Goal: Task Accomplishment & Management: Manage account settings

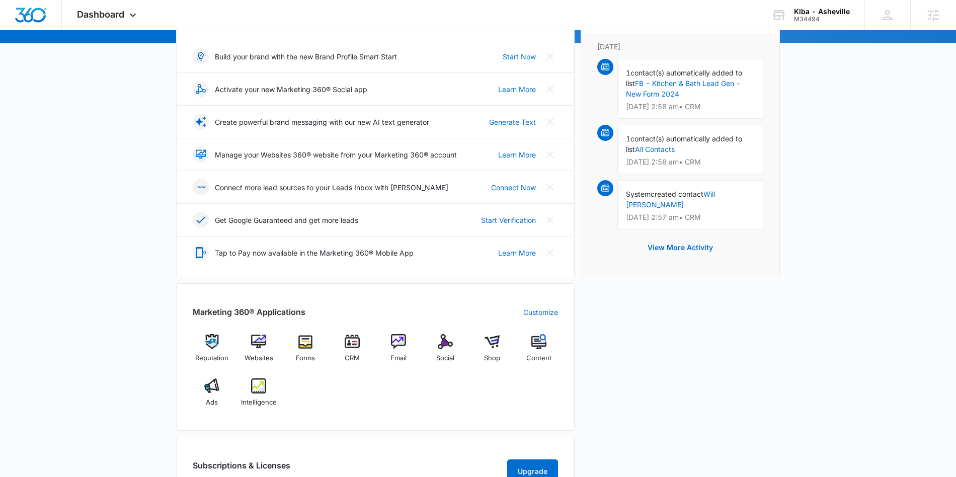
scroll to position [145, 0]
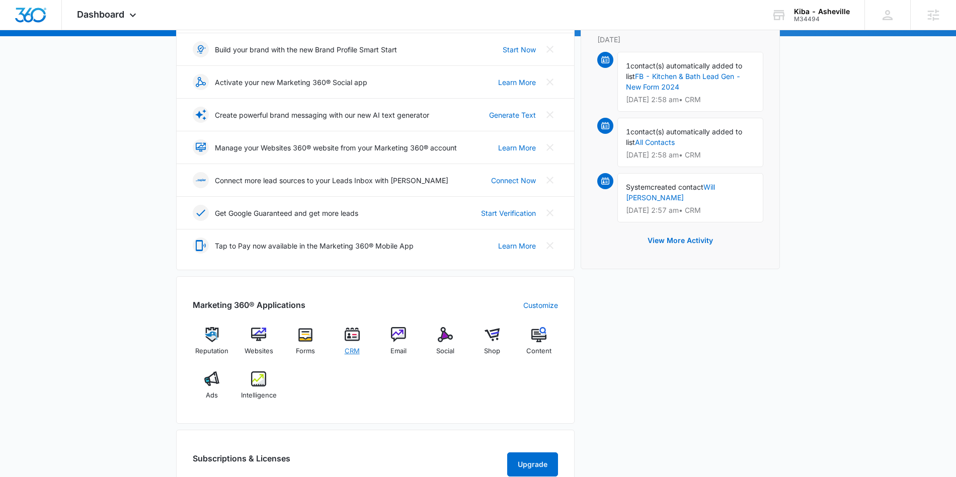
click at [353, 334] on img at bounding box center [352, 334] width 15 height 15
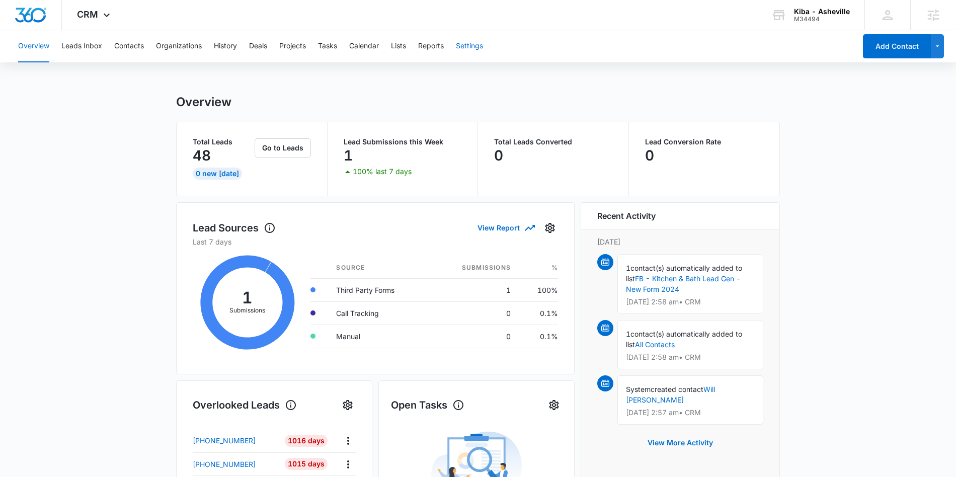
click at [469, 43] on button "Settings" at bounding box center [469, 46] width 27 height 32
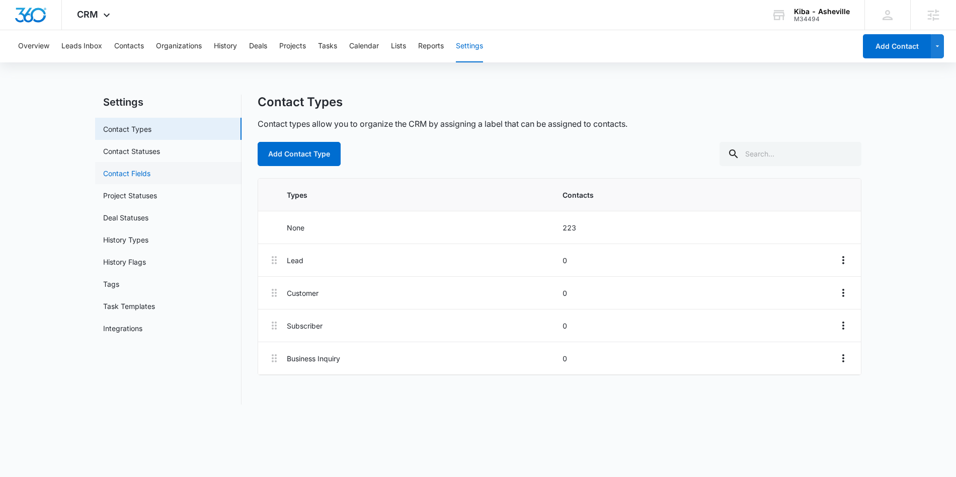
click at [150, 173] on link "Contact Fields" at bounding box center [126, 173] width 47 height 11
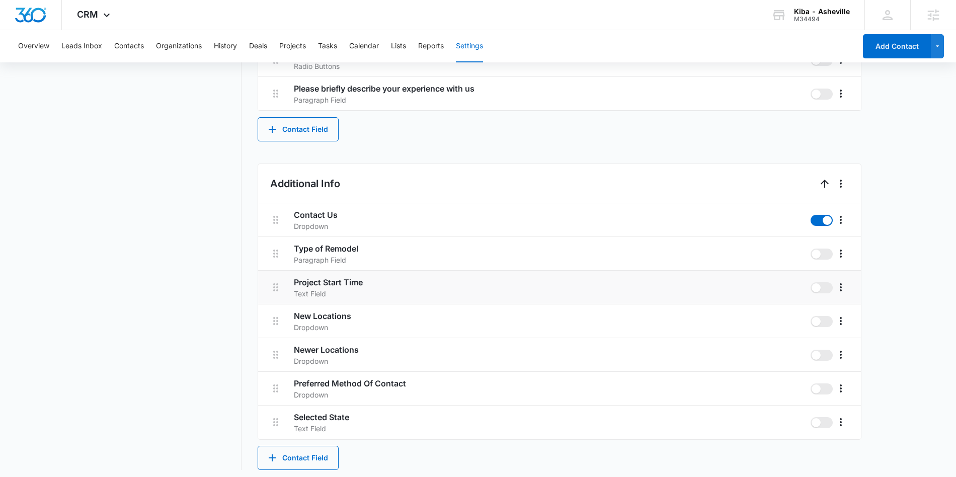
scroll to position [958, 0]
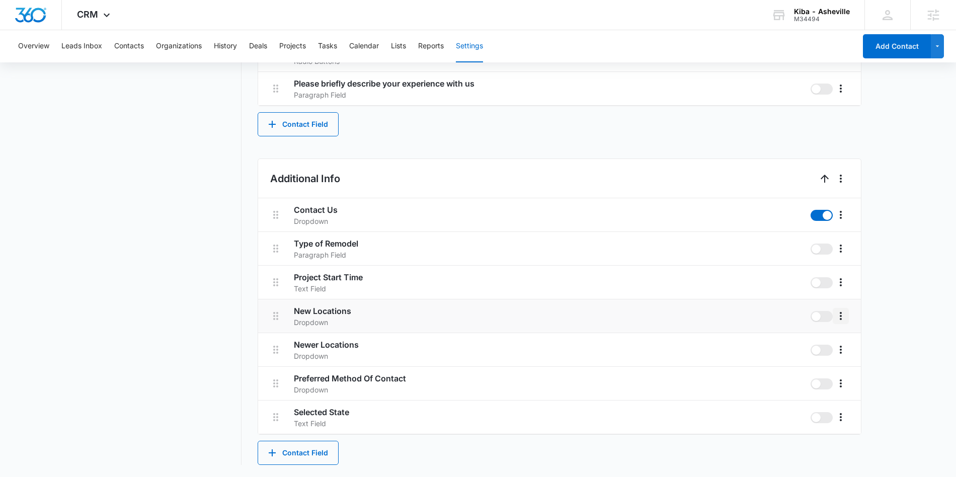
click at [843, 316] on icon "More" at bounding box center [841, 316] width 12 height 12
click at [852, 343] on div "Edit" at bounding box center [855, 344] width 21 height 7
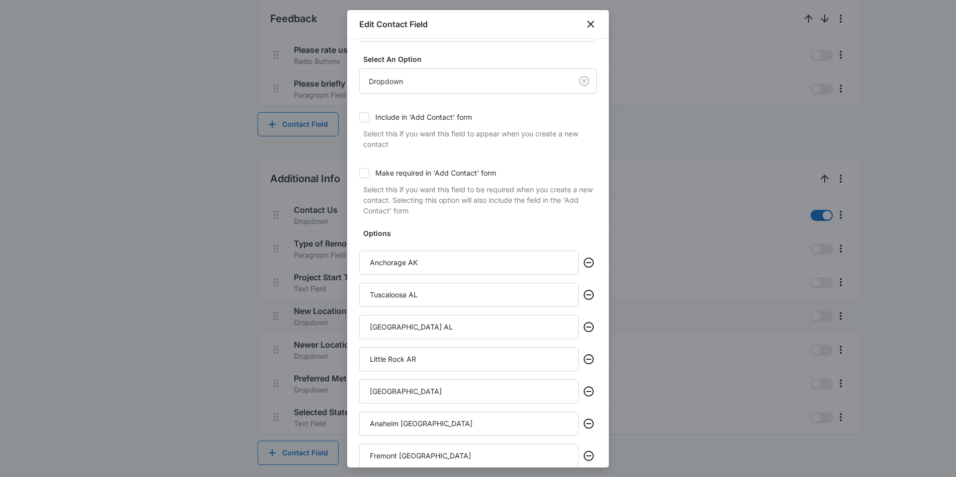
scroll to position [53, 0]
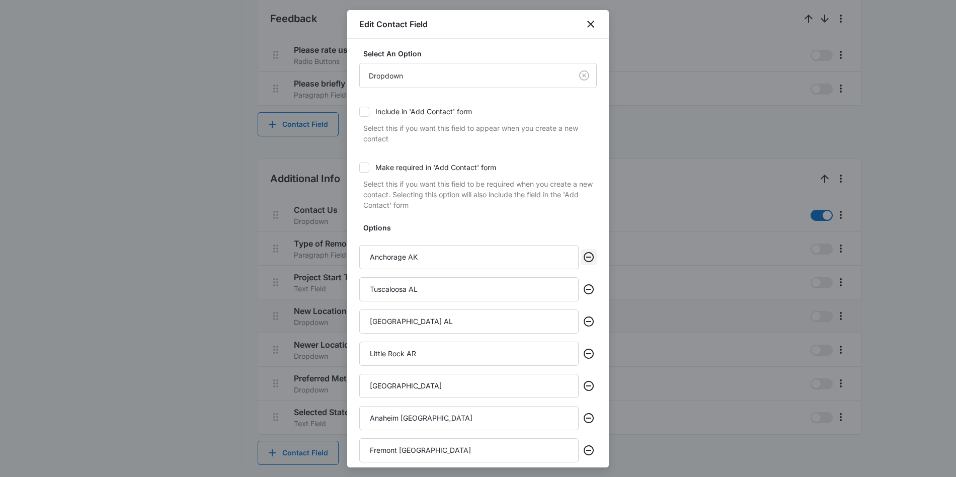
click at [593, 257] on icon "Remove" at bounding box center [589, 257] width 10 height 10
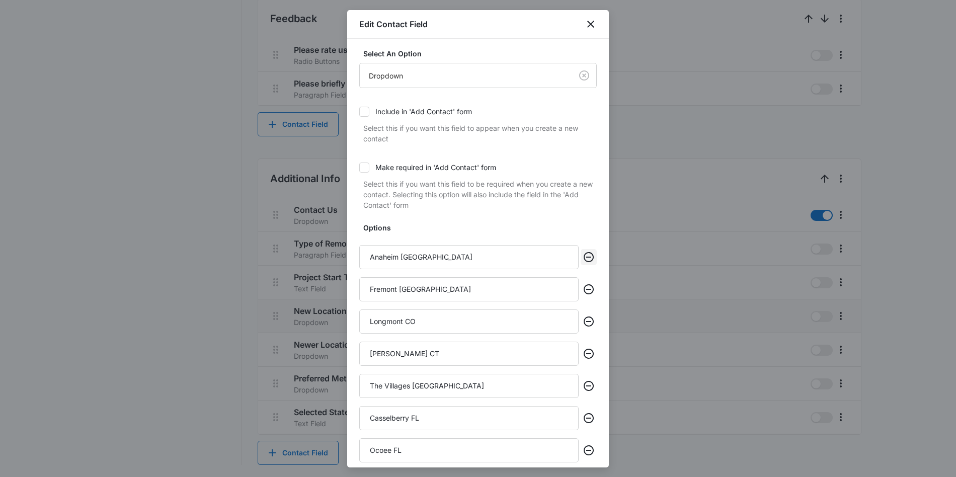
click at [593, 257] on icon "Remove" at bounding box center [589, 257] width 10 height 10
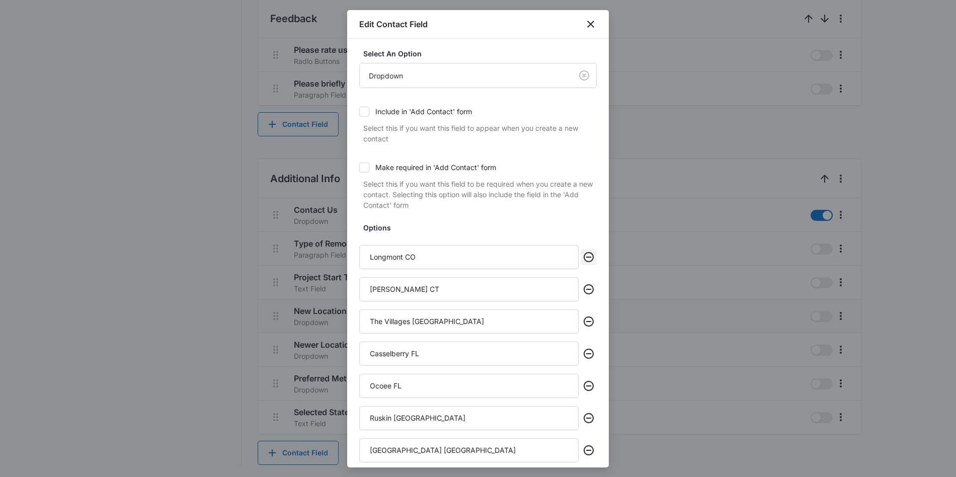
click at [593, 257] on icon "Remove" at bounding box center [589, 257] width 10 height 10
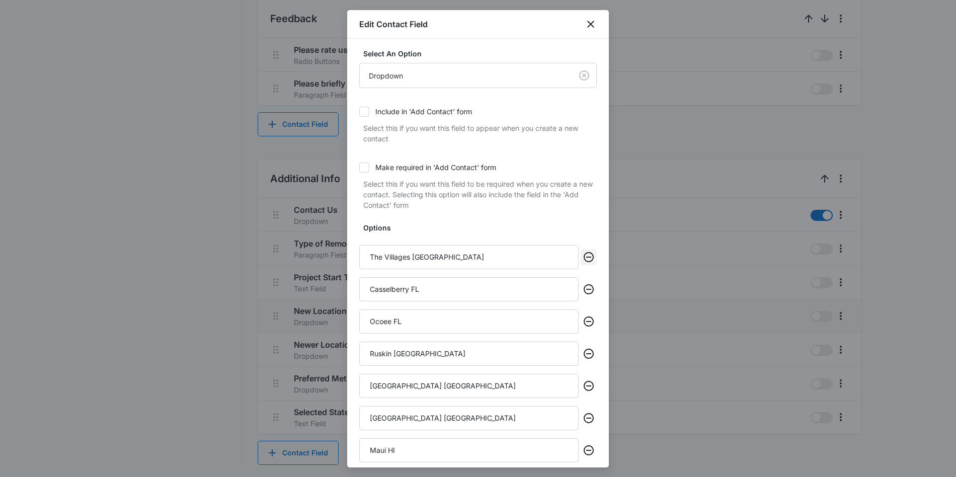
click at [593, 257] on icon "Remove" at bounding box center [589, 257] width 10 height 10
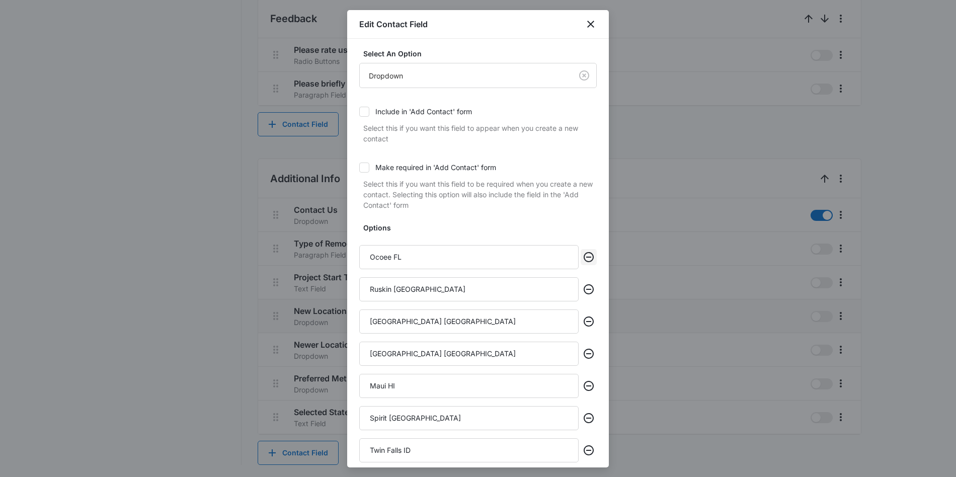
click at [593, 257] on icon "Remove" at bounding box center [589, 257] width 10 height 10
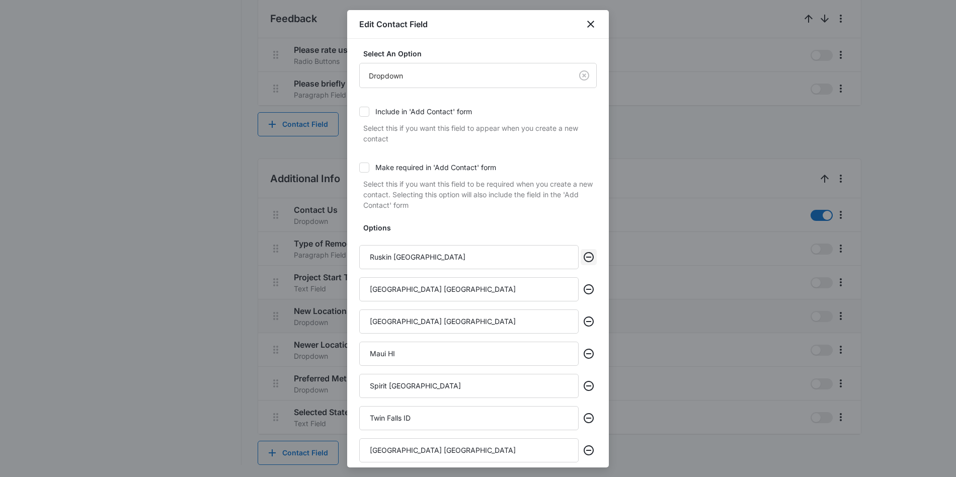
click at [593, 257] on icon "Remove" at bounding box center [589, 257] width 10 height 10
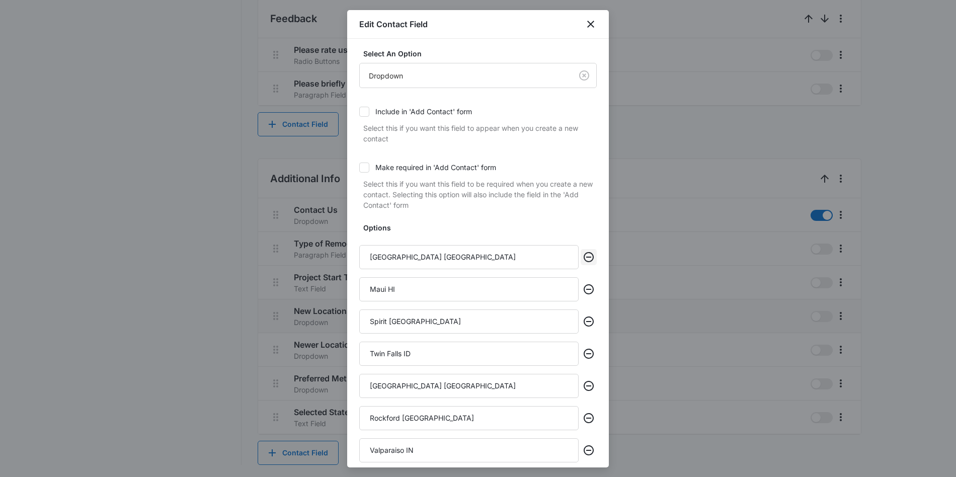
click at [593, 257] on icon "Remove" at bounding box center [589, 257] width 10 height 10
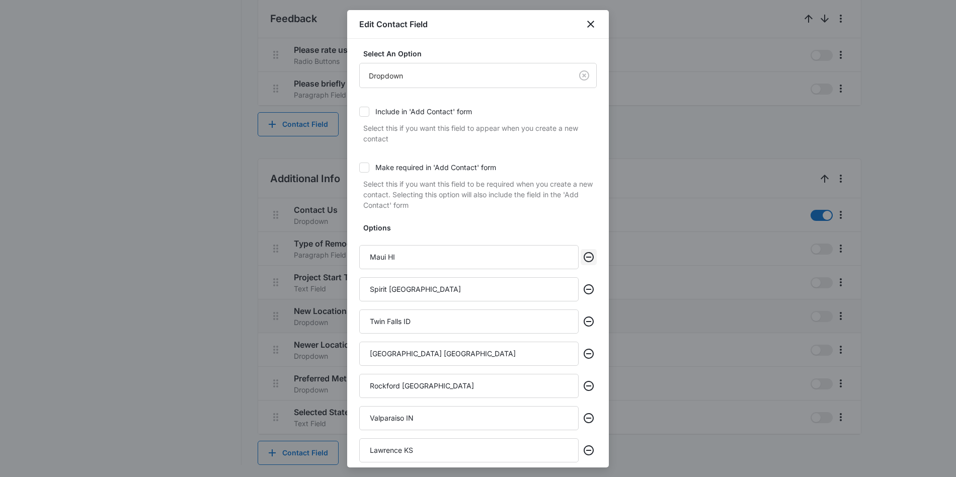
click at [593, 257] on icon "Remove" at bounding box center [589, 257] width 10 height 10
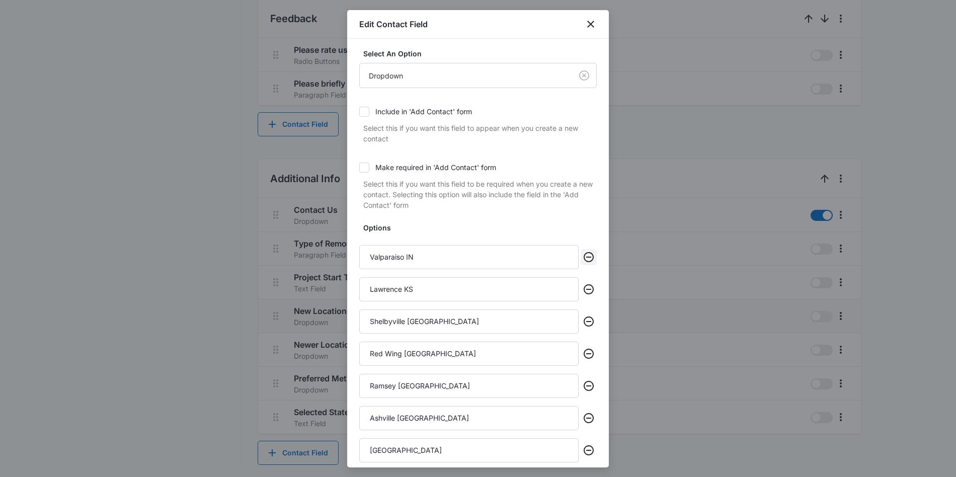
click at [593, 257] on icon "Remove" at bounding box center [589, 257] width 10 height 10
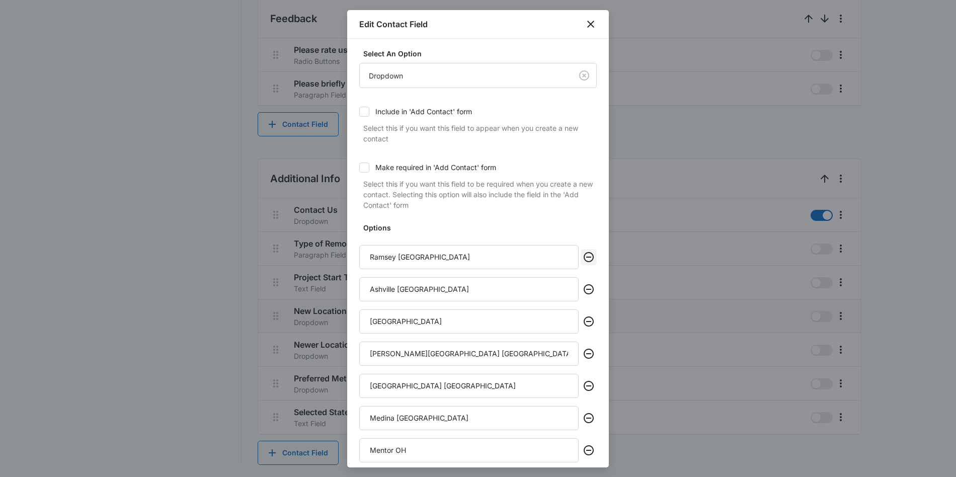
click at [593, 257] on icon "Remove" at bounding box center [589, 257] width 10 height 10
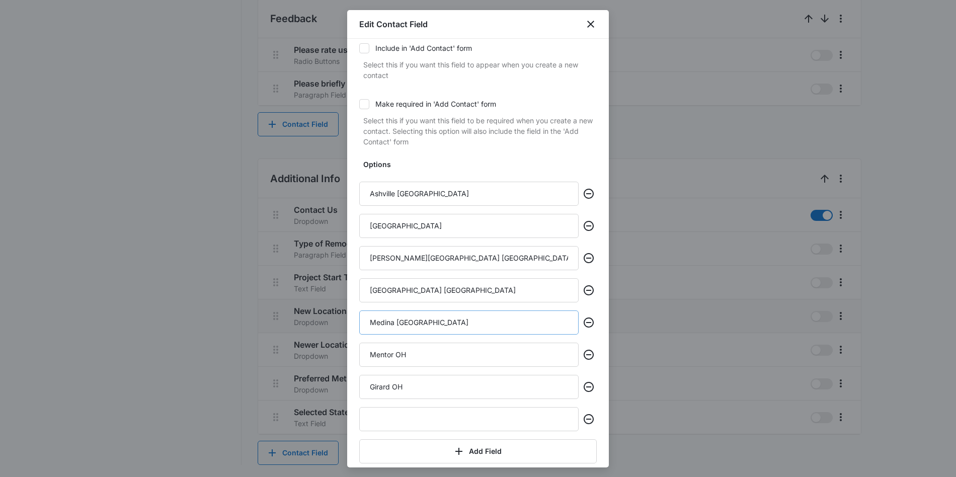
scroll to position [161, 0]
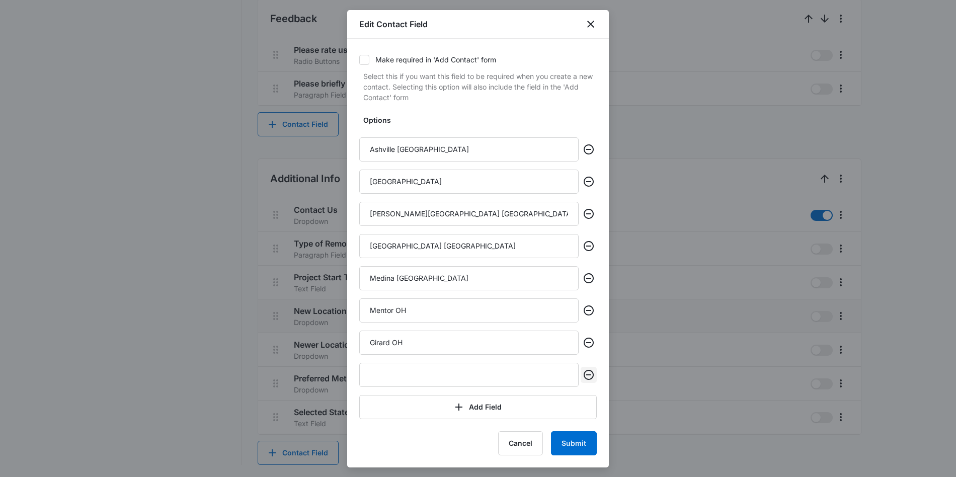
click at [593, 375] on icon "Remove" at bounding box center [589, 375] width 10 height 10
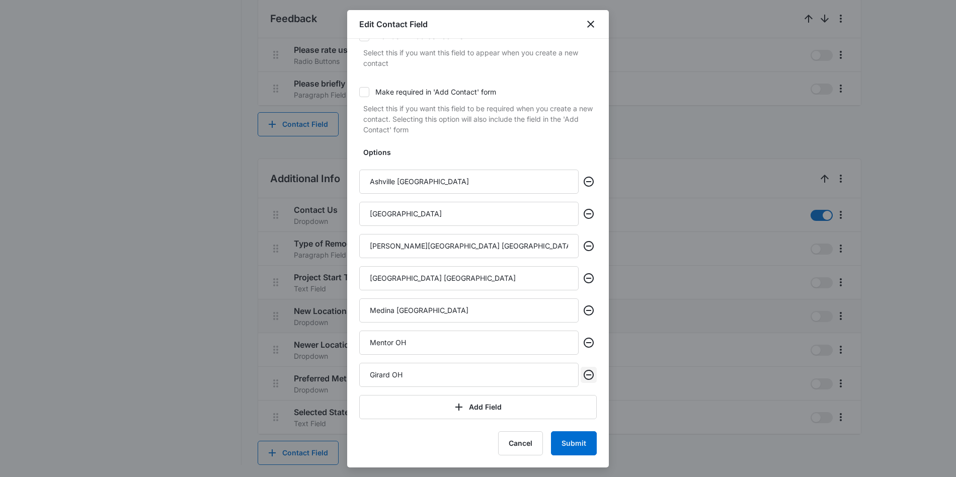
click at [593, 375] on icon "Remove" at bounding box center [589, 375] width 10 height 10
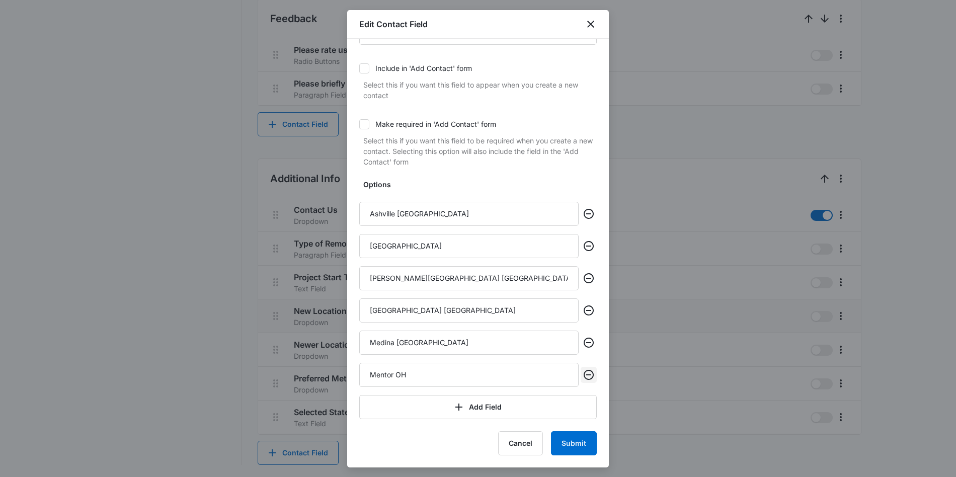
click at [593, 375] on icon "Remove" at bounding box center [589, 375] width 10 height 10
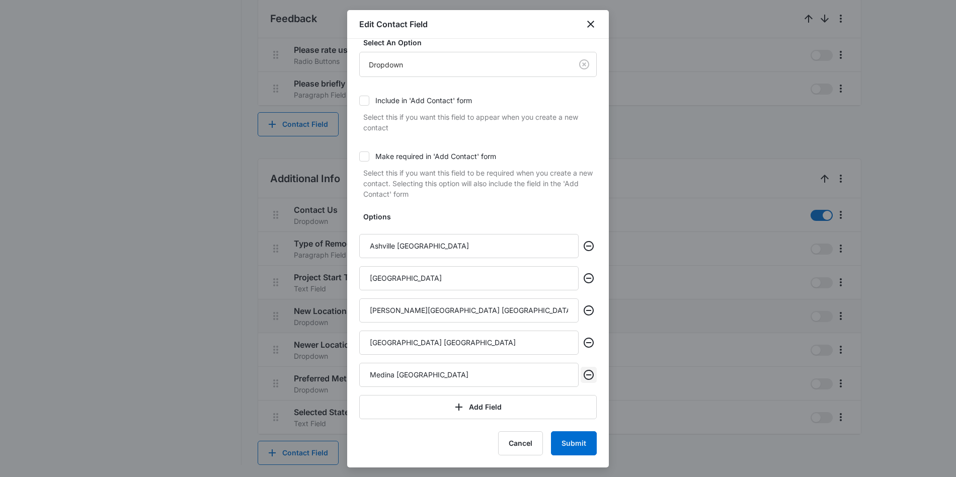
click at [593, 375] on icon "Remove" at bounding box center [589, 375] width 10 height 10
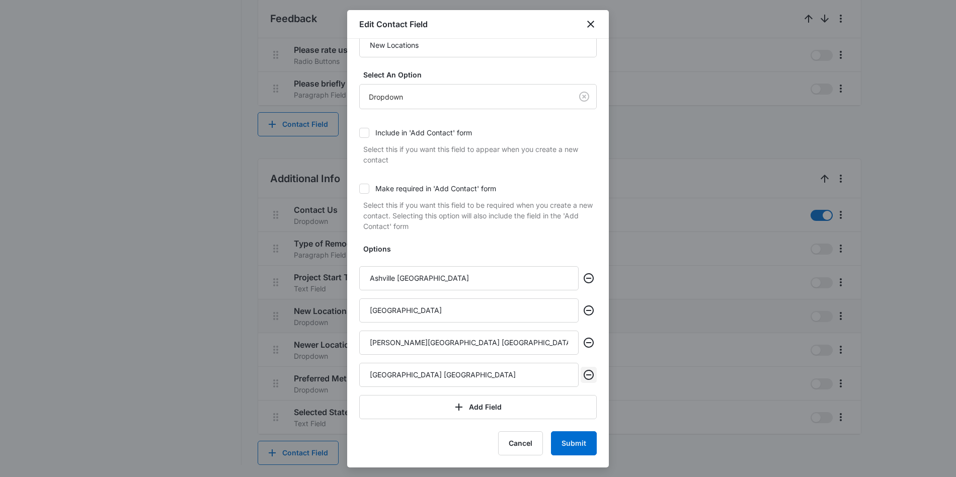
click at [593, 375] on icon "Remove" at bounding box center [589, 375] width 10 height 10
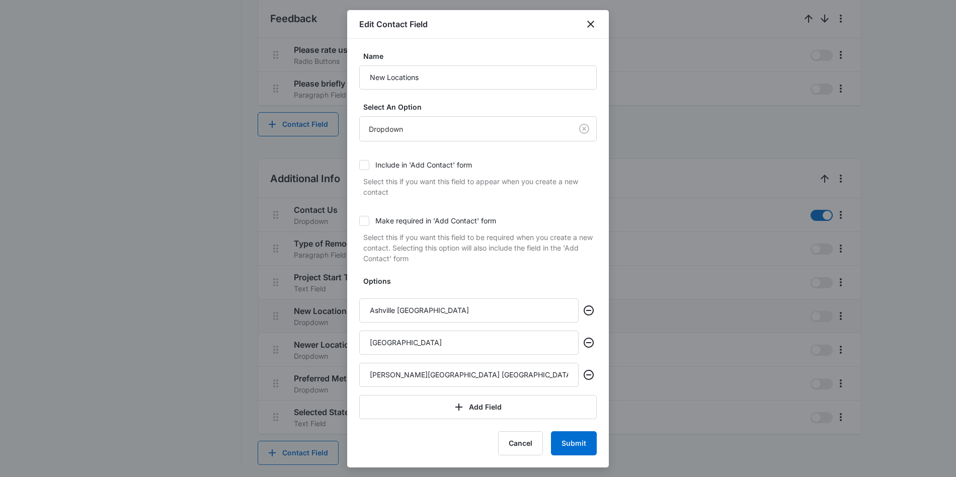
scroll to position [0, 0]
click at [593, 376] on icon "Remove" at bounding box center [589, 375] width 10 height 10
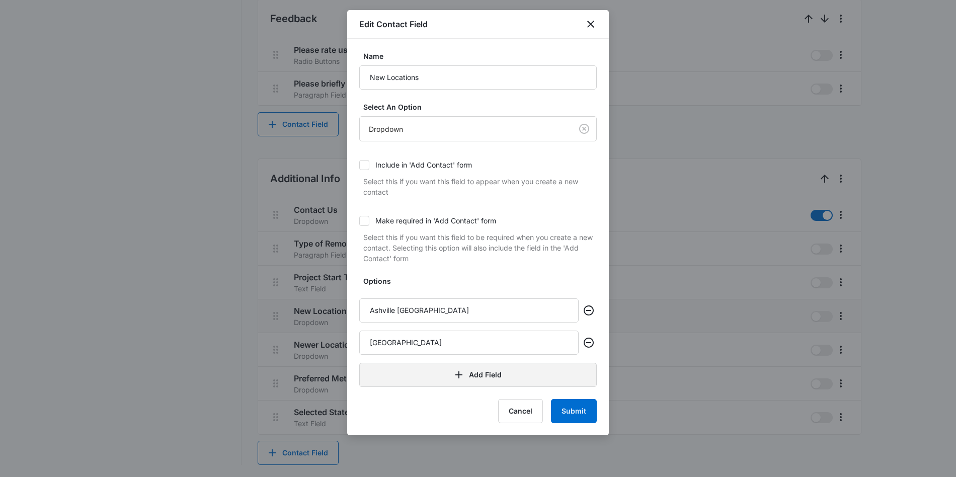
click at [593, 376] on button "Add Field" at bounding box center [477, 375] width 237 height 24
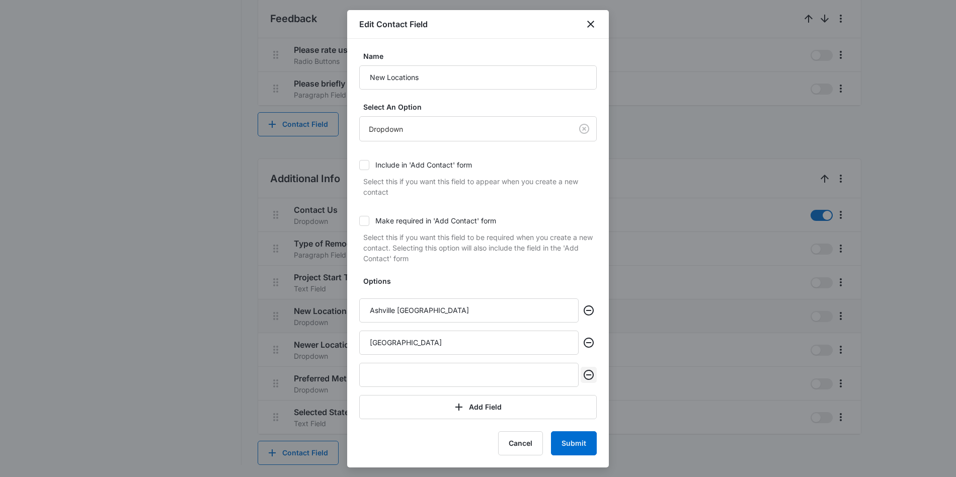
click at [593, 375] on icon "Remove" at bounding box center [589, 375] width 10 height 10
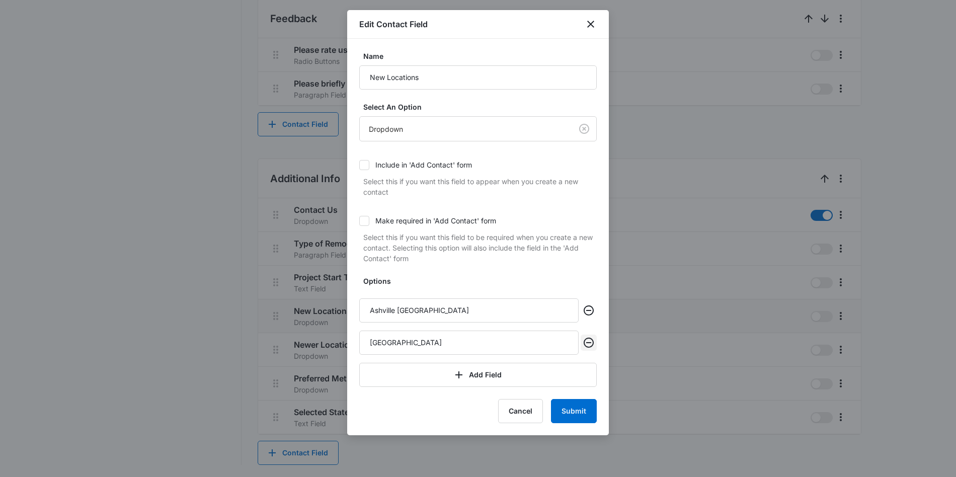
click at [592, 344] on icon "Remove" at bounding box center [589, 343] width 10 height 10
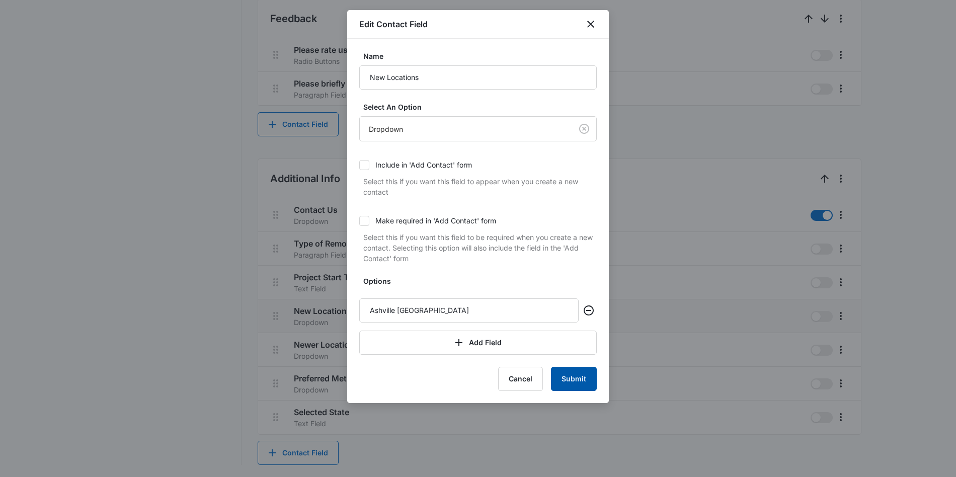
click at [584, 379] on button "Submit" at bounding box center [574, 379] width 46 height 24
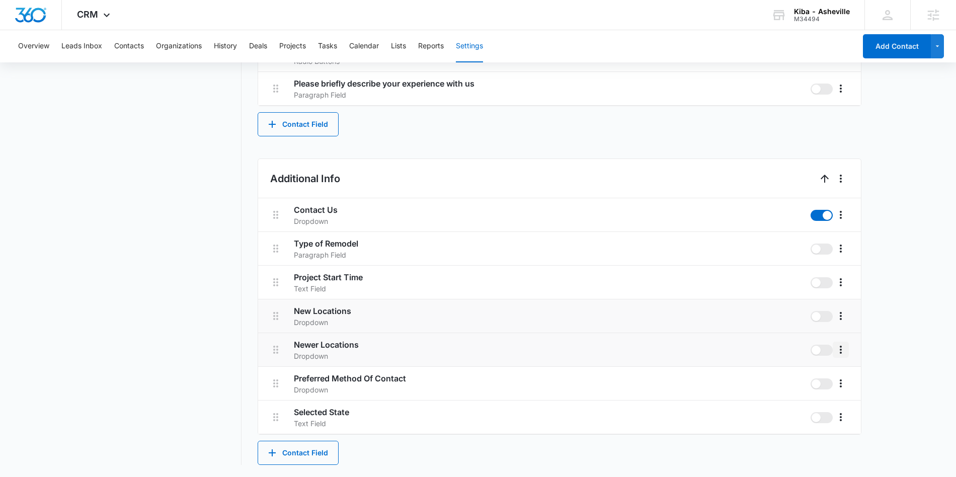
click at [842, 352] on icon "More" at bounding box center [841, 350] width 12 height 12
click at [846, 374] on div "Edit" at bounding box center [855, 377] width 21 height 7
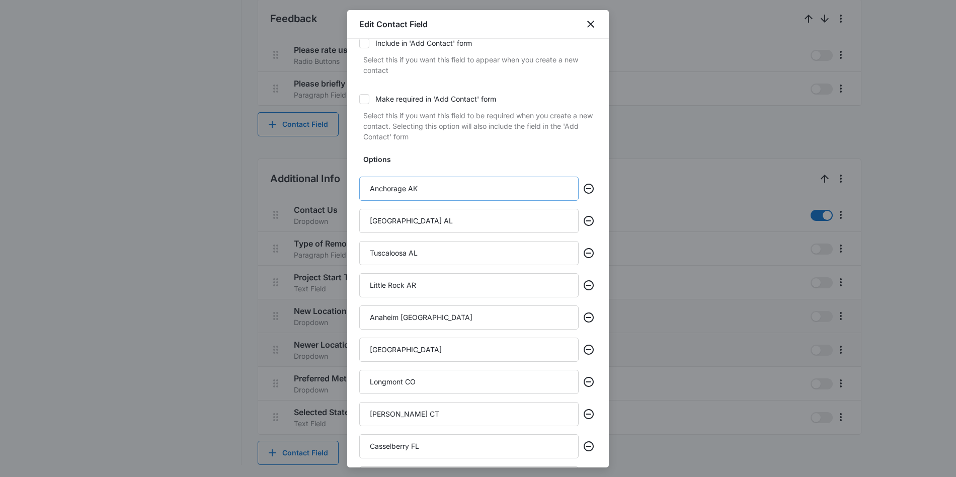
scroll to position [128, 0]
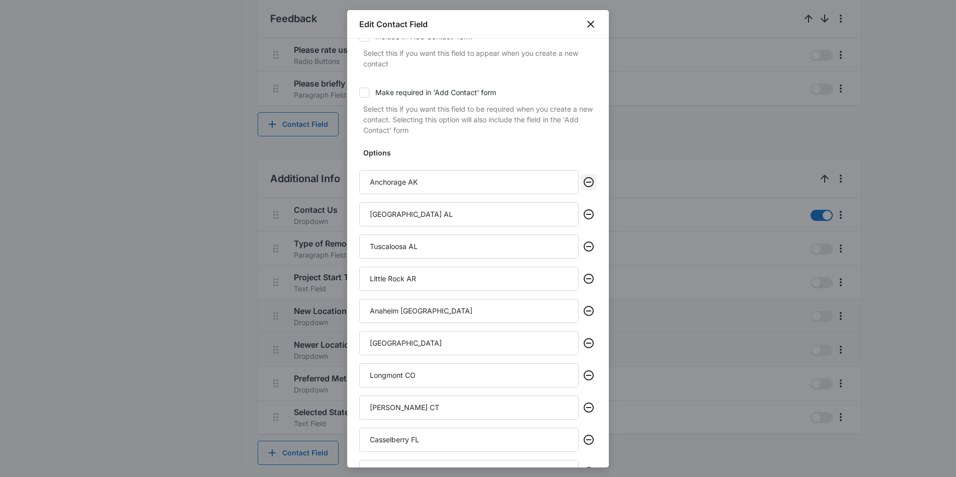
click at [590, 182] on icon "Remove" at bounding box center [589, 182] width 10 height 10
click at [589, 182] on icon "Remove" at bounding box center [589, 182] width 10 height 10
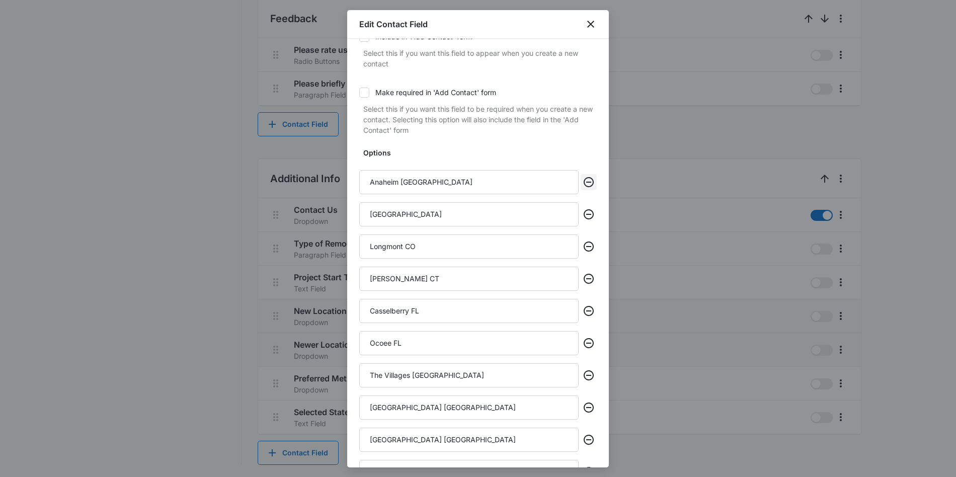
click at [589, 182] on icon "Remove" at bounding box center [589, 182] width 10 height 10
click at [589, 209] on icon "Remove" at bounding box center [589, 214] width 10 height 10
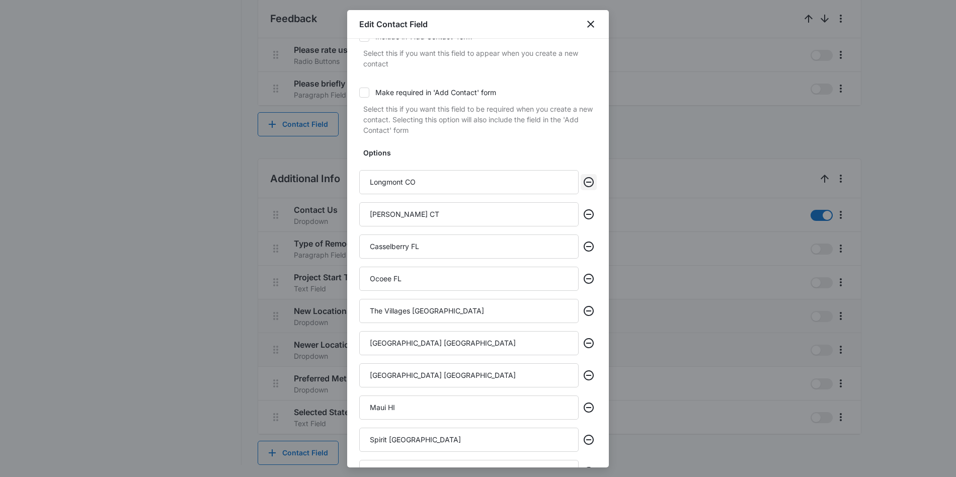
click at [589, 182] on icon "Remove" at bounding box center [589, 182] width 10 height 10
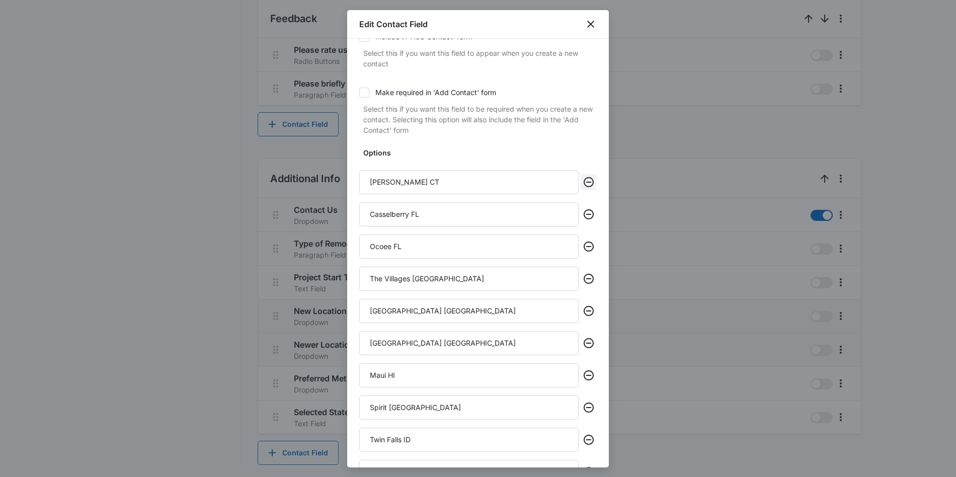
click at [589, 182] on icon "Remove" at bounding box center [589, 182] width 10 height 10
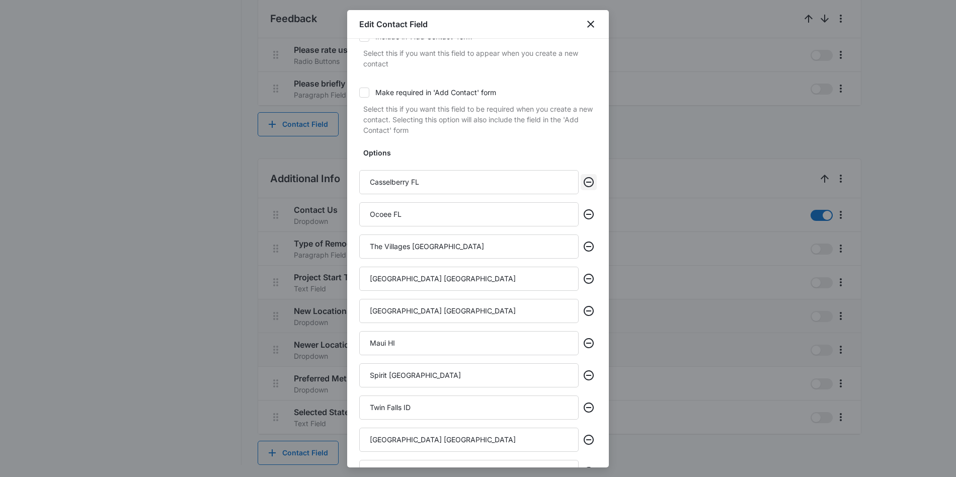
click at [589, 182] on icon "Remove" at bounding box center [589, 182] width 10 height 10
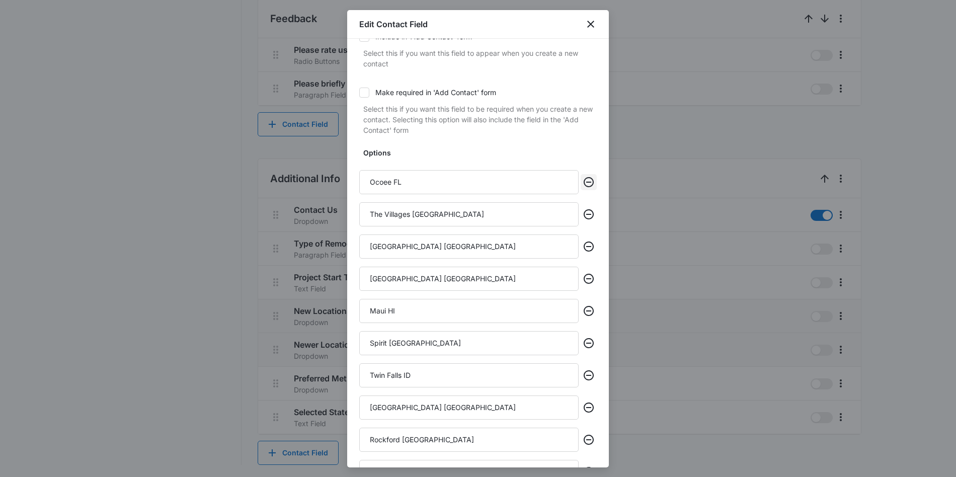
click at [589, 182] on icon "Remove" at bounding box center [589, 182] width 10 height 10
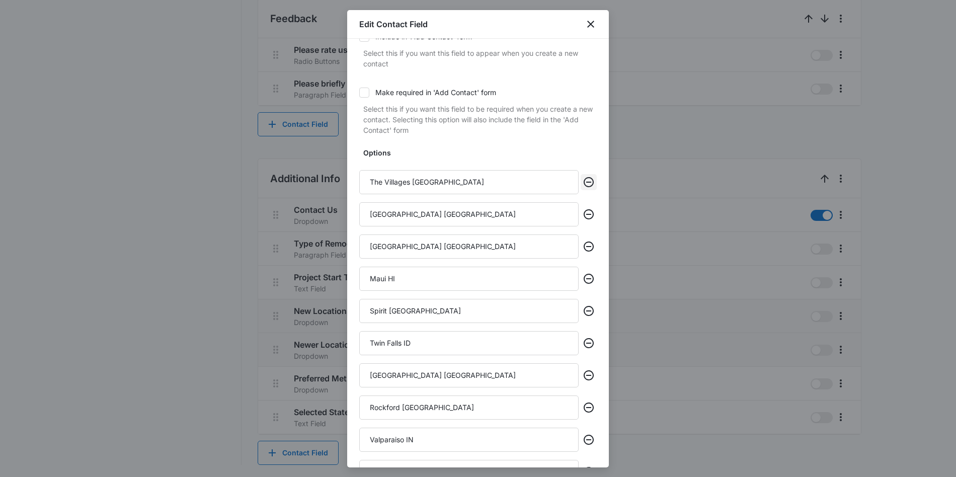
click at [589, 182] on icon "Remove" at bounding box center [589, 182] width 10 height 10
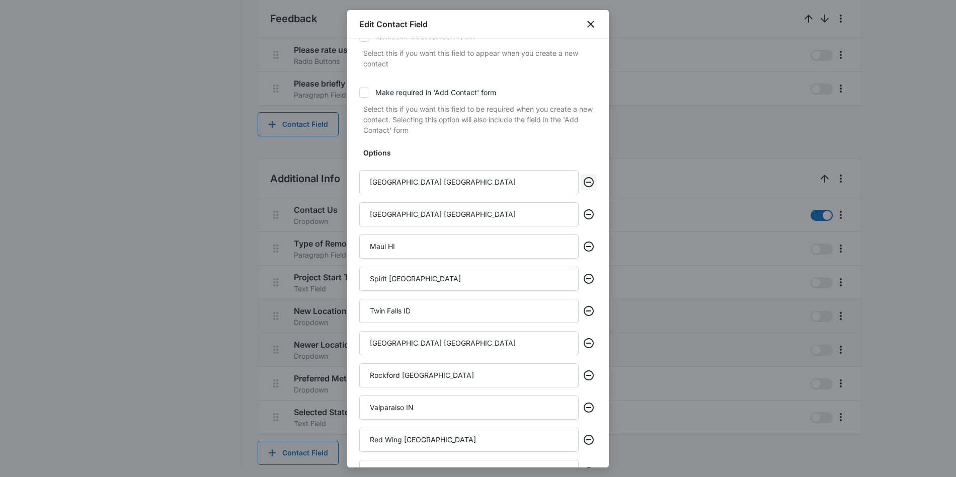
click at [589, 182] on icon "Remove" at bounding box center [589, 182] width 10 height 10
click at [589, 209] on icon "Remove" at bounding box center [589, 214] width 10 height 10
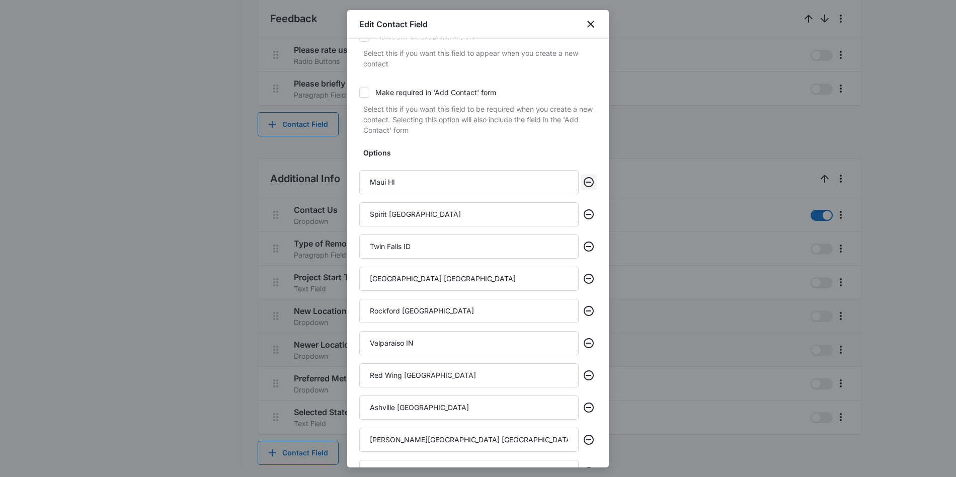
click at [589, 182] on icon "Remove" at bounding box center [589, 182] width 10 height 10
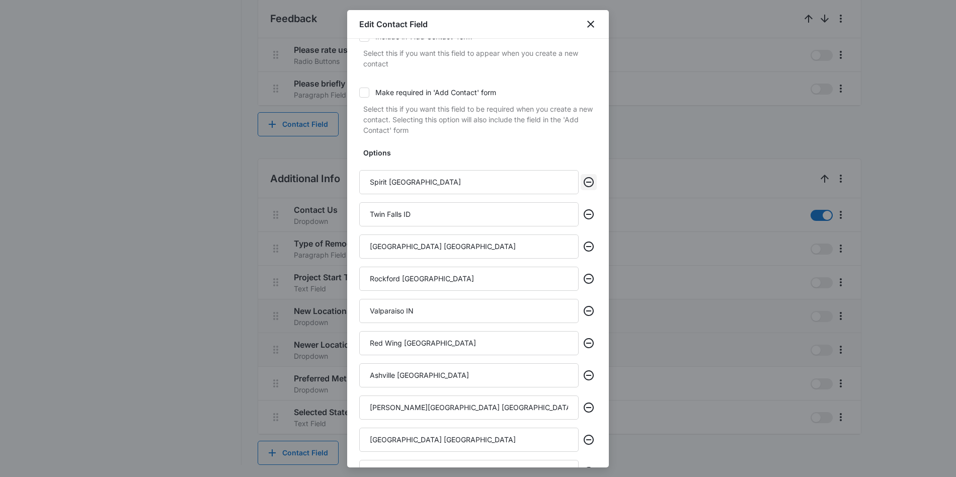
click at [589, 182] on icon "Remove" at bounding box center [589, 182] width 10 height 10
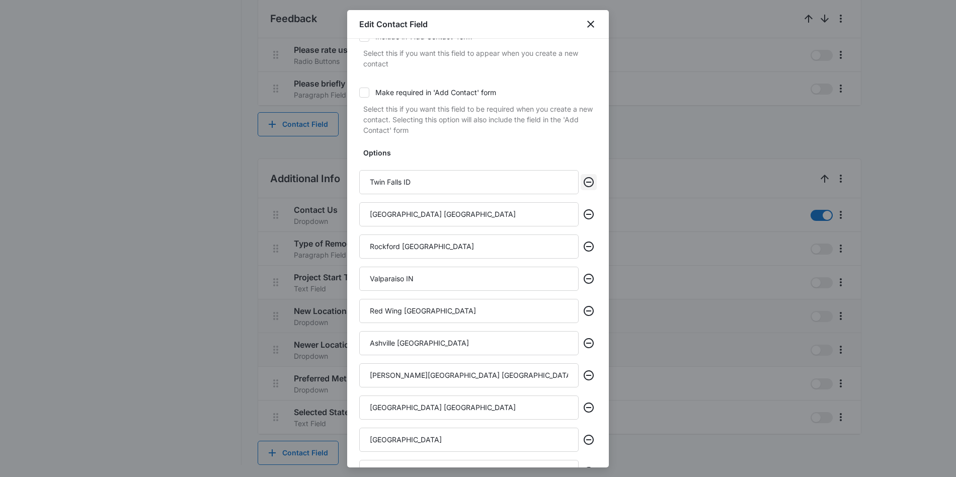
click at [589, 182] on icon "Remove" at bounding box center [589, 182] width 10 height 10
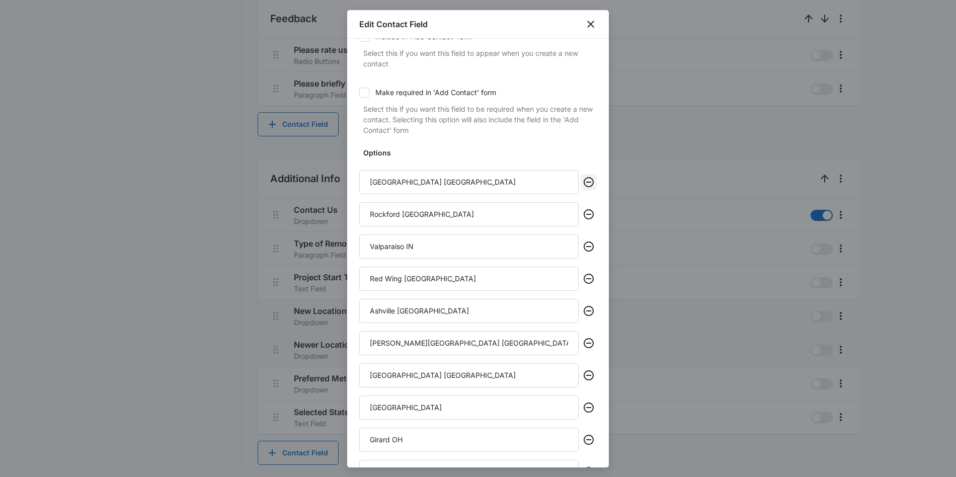
click at [589, 182] on icon "Remove" at bounding box center [589, 182] width 10 height 10
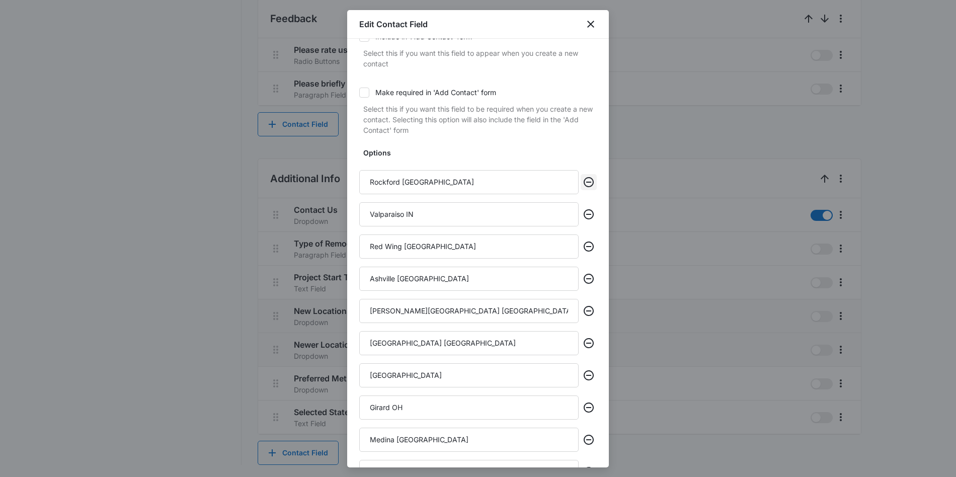
click at [589, 182] on icon "Remove" at bounding box center [589, 182] width 10 height 10
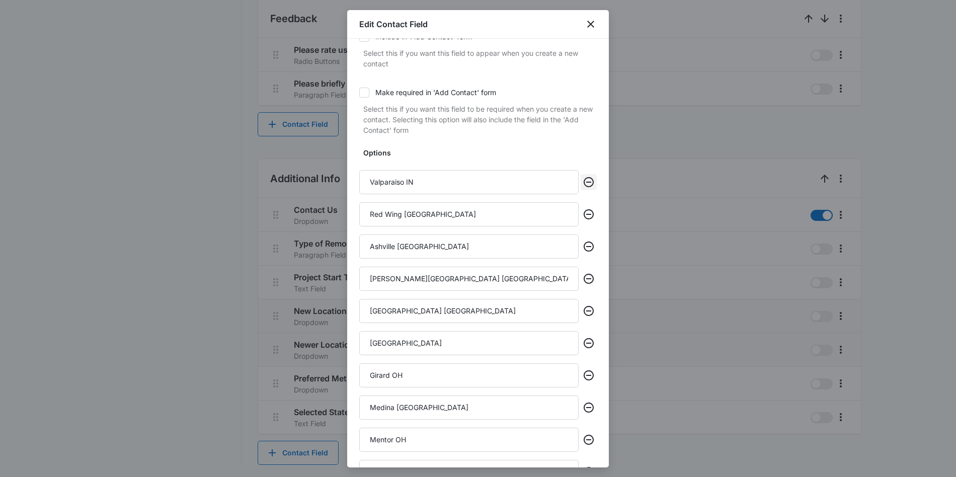
click at [589, 182] on icon "Remove" at bounding box center [589, 182] width 10 height 10
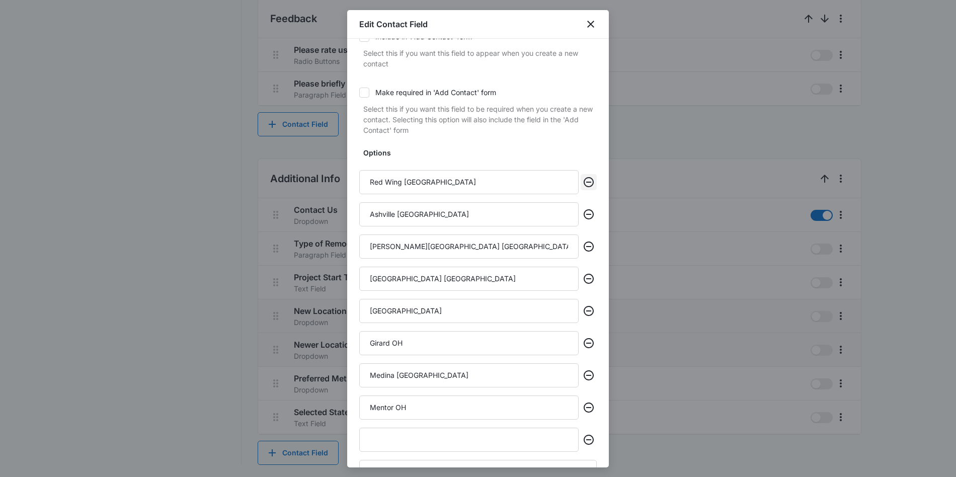
click at [589, 182] on icon "Remove" at bounding box center [589, 182] width 10 height 10
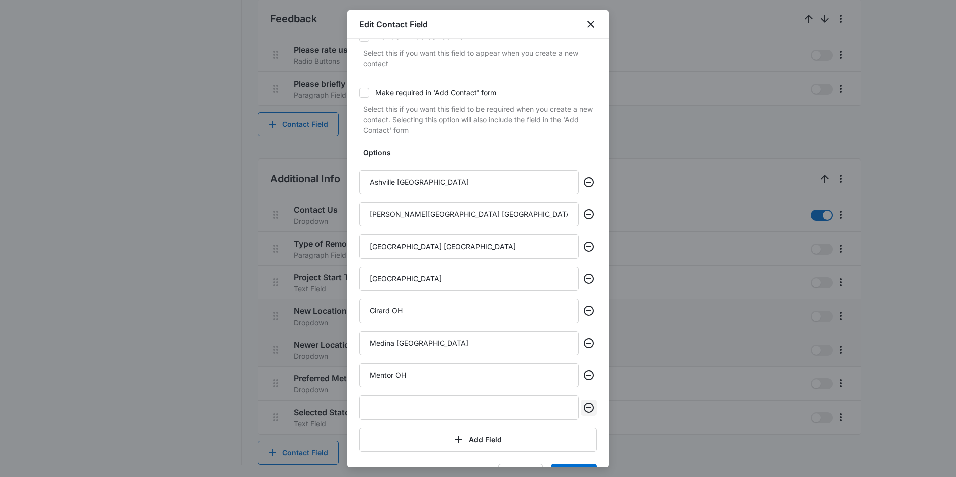
click at [590, 406] on icon "Remove" at bounding box center [589, 407] width 12 height 12
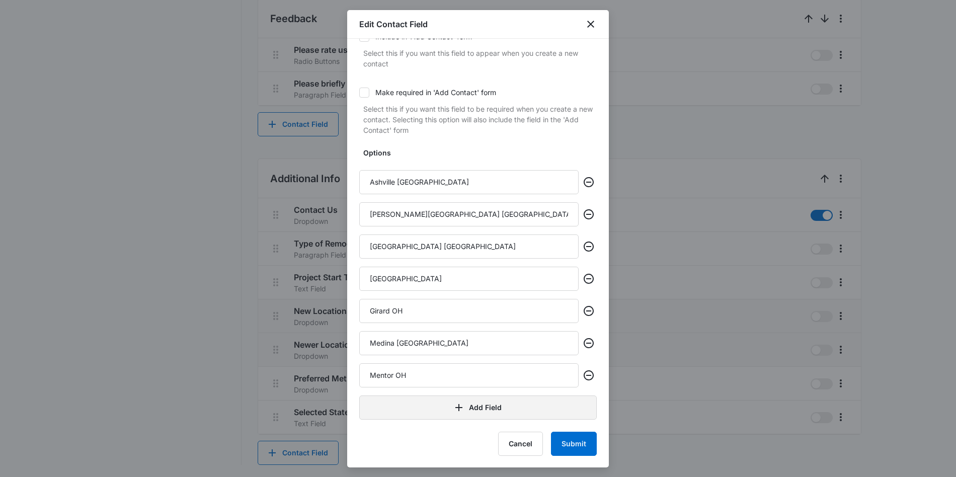
click at [590, 406] on button "Add Field" at bounding box center [477, 407] width 237 height 24
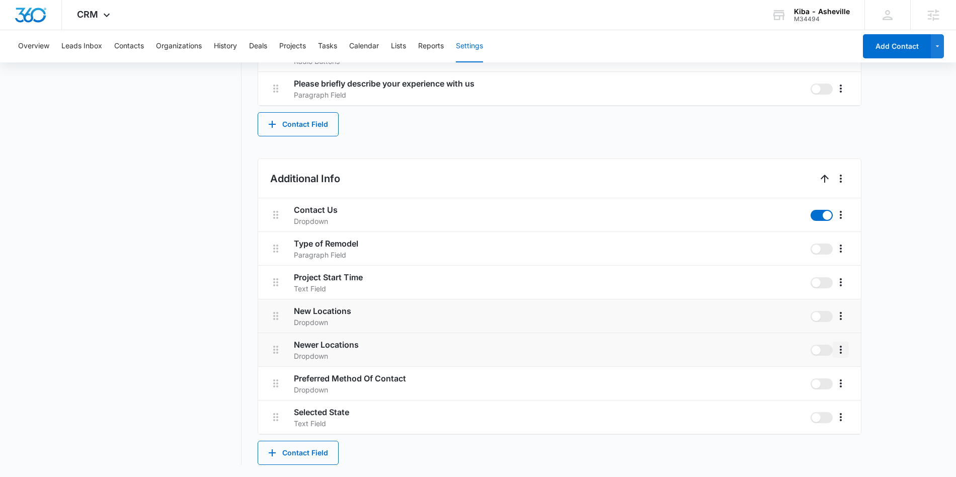
click at [843, 348] on icon "More" at bounding box center [841, 350] width 12 height 12
click at [848, 376] on div "Edit" at bounding box center [855, 377] width 21 height 7
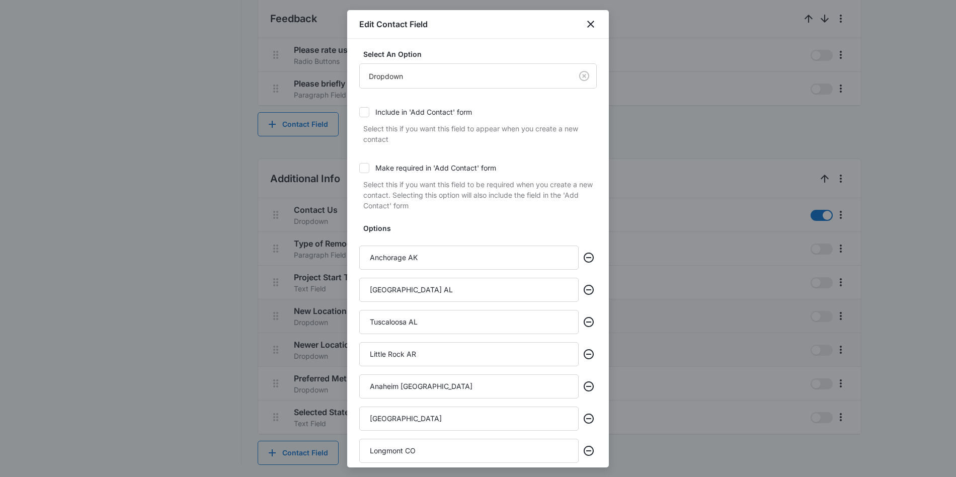
scroll to position [99, 0]
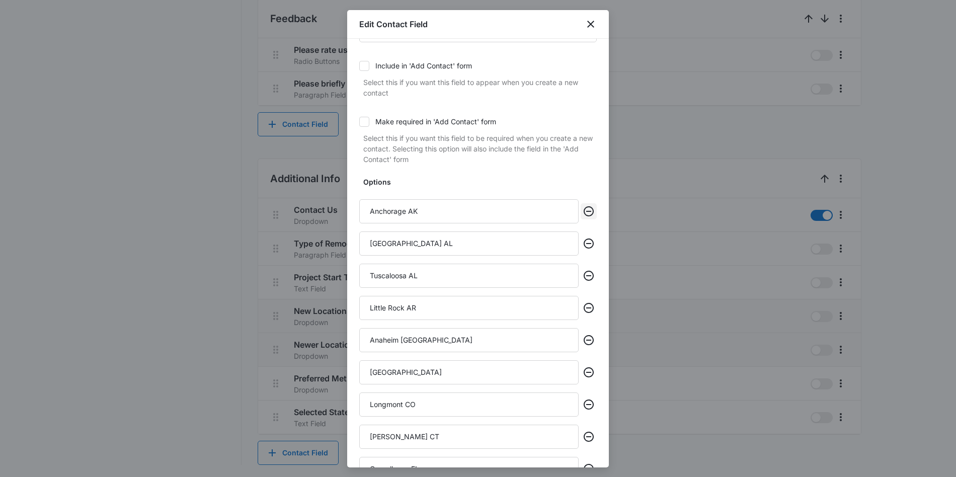
click at [590, 212] on icon "Remove" at bounding box center [589, 211] width 12 height 12
click at [590, 237] on icon "Remove" at bounding box center [589, 243] width 12 height 12
click at [590, 212] on icon "Remove" at bounding box center [589, 211] width 12 height 12
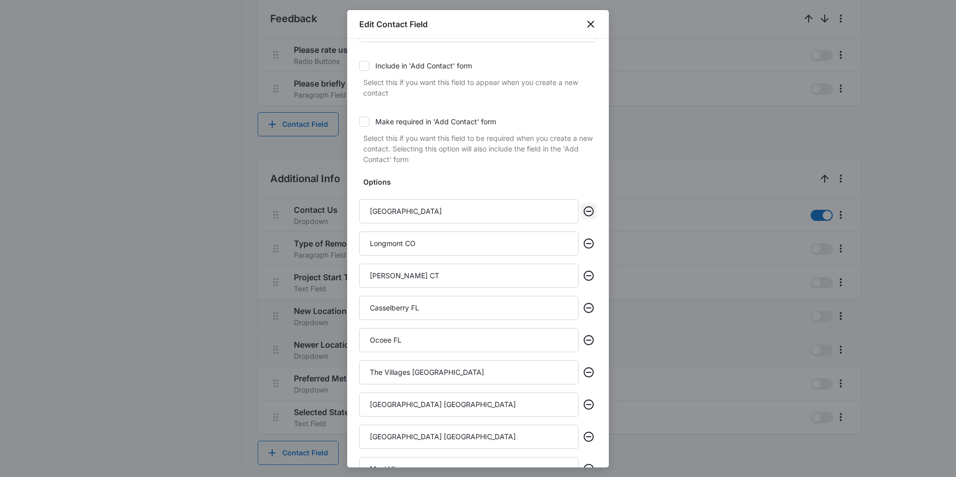
click at [590, 212] on icon "Remove" at bounding box center [589, 211] width 12 height 12
click at [590, 237] on icon "Remove" at bounding box center [589, 243] width 12 height 12
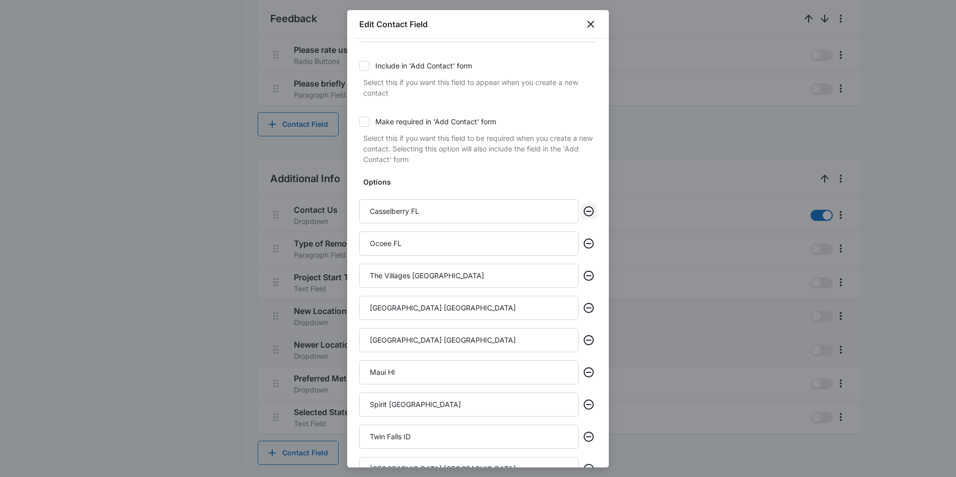
click at [590, 212] on icon "Remove" at bounding box center [589, 211] width 12 height 12
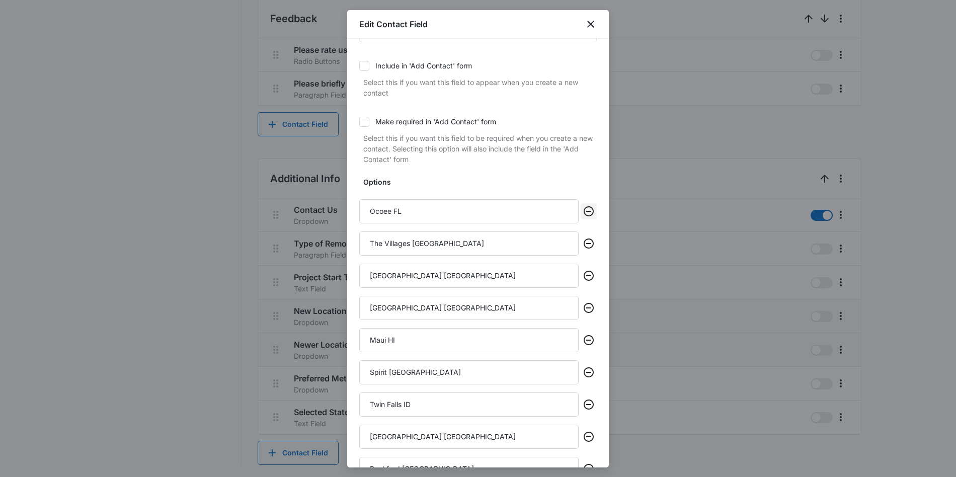
click at [590, 212] on icon "Remove" at bounding box center [589, 211] width 12 height 12
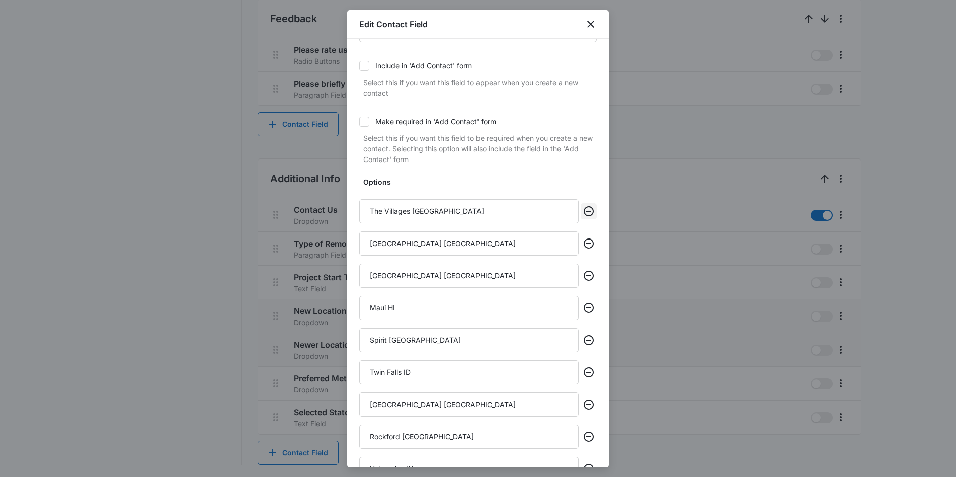
click at [590, 212] on icon "Remove" at bounding box center [589, 211] width 12 height 12
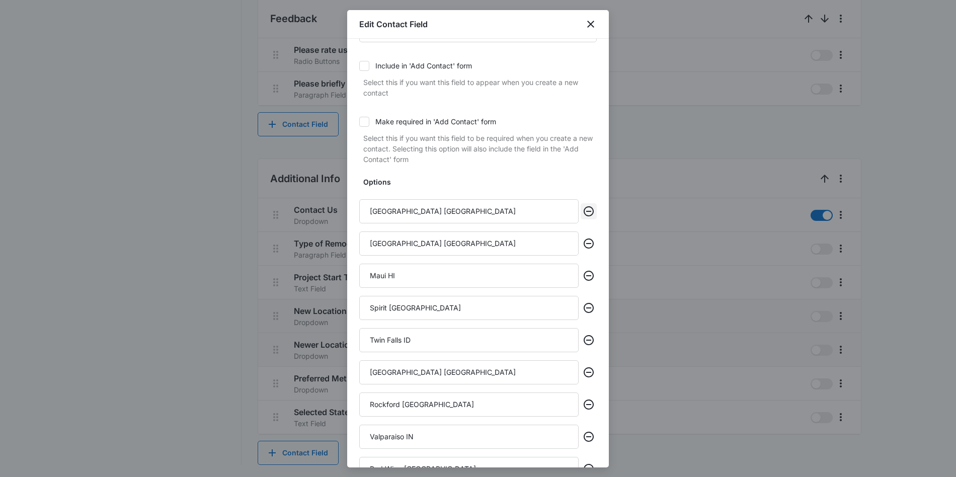
click at [590, 212] on icon "Remove" at bounding box center [589, 211] width 12 height 12
click at [590, 237] on icon "Remove" at bounding box center [589, 243] width 12 height 12
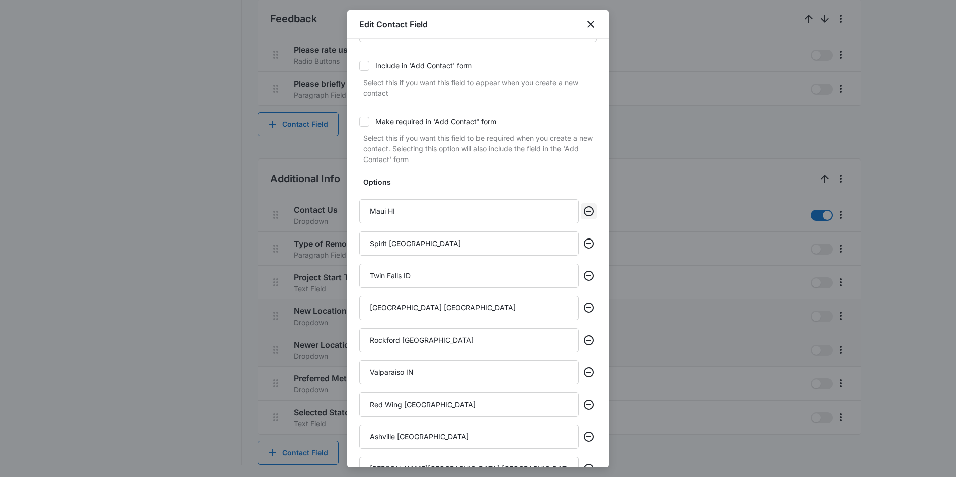
click at [590, 212] on icon "Remove" at bounding box center [589, 211] width 12 height 12
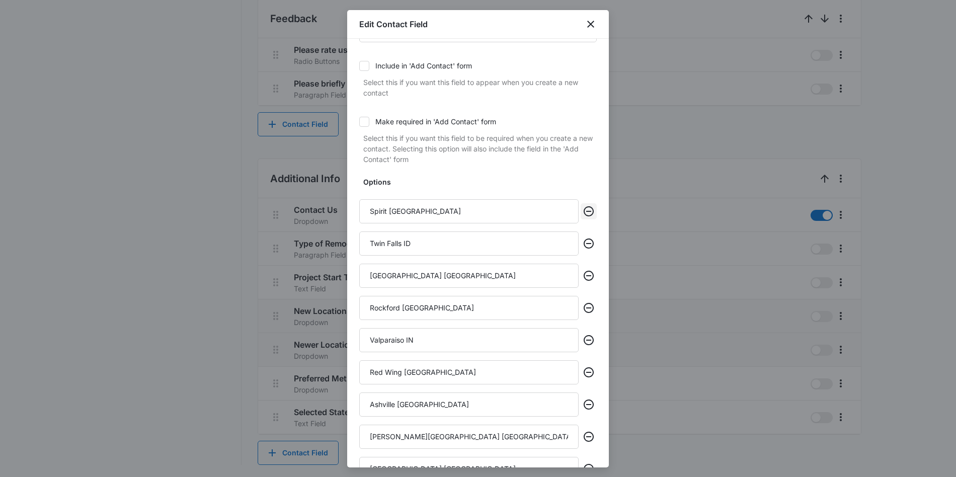
click at [590, 212] on icon "Remove" at bounding box center [589, 211] width 12 height 12
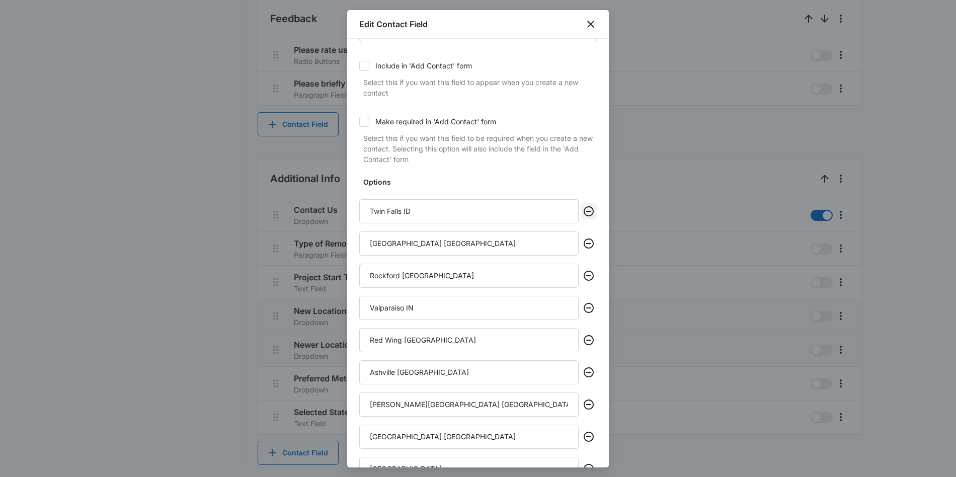
click at [590, 212] on icon "Remove" at bounding box center [589, 211] width 12 height 12
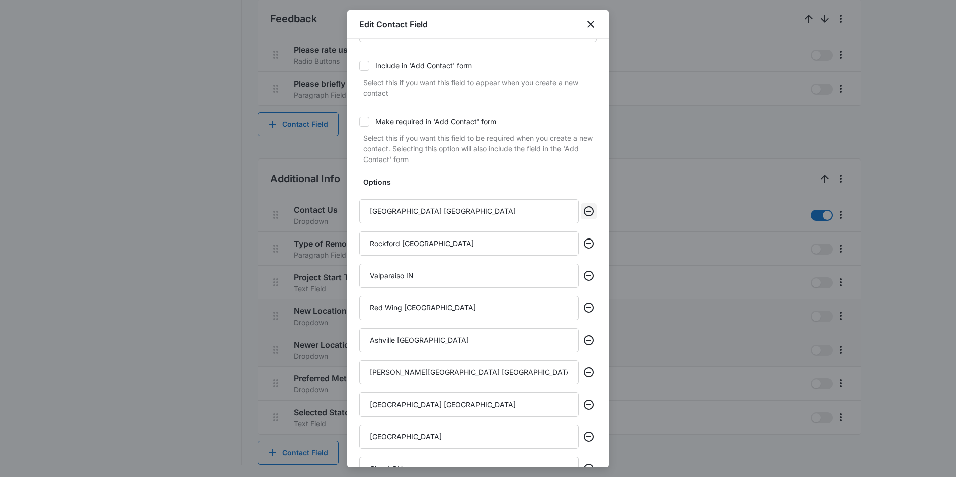
click at [590, 212] on icon "Remove" at bounding box center [589, 211] width 12 height 12
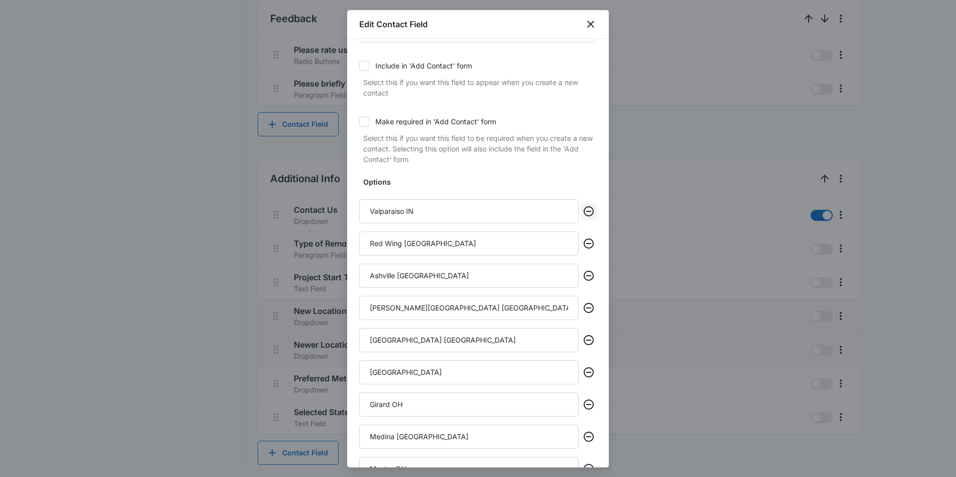
click at [590, 212] on icon "Remove" at bounding box center [589, 211] width 12 height 12
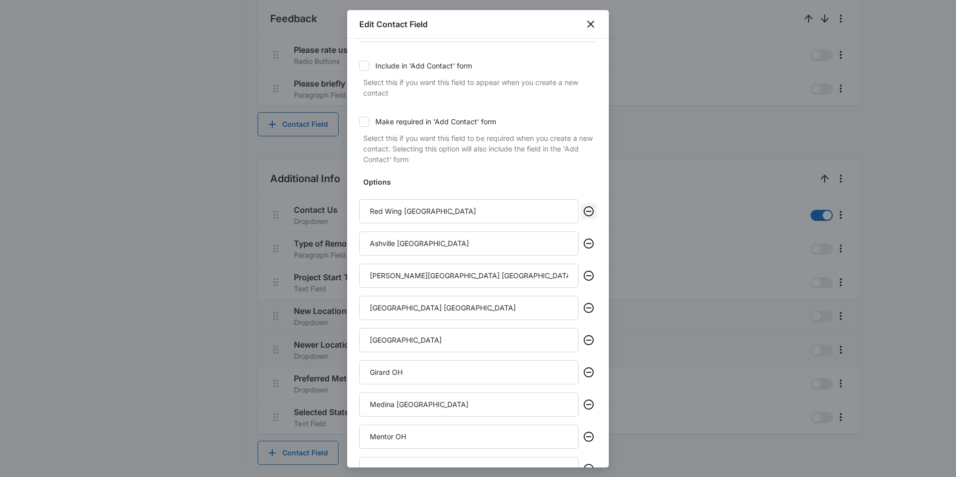
click at [590, 212] on icon "Remove" at bounding box center [589, 211] width 12 height 12
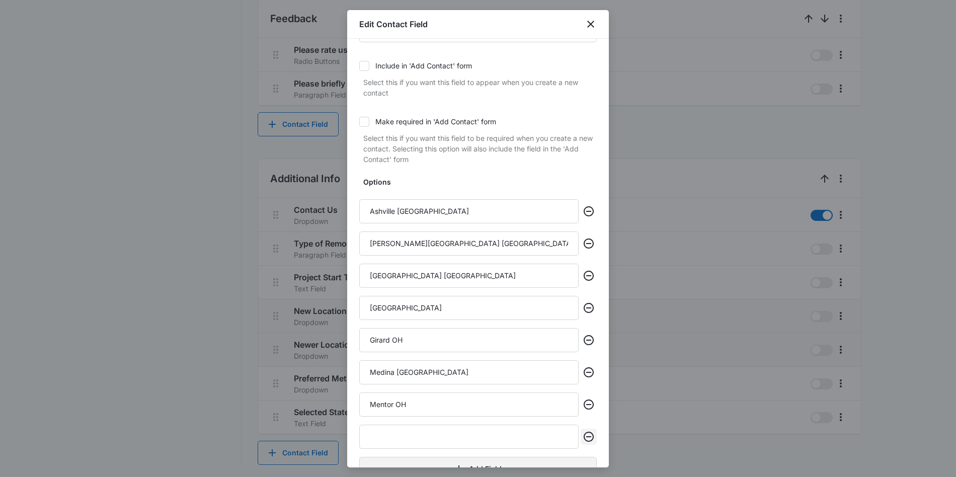
click at [589, 438] on icon "Remove" at bounding box center [589, 437] width 12 height 12
click at [591, 405] on icon "Remove" at bounding box center [589, 404] width 12 height 12
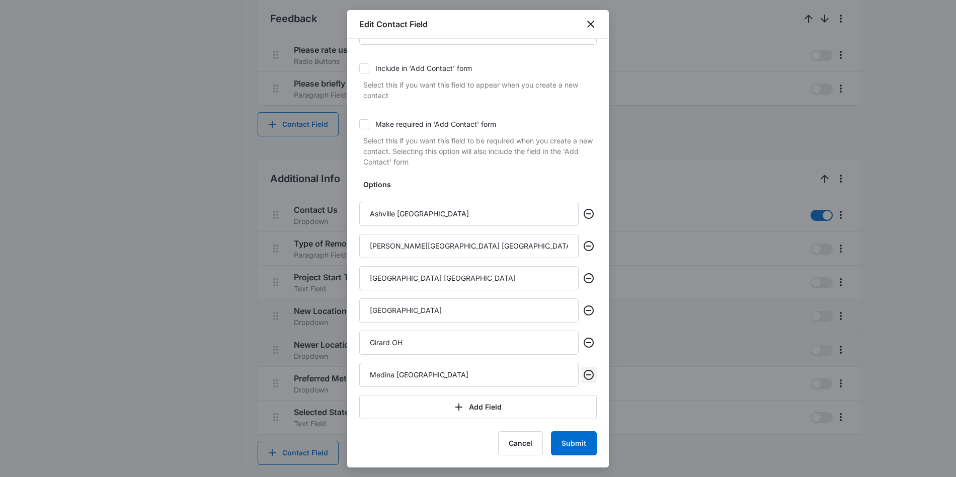
click at [590, 376] on icon "Remove" at bounding box center [589, 375] width 12 height 12
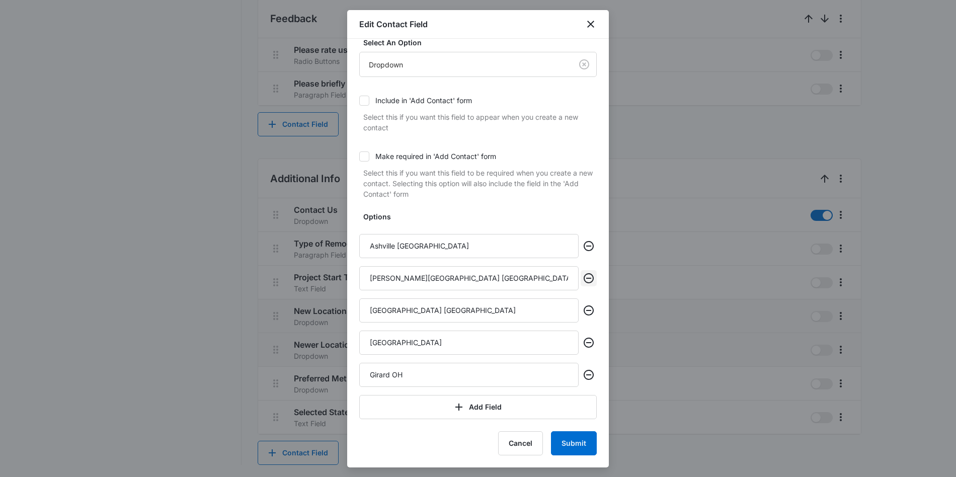
click at [585, 277] on icon "Remove" at bounding box center [589, 278] width 12 height 12
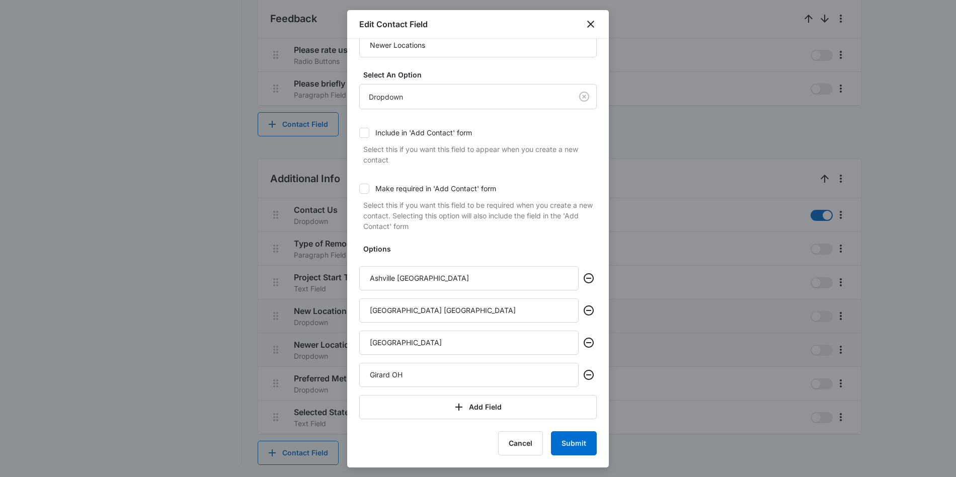
scroll to position [32, 0]
click at [588, 378] on icon "Remove" at bounding box center [589, 375] width 12 height 12
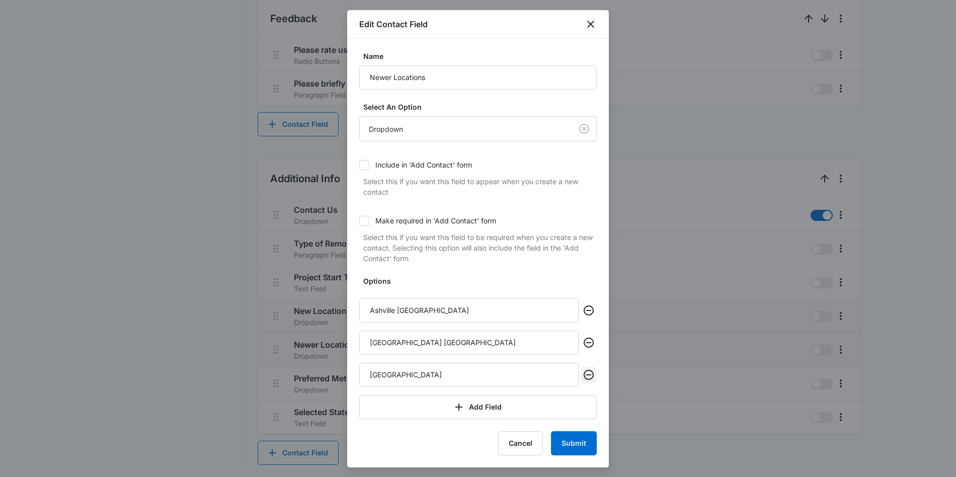
click at [588, 378] on icon "Remove" at bounding box center [589, 375] width 12 height 12
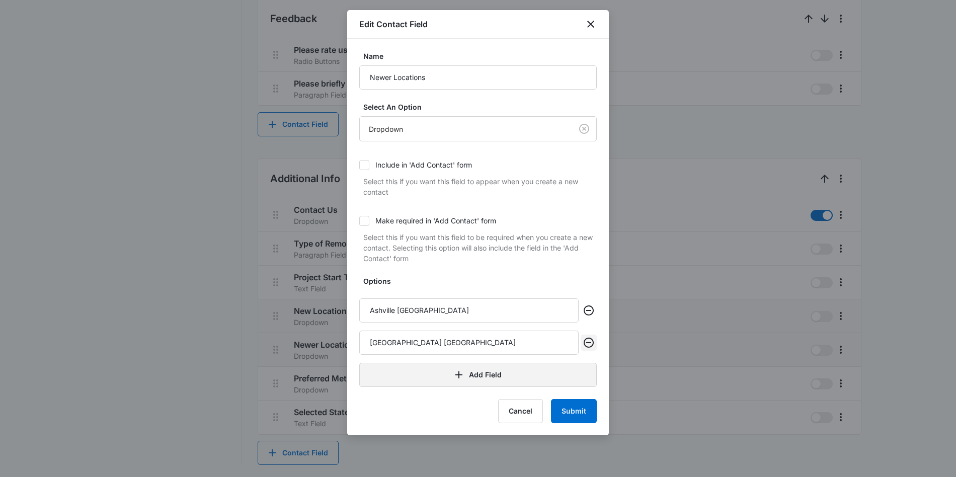
click at [590, 347] on icon "Remove" at bounding box center [589, 343] width 10 height 10
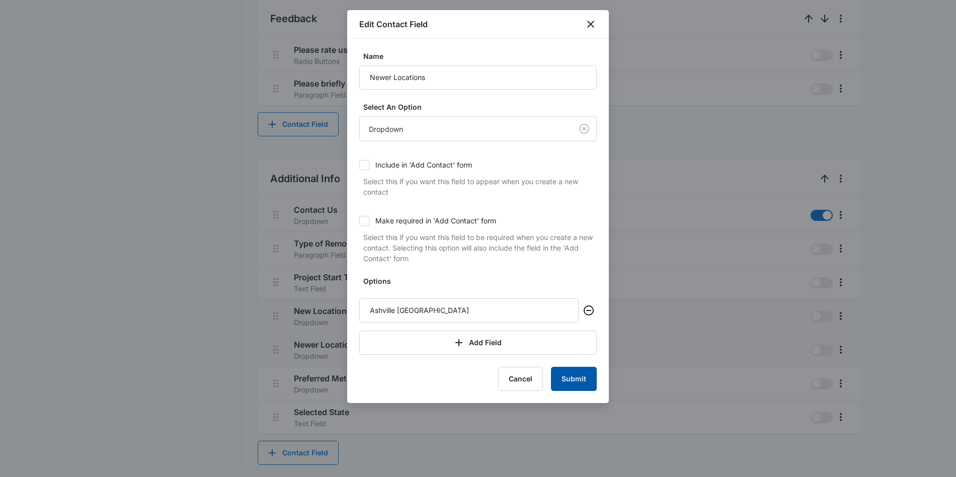
click at [573, 382] on button "Submit" at bounding box center [574, 379] width 46 height 24
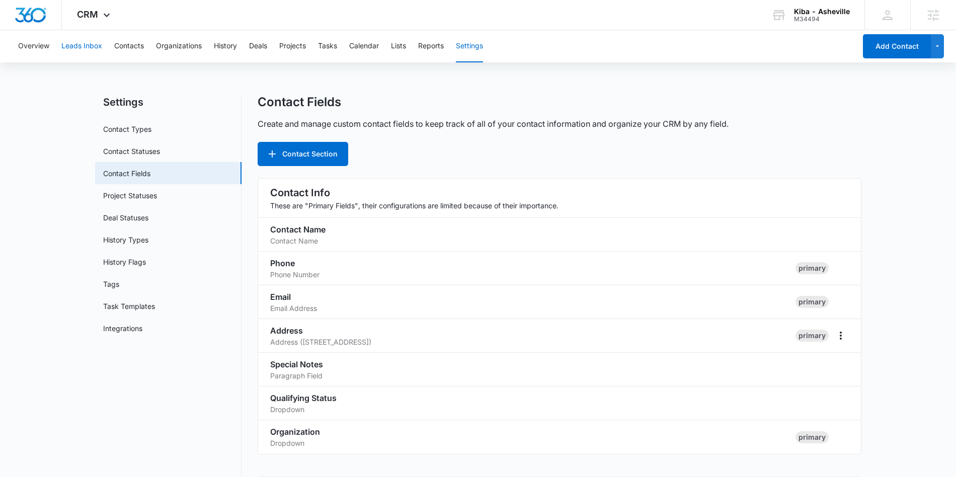
click at [86, 46] on button "Leads Inbox" at bounding box center [81, 46] width 41 height 32
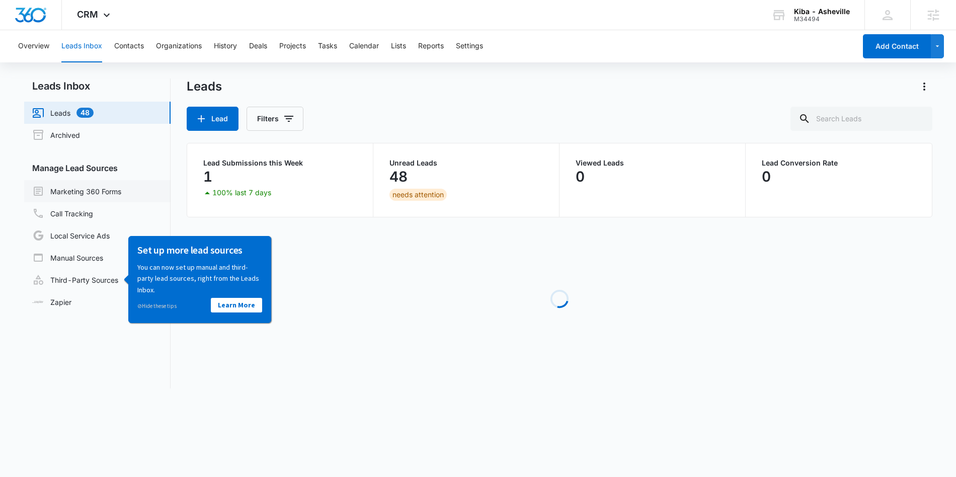
click at [96, 185] on link "Marketing 360 Forms" at bounding box center [76, 191] width 89 height 12
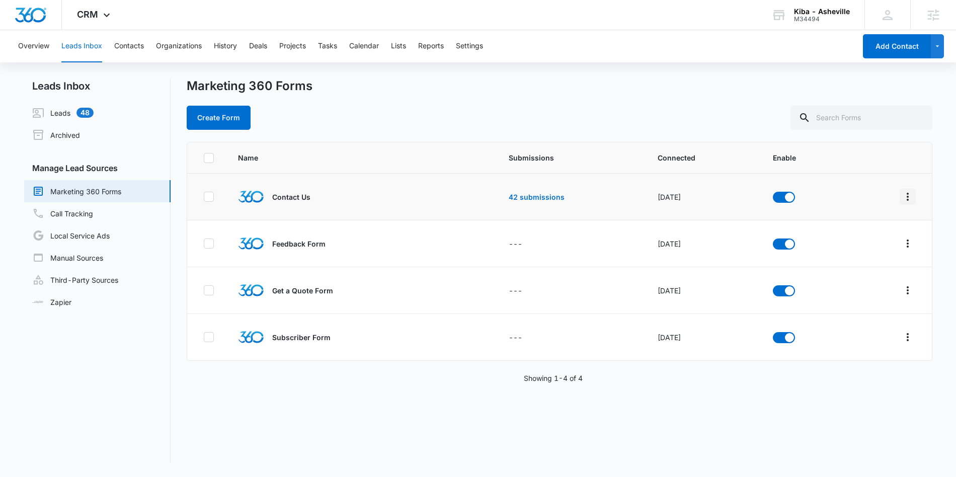
click at [905, 196] on icon "Overflow Menu" at bounding box center [908, 197] width 12 height 12
click at [869, 257] on div "Field Mapping" at bounding box center [862, 255] width 57 height 7
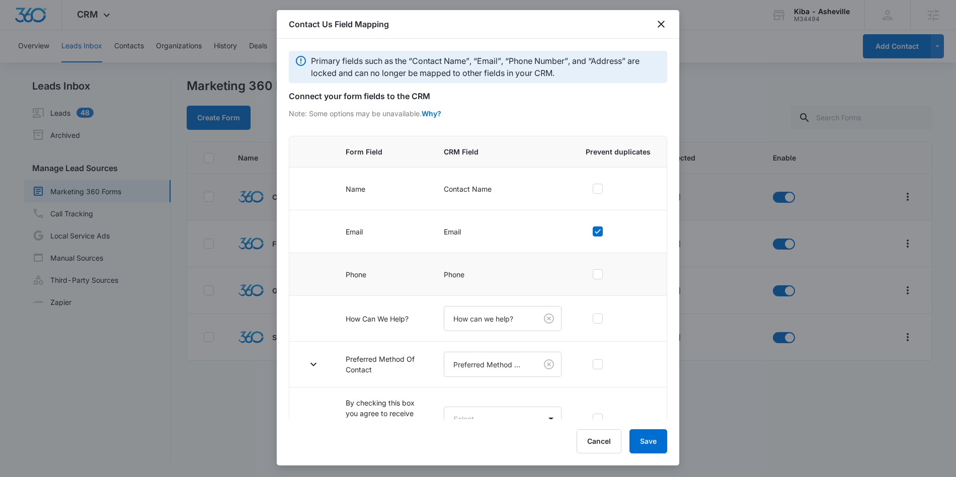
click at [543, 255] on td "Phone" at bounding box center [503, 274] width 142 height 43
click at [647, 441] on button "Save" at bounding box center [648, 441] width 38 height 24
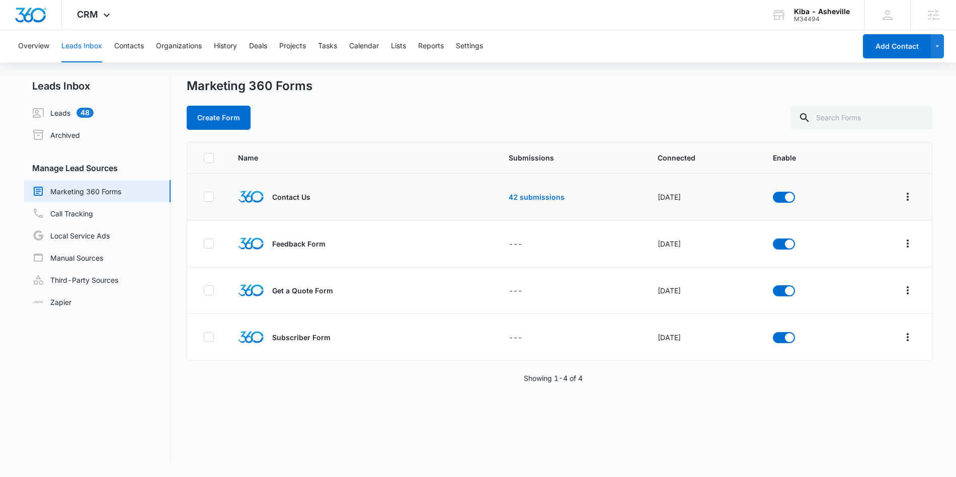
click at [285, 196] on p "Contact Us" at bounding box center [291, 197] width 38 height 11
click at [285, 198] on p "Contact Us" at bounding box center [291, 197] width 38 height 11
click at [88, 7] on div "CRM Apps Reputation Websites Forms CRM Email Social Shop Content Ads Intelligen…" at bounding box center [95, 15] width 66 height 30
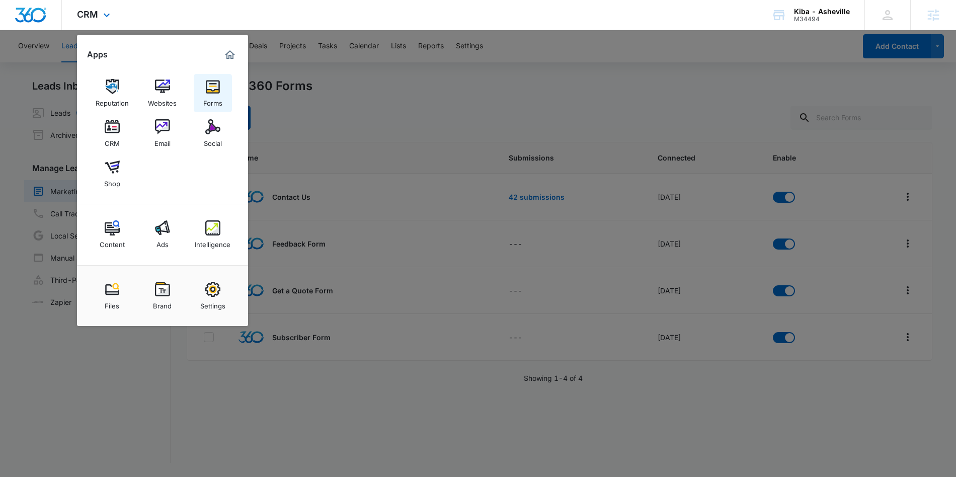
click at [214, 91] on img at bounding box center [212, 86] width 15 height 15
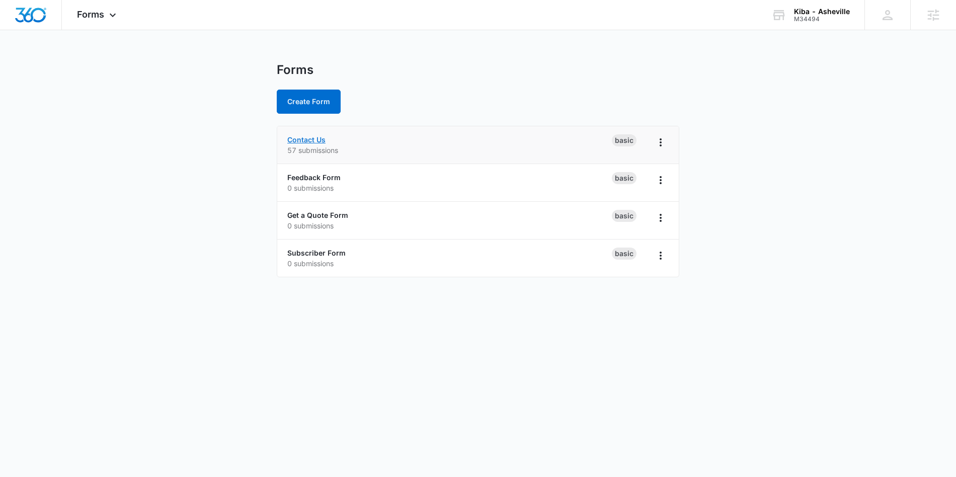
click at [317, 137] on link "Contact Us" at bounding box center [306, 139] width 38 height 9
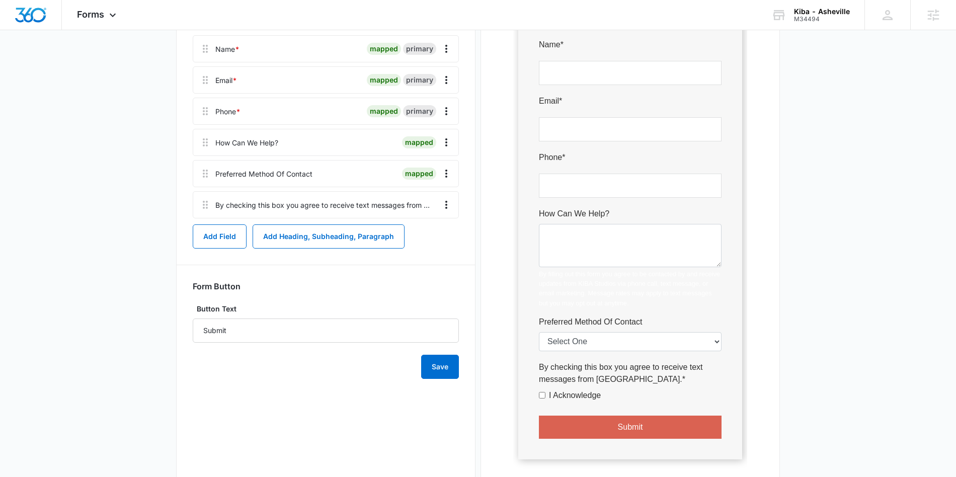
scroll to position [185, 0]
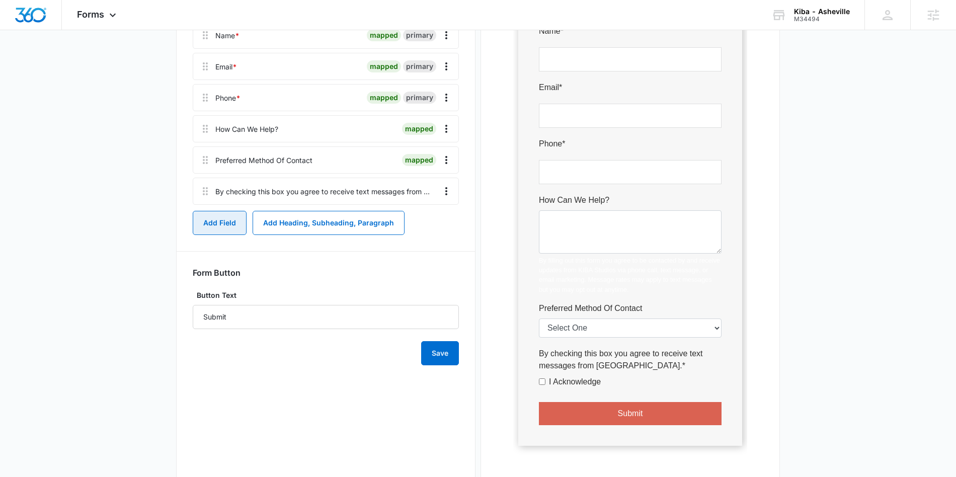
click at [234, 223] on button "Add Field" at bounding box center [220, 223] width 54 height 24
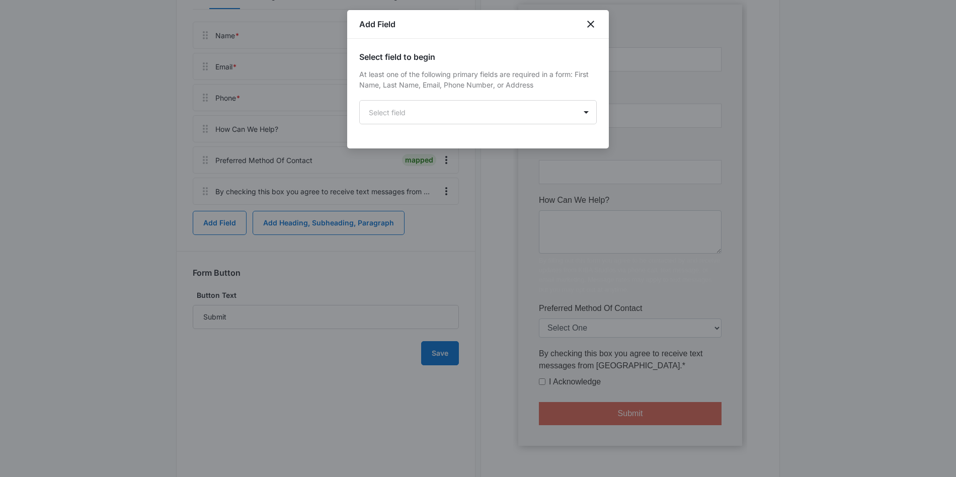
click at [426, 128] on div "Select field to begin At least one of the following primary fields are required…" at bounding box center [478, 94] width 262 height 110
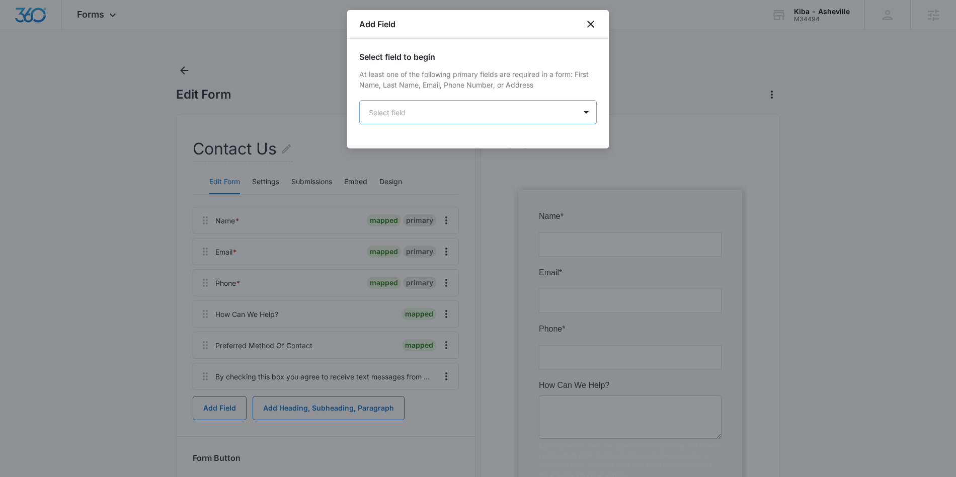
click at [425, 110] on body "Forms Apps Reputation Websites Forms CRM Email Social Shop Content Ads Intellig…" at bounding box center [478, 352] width 956 height 704
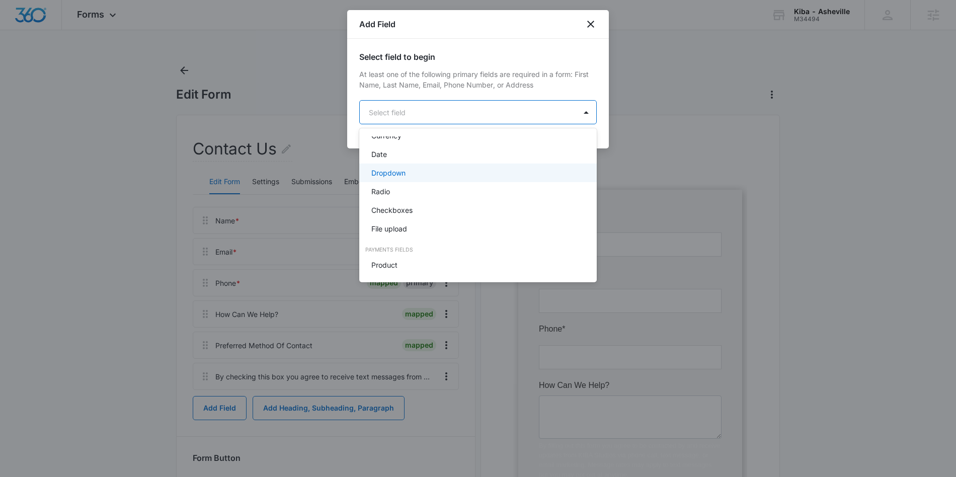
scroll to position [248, 0]
click at [396, 145] on div "Radio" at bounding box center [477, 154] width 237 height 19
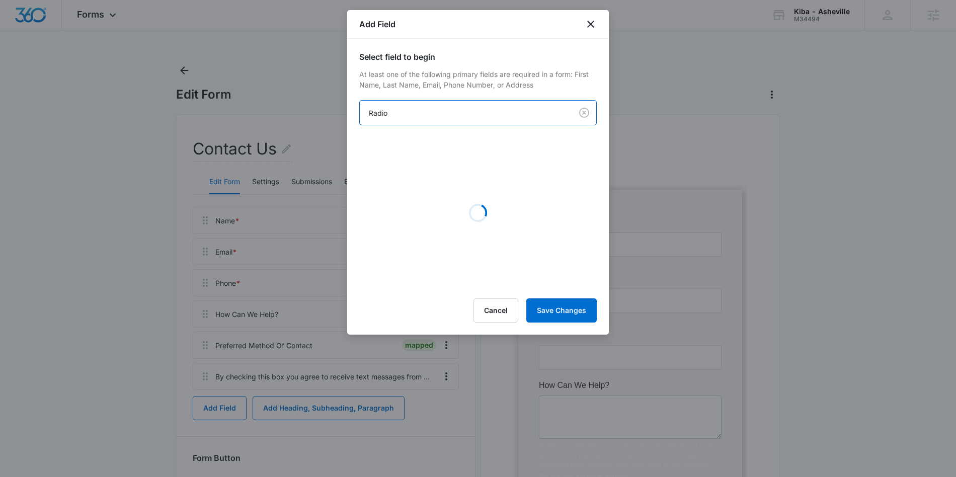
click at [408, 122] on body "Forms Apps Reputation Websites Forms CRM Email Social Shop Content Ads Intellig…" at bounding box center [478, 352] width 956 height 704
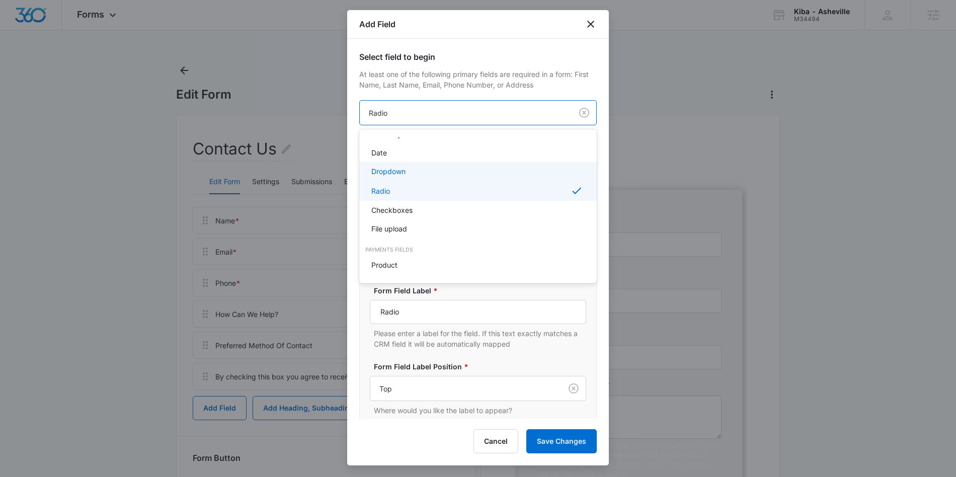
scroll to position [172, 0]
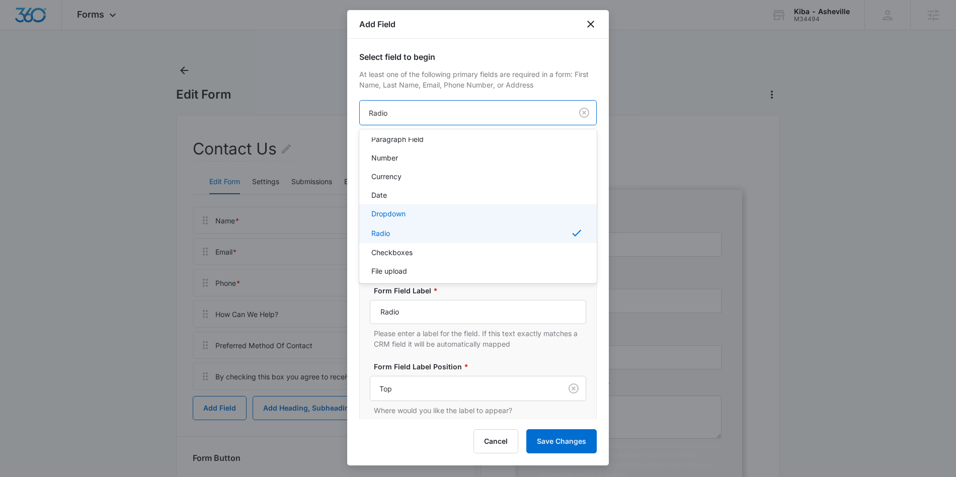
click at [390, 217] on p "Dropdown" at bounding box center [388, 213] width 34 height 11
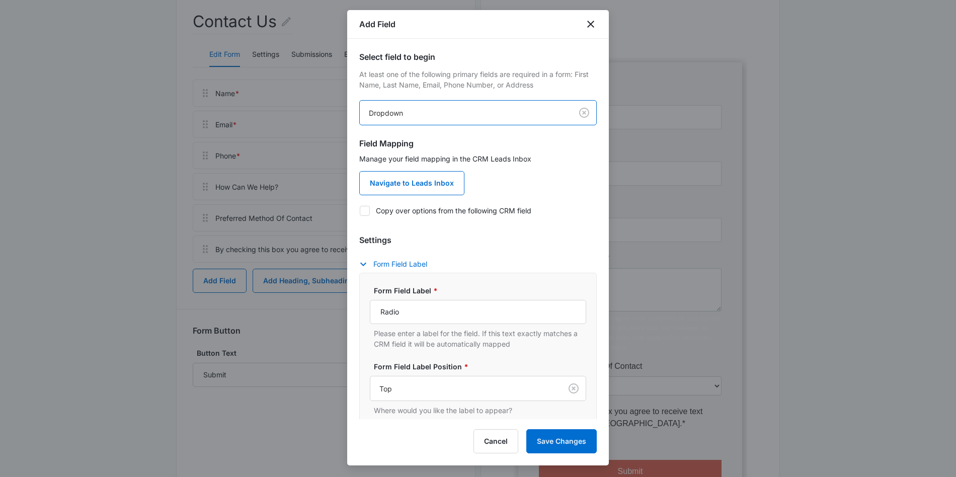
scroll to position [123, 0]
click at [371, 209] on label "Copy over options from the following CRM field" at bounding box center [477, 210] width 237 height 11
click at [360, 210] on input "Copy over options from the following CRM field" at bounding box center [359, 210] width 1 height 1
checkbox input "true"
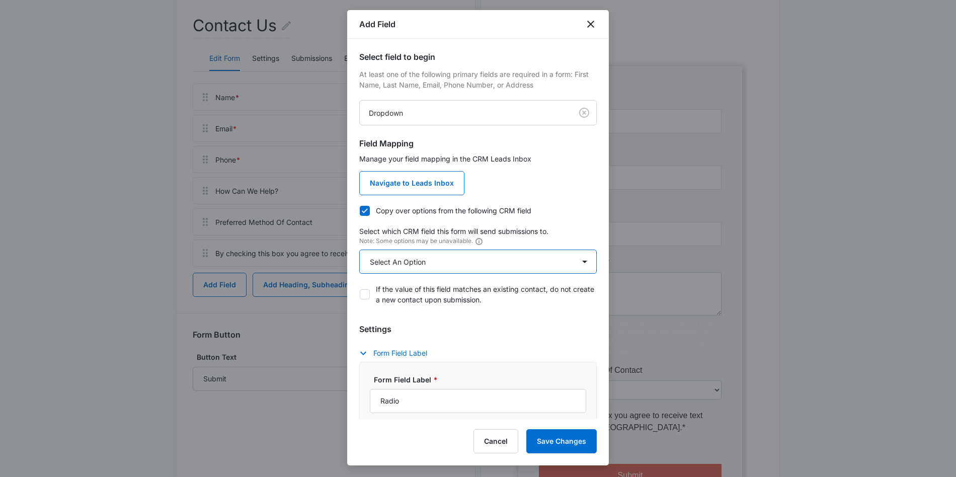
click at [425, 261] on select "Select An Option Select An Option Agree to Subscribe Best Way To Contact Contac…" at bounding box center [477, 262] width 237 height 24
select select "383"
click at [359, 250] on select "Select An Option Select An Option Agree to Subscribe Best Way To Contact Contac…" at bounding box center [477, 262] width 237 height 24
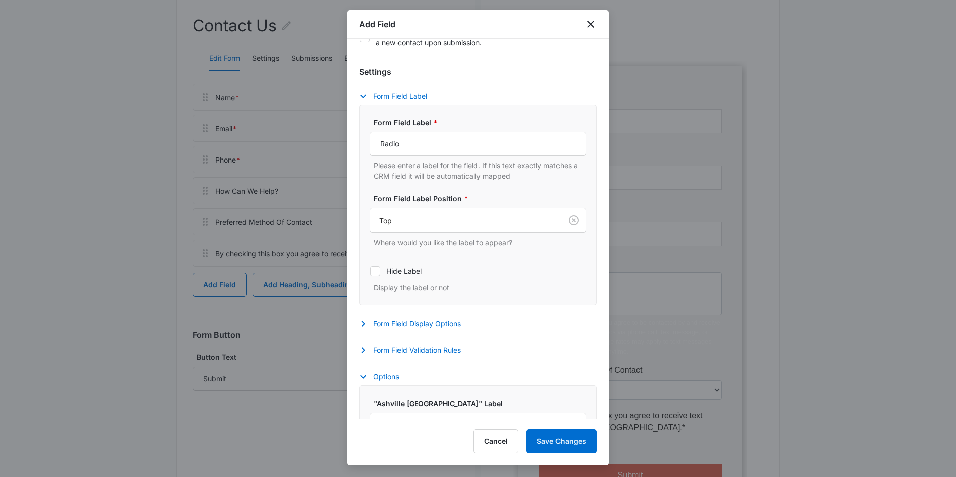
scroll to position [287, 0]
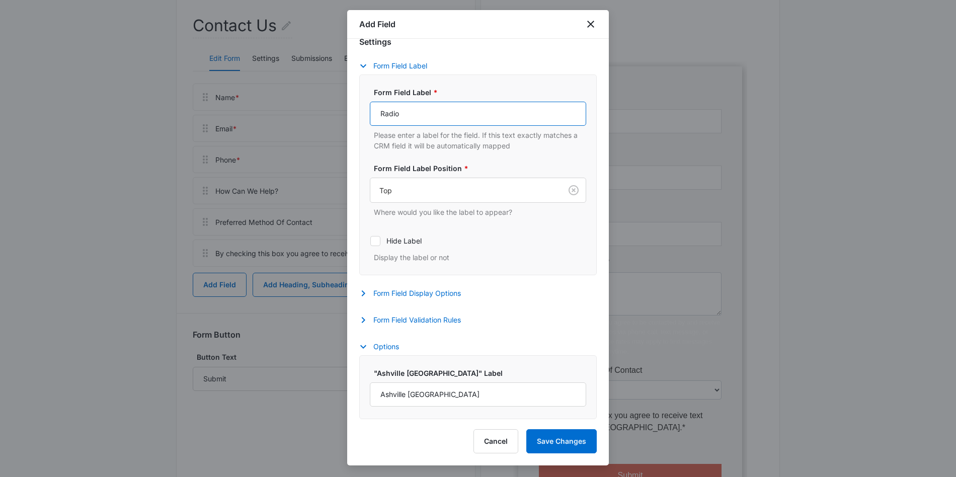
drag, startPoint x: 338, startPoint y: 100, endPoint x: 301, endPoint y: 93, distance: 37.4
click at [301, 93] on body "Forms Apps Reputation Websites Forms CRM Email Social Shop Content Ads Intellig…" at bounding box center [478, 229] width 956 height 704
type input "Find your Kiba Studios"
click at [571, 266] on div "Form Field Label * Find your Kiba Studios Please enter a label for the field. I…" at bounding box center [477, 174] width 237 height 201
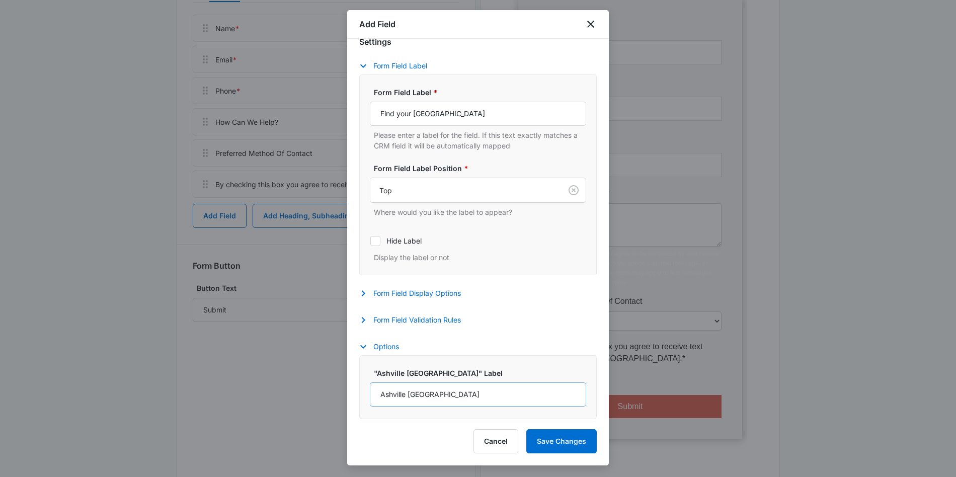
scroll to position [190, 0]
click at [574, 441] on button "Save Changes" at bounding box center [561, 441] width 70 height 24
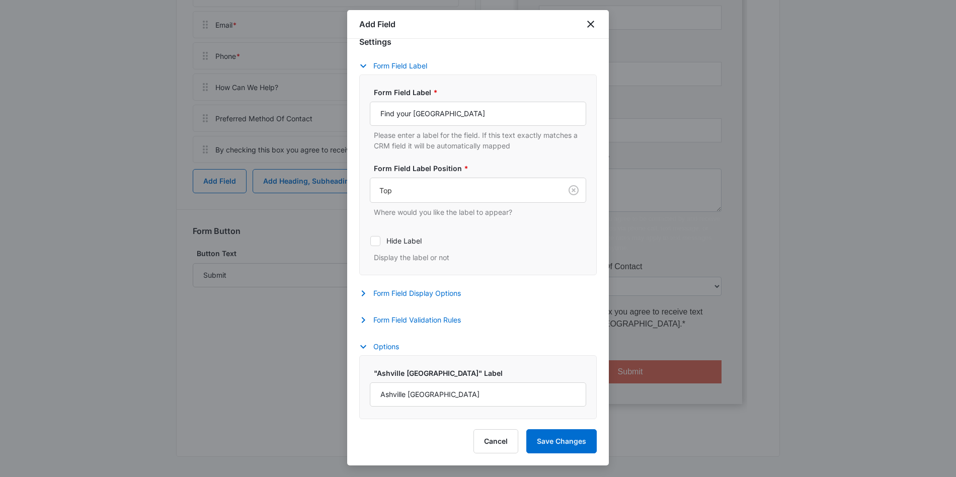
scroll to position [0, 0]
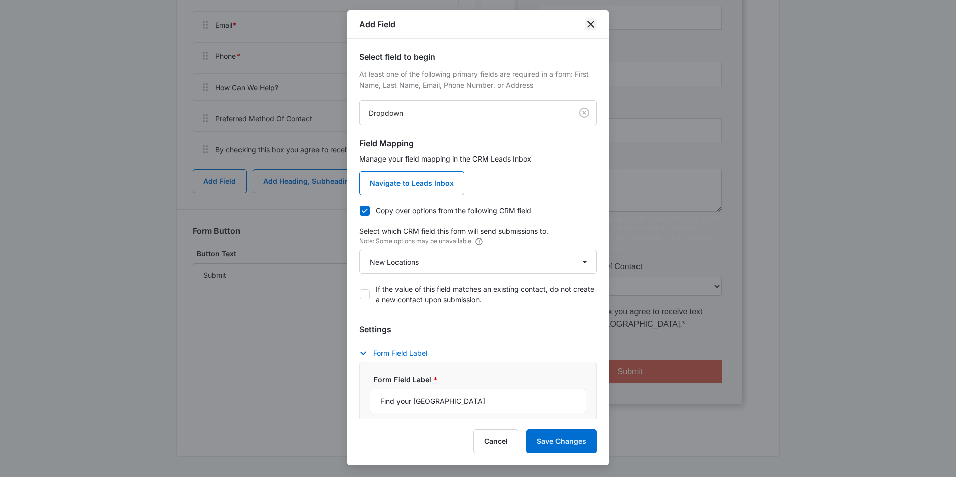
click at [590, 24] on icon "close" at bounding box center [590, 24] width 7 height 7
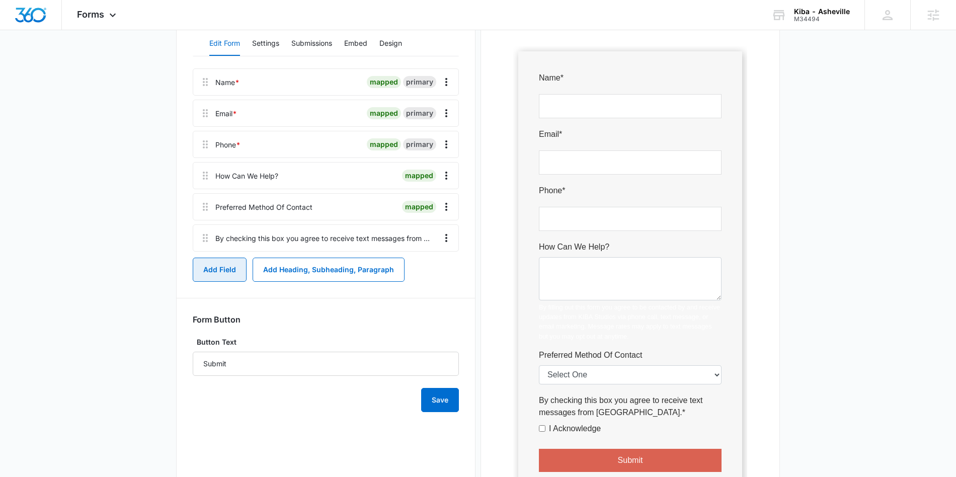
scroll to position [115, 0]
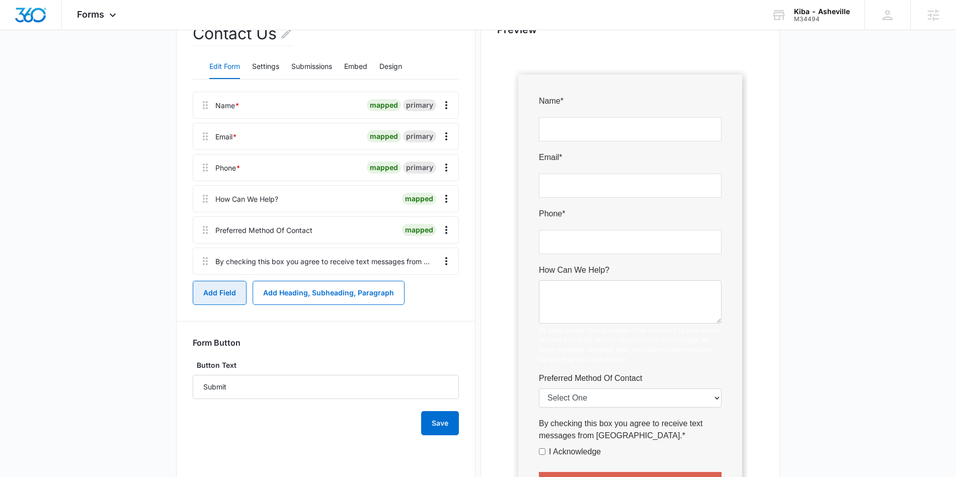
click at [217, 292] on button "Add Field" at bounding box center [220, 293] width 54 height 24
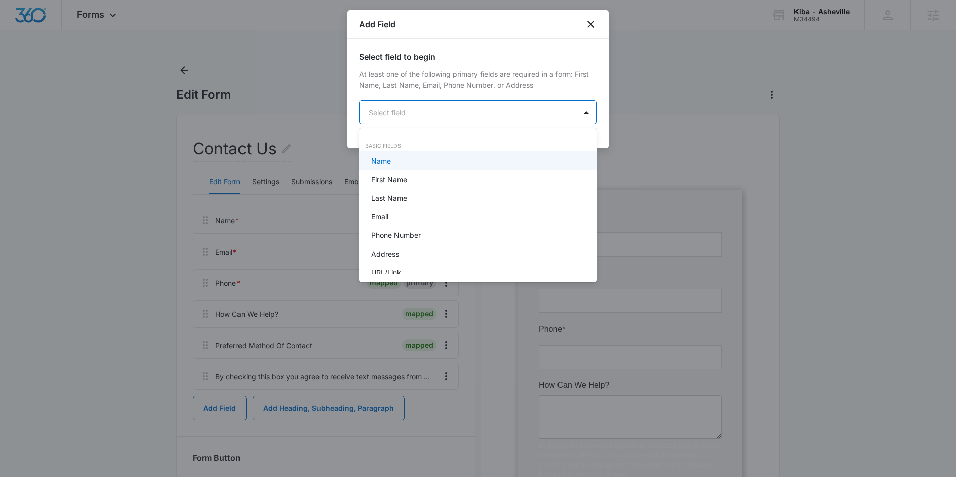
click at [444, 109] on body "Forms Apps Reputation Websites Forms CRM Email Social Shop Content Ads Intellig…" at bounding box center [478, 238] width 956 height 477
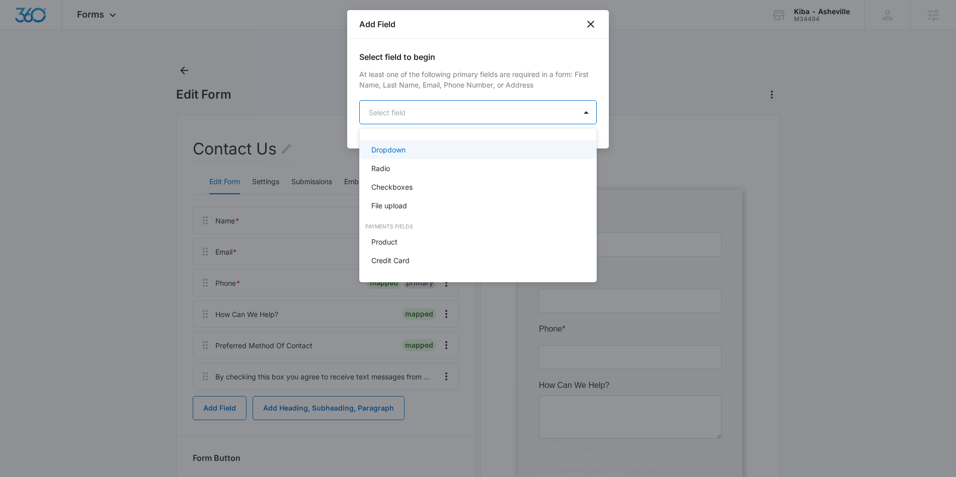
scroll to position [233, 0]
click at [396, 153] on p "Dropdown" at bounding box center [388, 150] width 34 height 11
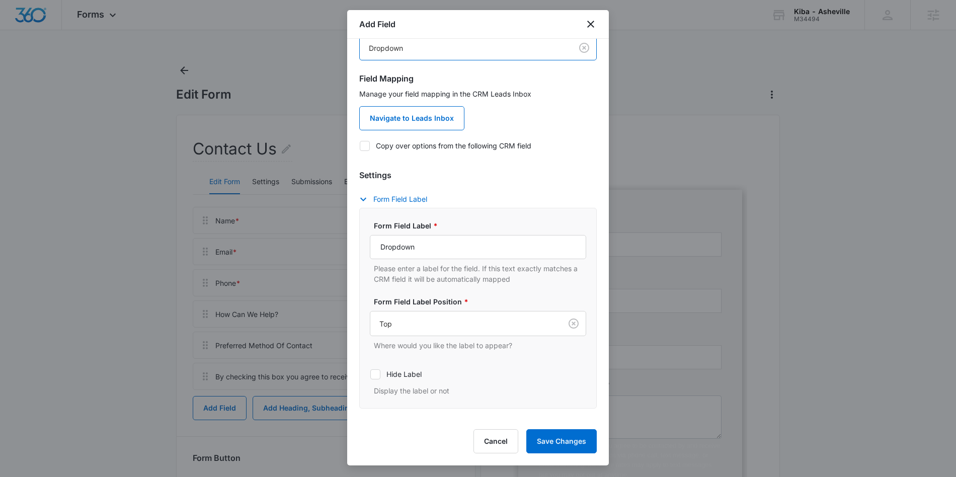
scroll to position [95, 0]
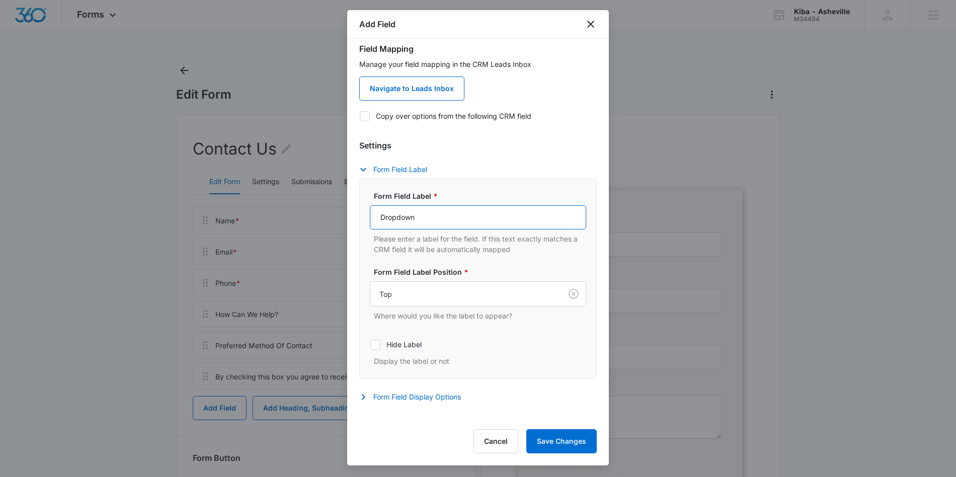
click at [460, 207] on input "Dropdown" at bounding box center [478, 217] width 216 height 24
drag, startPoint x: 413, startPoint y: 208, endPoint x: 234, endPoint y: 204, distance: 178.1
click at [234, 204] on body "Forms Apps Reputation Websites Forms CRM Email Social Shop Content Ads Intellig…" at bounding box center [478, 352] width 956 height 704
type input "Find your Kiba Studios"
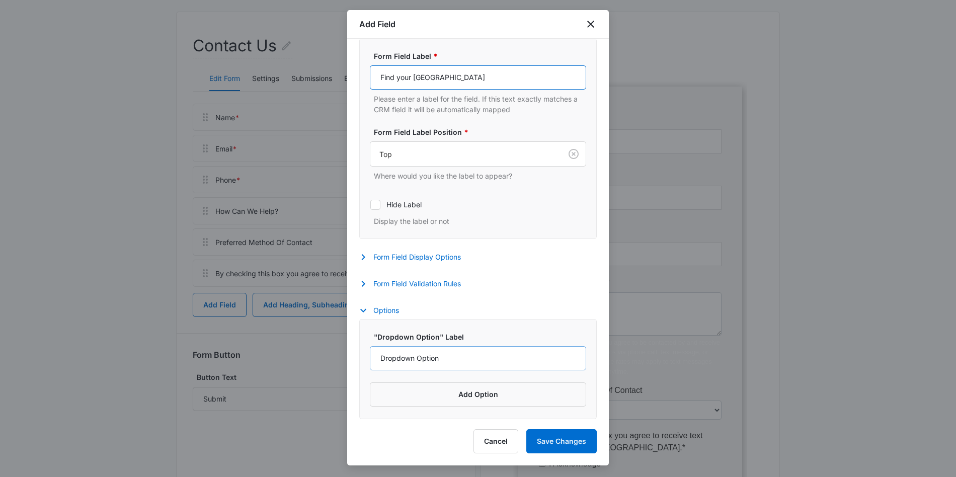
scroll to position [104, 0]
click at [461, 359] on input "Dropdown Option" at bounding box center [478, 358] width 216 height 24
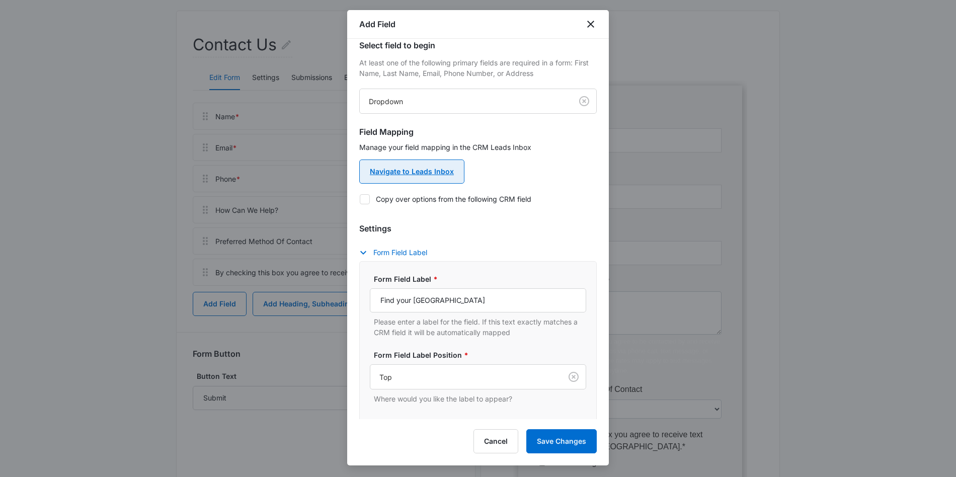
click at [437, 169] on link "Navigate to Leads Inbox" at bounding box center [411, 171] width 105 height 24
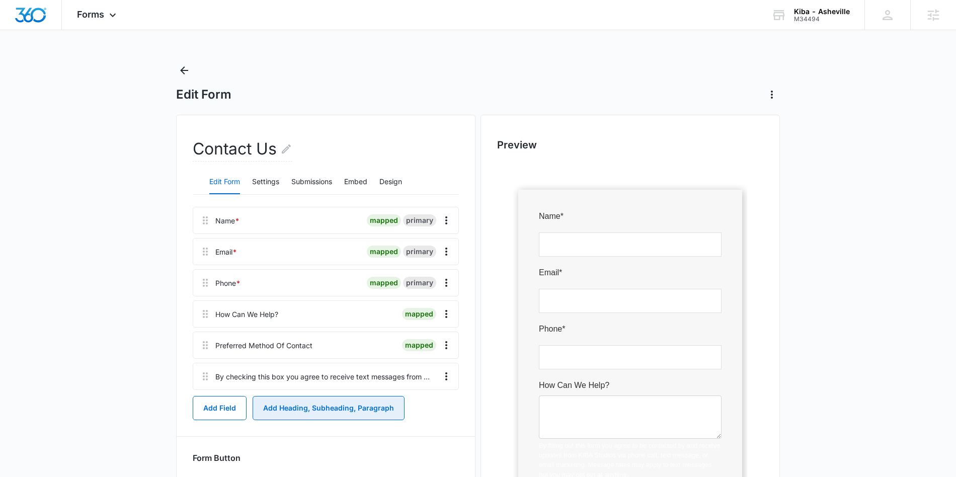
click at [301, 404] on button "Add Heading, Subheading, Paragraph" at bounding box center [329, 408] width 152 height 24
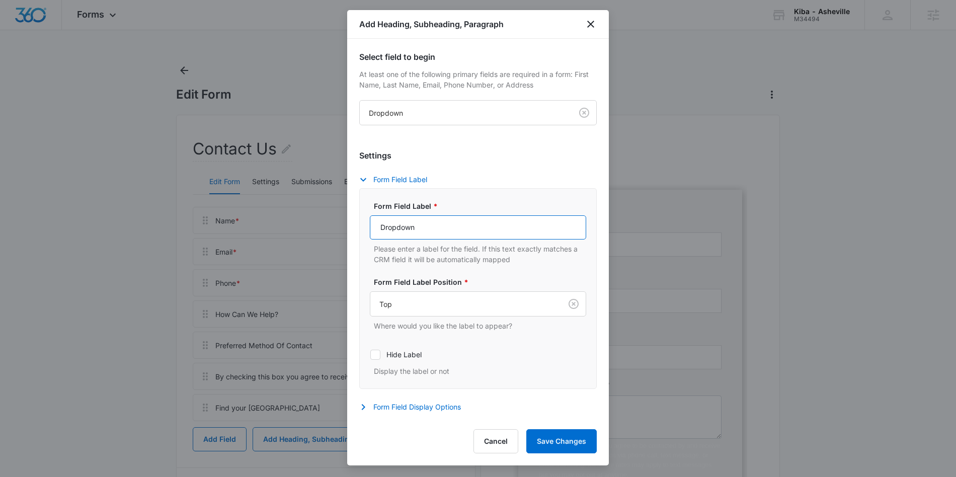
click at [425, 227] on input "Dropdown" at bounding box center [478, 227] width 216 height 24
drag, startPoint x: 460, startPoint y: 234, endPoint x: 347, endPoint y: 224, distance: 113.1
click at [347, 224] on div "Select field to begin At least one of the following primary fields are required…" at bounding box center [478, 229] width 262 height 380
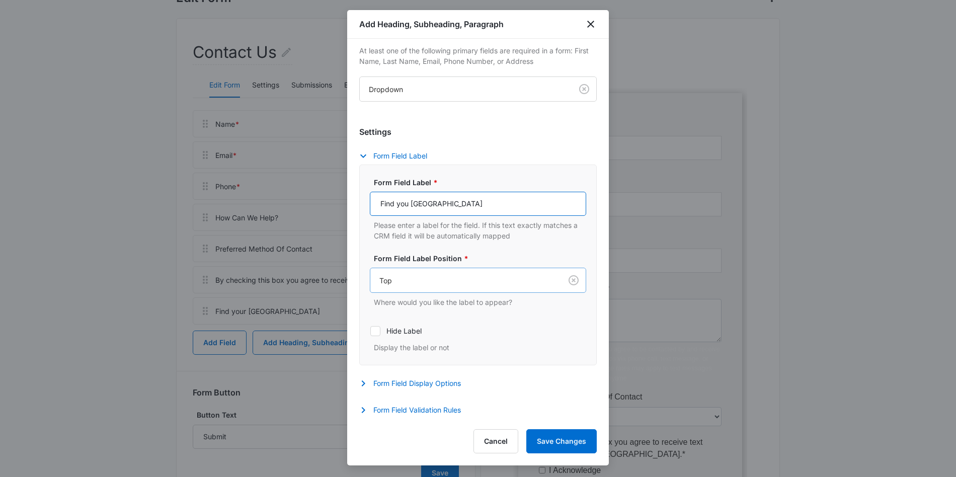
scroll to position [48, 0]
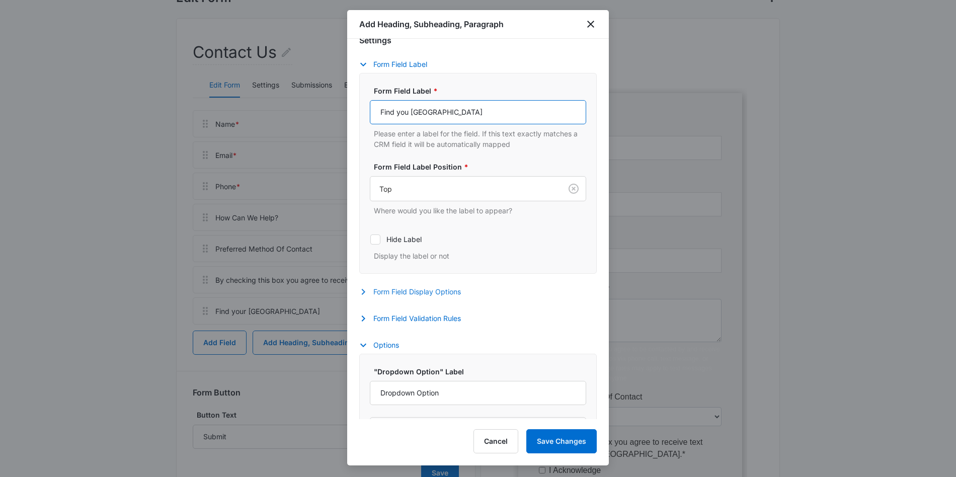
type input "Find you Kiba Studios"
click at [439, 294] on button "Form Field Display Options" at bounding box center [415, 292] width 112 height 12
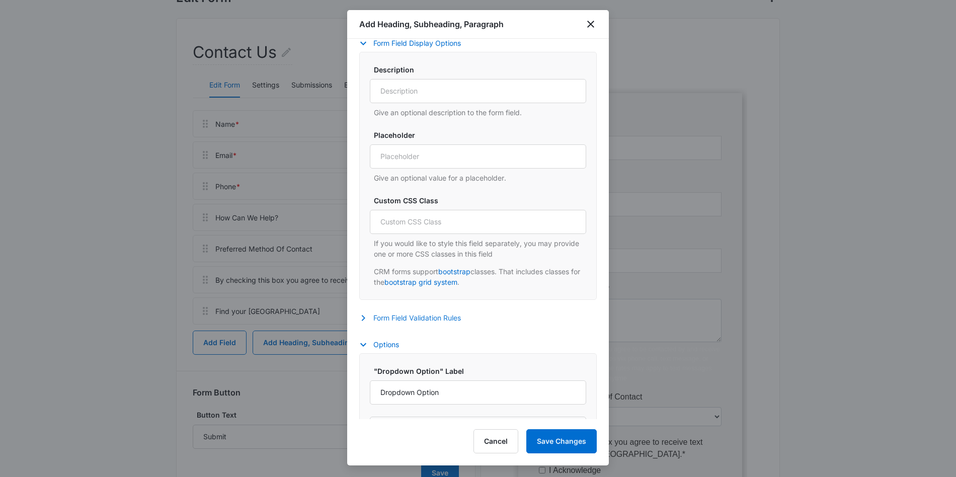
click at [422, 316] on button "Form Field Validation Rules" at bounding box center [415, 318] width 112 height 12
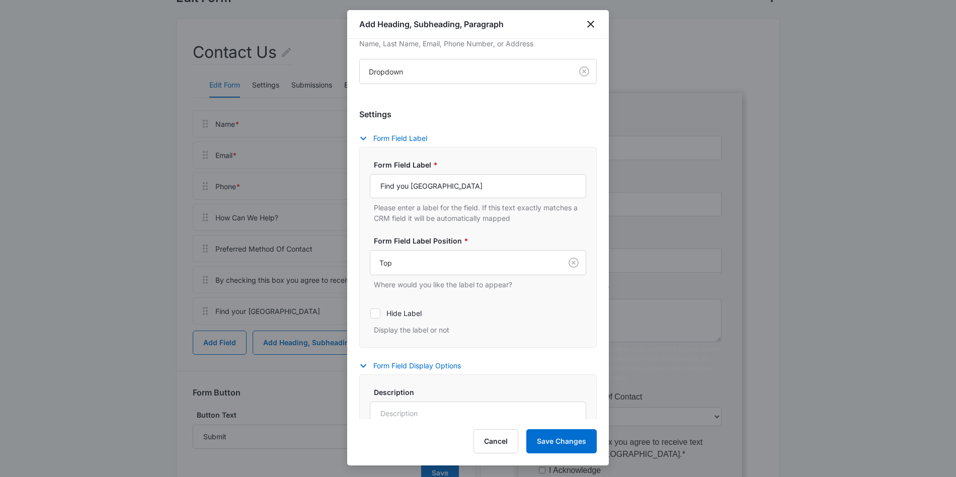
scroll to position [0, 0]
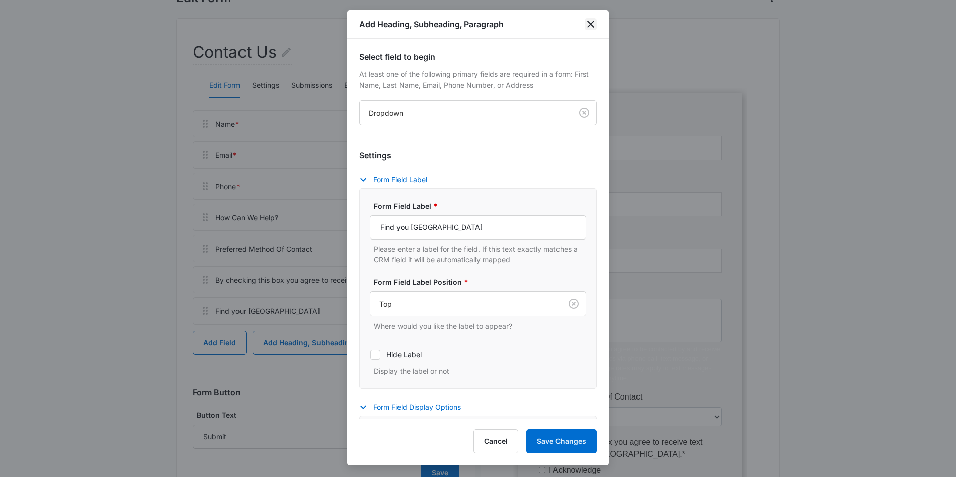
drag, startPoint x: 582, startPoint y: 21, endPoint x: 587, endPoint y: 22, distance: 5.1
click at [583, 21] on div "Add Heading, Subheading, Paragraph" at bounding box center [478, 24] width 262 height 29
click at [590, 24] on icon "close" at bounding box center [590, 24] width 7 height 7
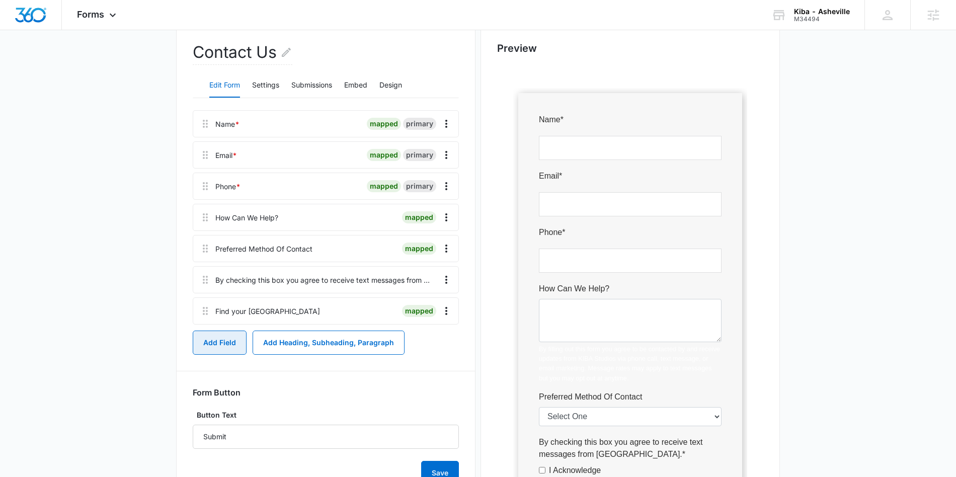
click at [217, 341] on button "Add Field" at bounding box center [220, 343] width 54 height 24
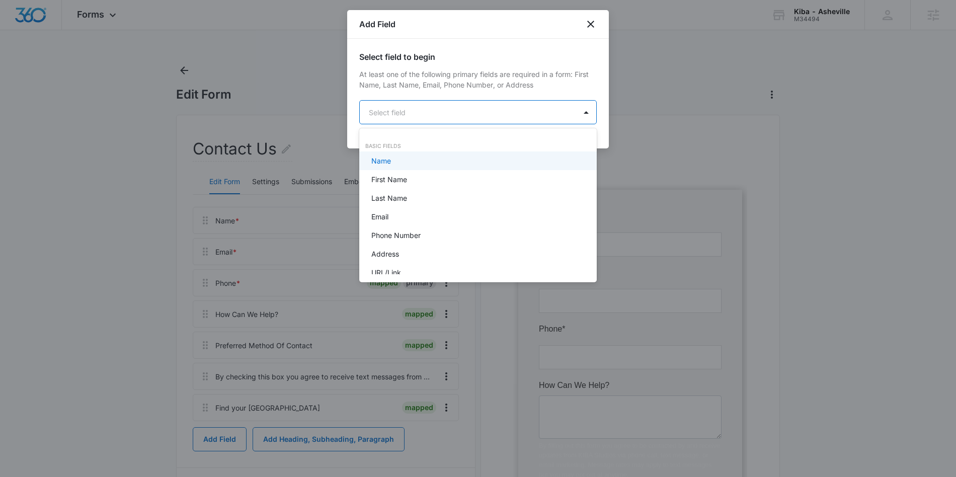
click at [452, 105] on body "Forms Apps Reputation Websites Forms CRM Email Social Shop Content Ads Intellig…" at bounding box center [478, 238] width 956 height 477
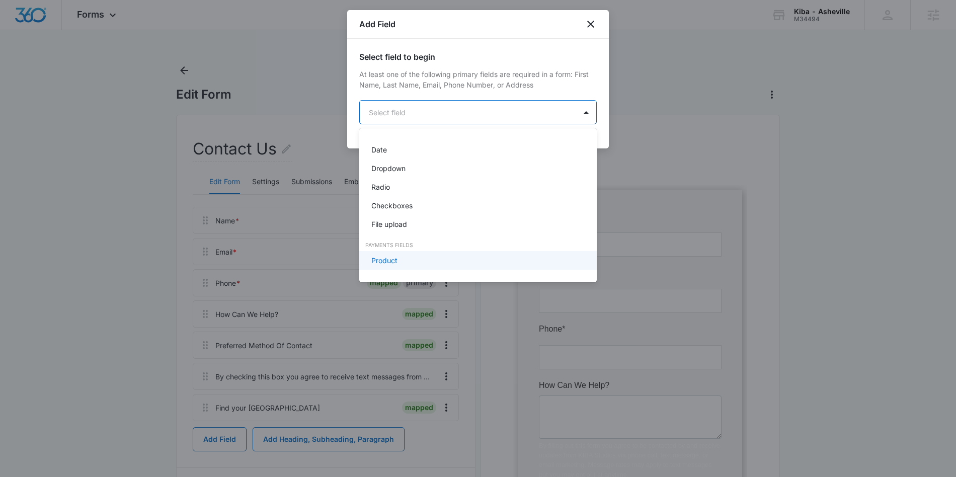
scroll to position [212, 0]
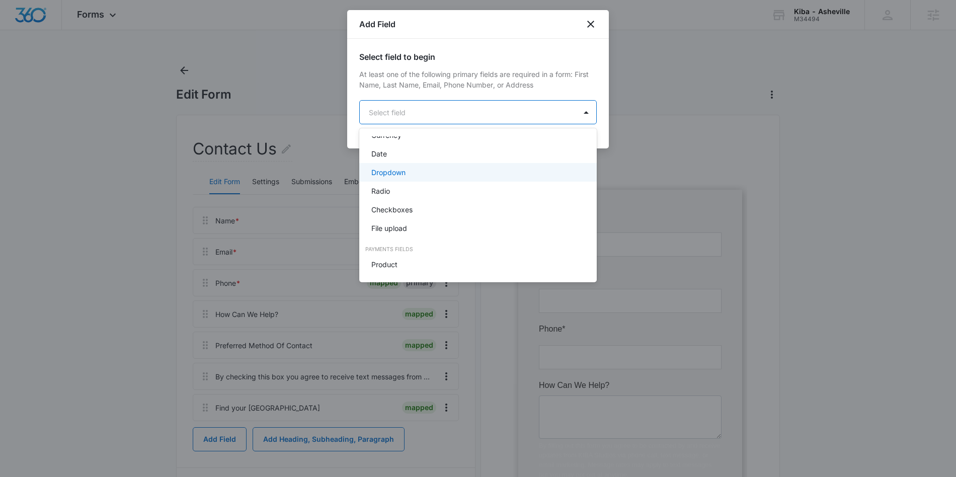
click at [397, 170] on p "Dropdown" at bounding box center [388, 172] width 34 height 11
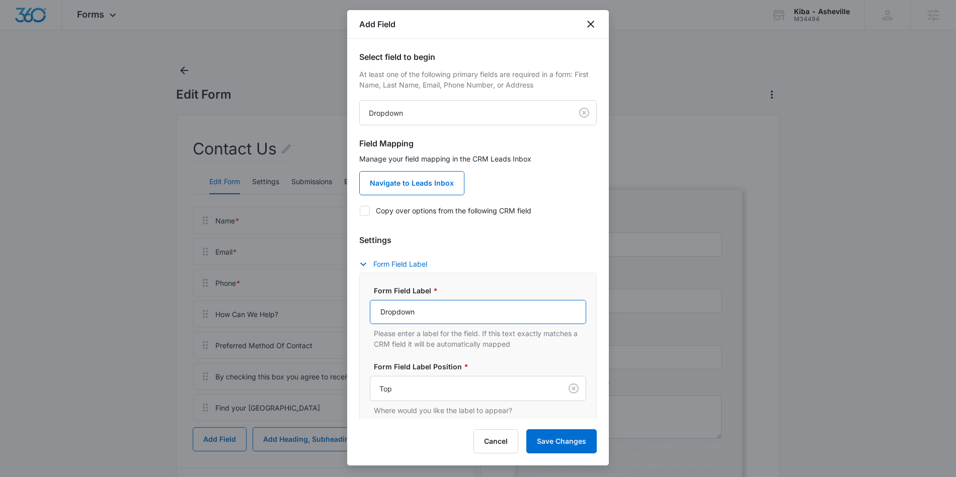
drag, startPoint x: 423, startPoint y: 309, endPoint x: 304, endPoint y: 293, distance: 120.3
click at [303, 293] on body "Forms Apps Reputation Websites Forms CRM Email Social Shop Content Ads Intellig…" at bounding box center [478, 374] width 956 height 749
click at [364, 212] on icon at bounding box center [365, 210] width 6 height 5
click at [360, 211] on input "Copy over options from the following CRM field" at bounding box center [359, 210] width 1 height 1
checkbox input "true"
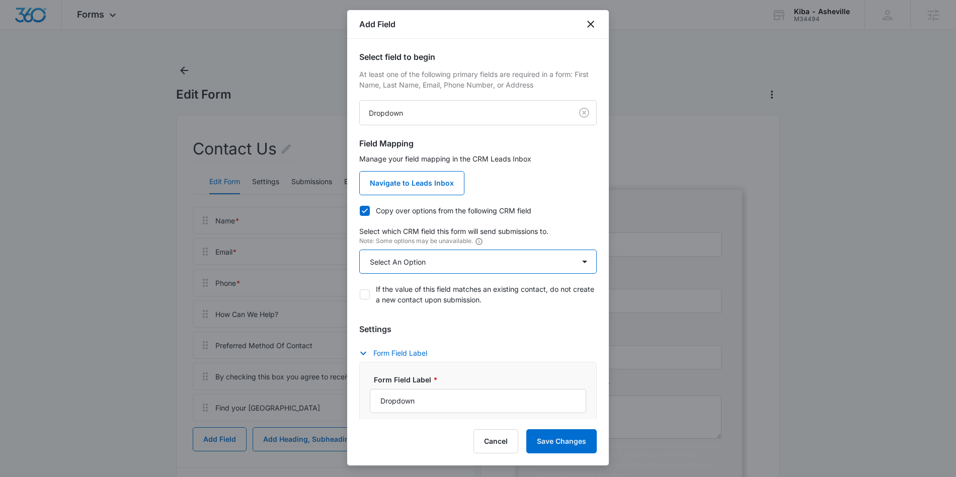
click at [433, 250] on select "Select An Option Select An Option Agree to Subscribe Best Way To Contact Contac…" at bounding box center [477, 262] width 237 height 24
select select "416"
click at [359, 250] on select "Select An Option Select An Option Agree to Subscribe Best Way To Contact Contac…" at bounding box center [477, 262] width 237 height 24
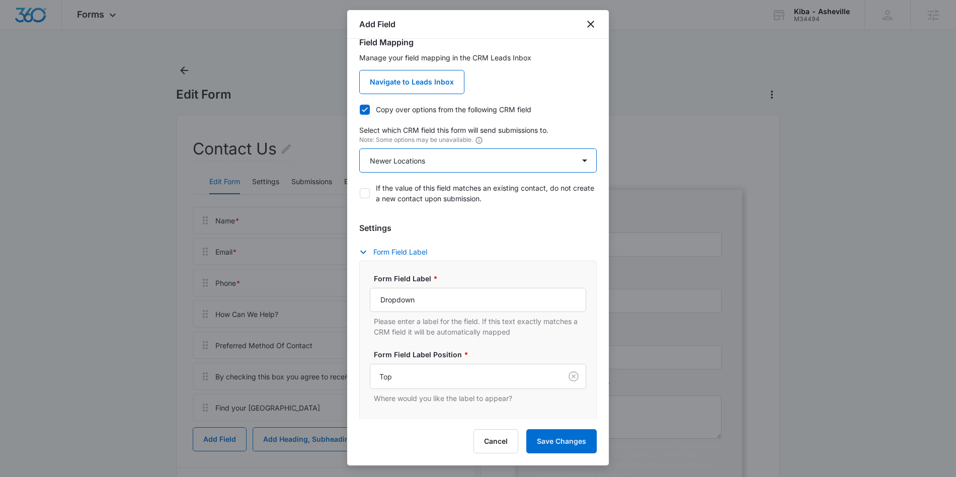
scroll to position [105, 0]
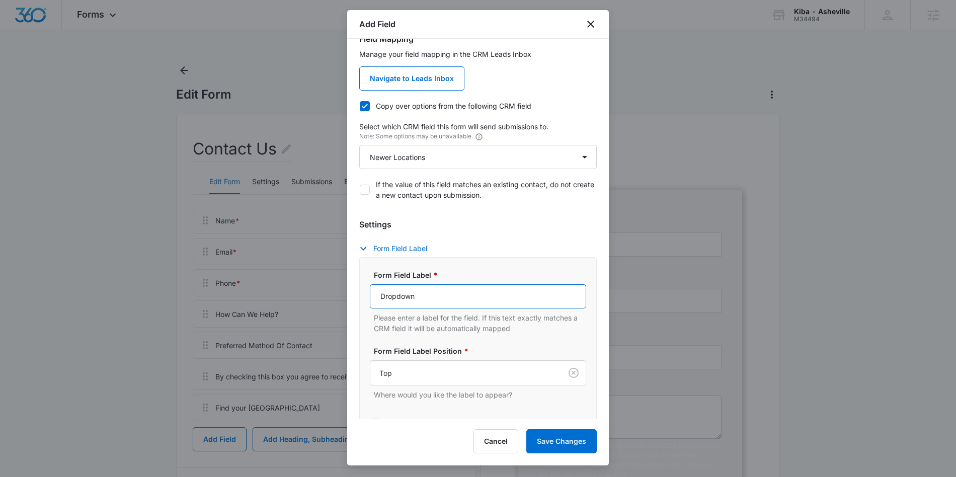
click at [428, 297] on input "Dropdown" at bounding box center [478, 296] width 216 height 24
drag, startPoint x: 448, startPoint y: 298, endPoint x: 349, endPoint y: 290, distance: 99.4
click at [349, 290] on div "Select field to begin At least one of the following primary fields are required…" at bounding box center [478, 229] width 262 height 380
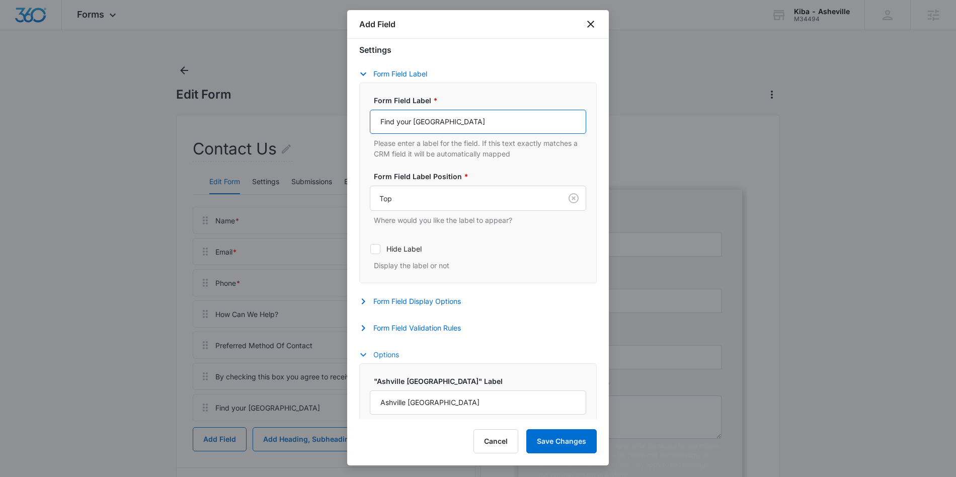
scroll to position [287, 0]
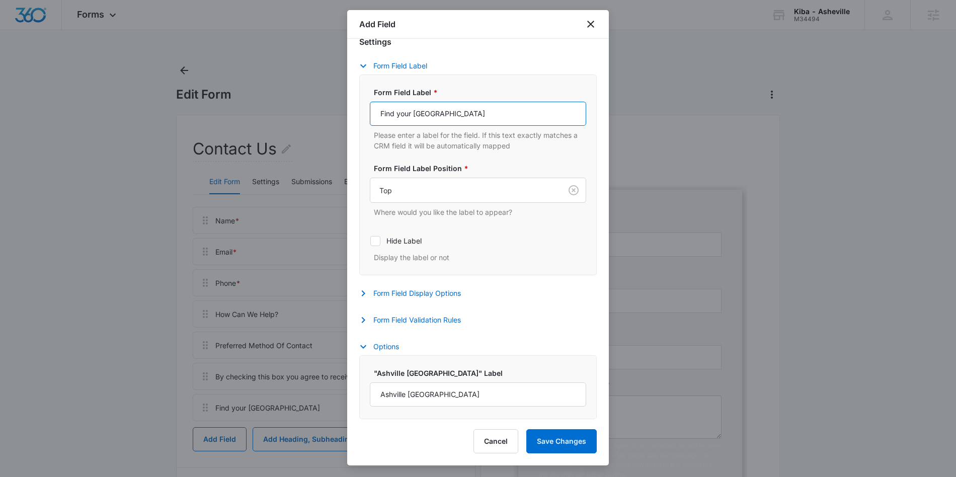
type input "Find your Kiba Studios"
click at [568, 443] on button "Save Changes" at bounding box center [561, 441] width 70 height 24
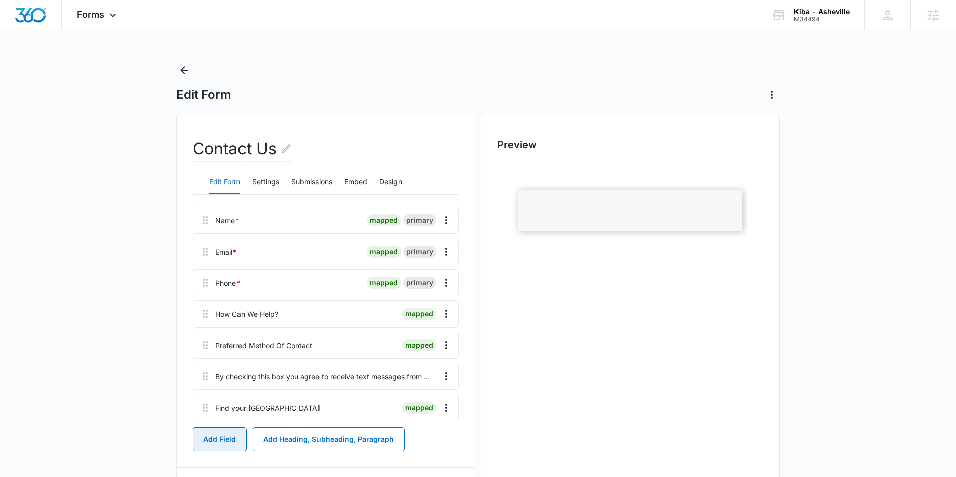
scroll to position [0, 0]
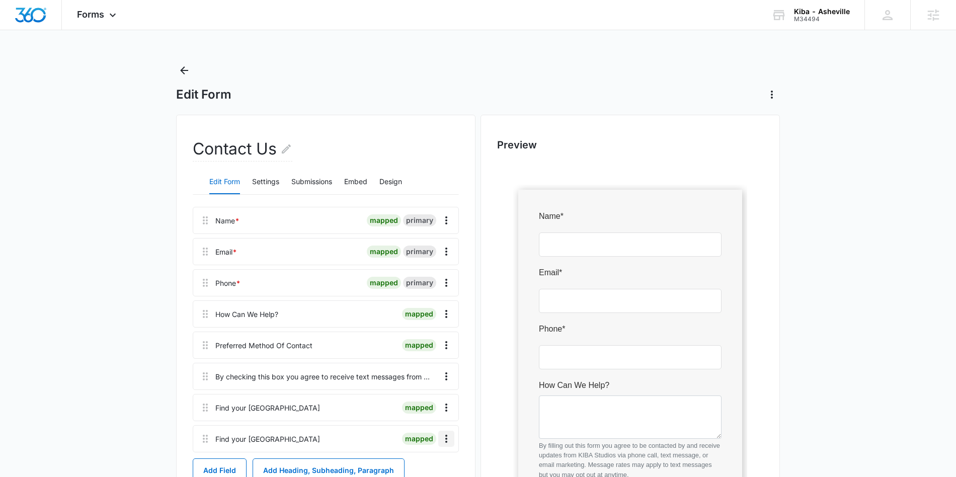
click at [448, 436] on icon "Overflow Menu" at bounding box center [446, 439] width 12 height 12
click at [433, 408] on button "Delete" at bounding box center [424, 410] width 57 height 15
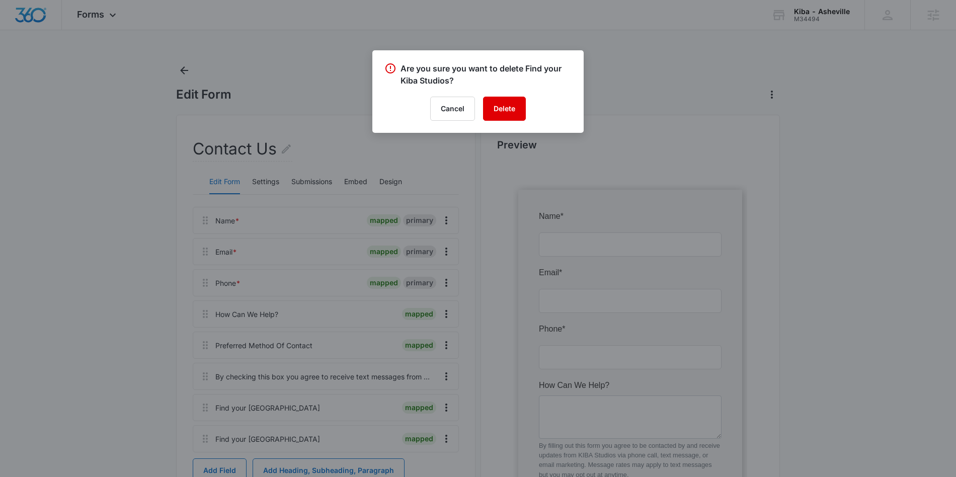
click at [515, 108] on button "Delete" at bounding box center [504, 109] width 43 height 24
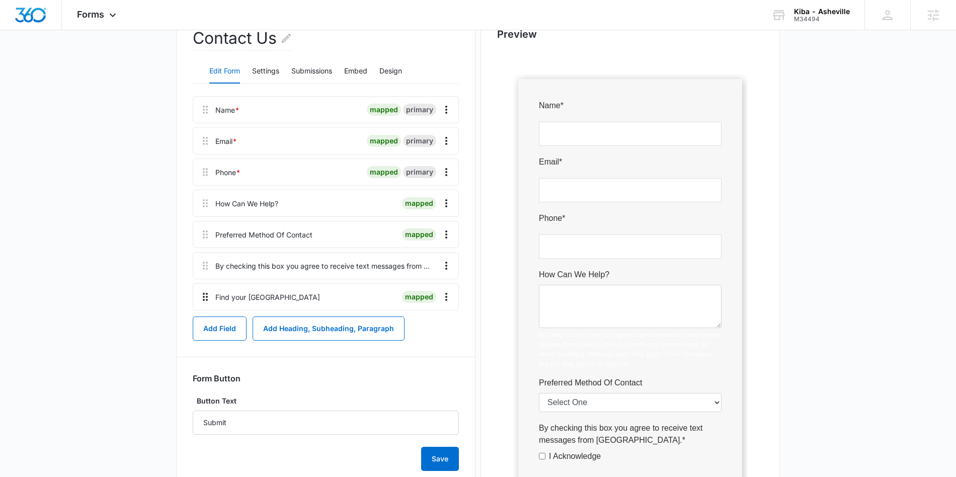
scroll to position [110, 0]
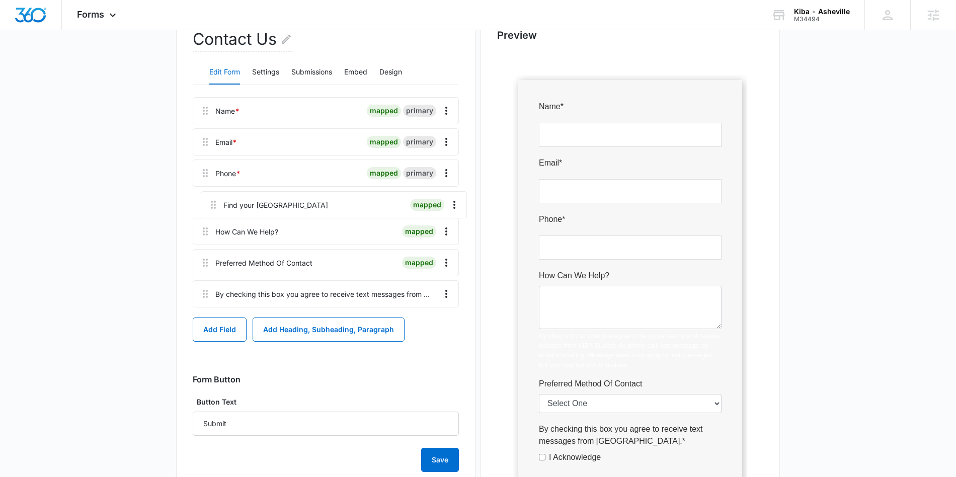
drag, startPoint x: 205, startPoint y: 297, endPoint x: 215, endPoint y: 193, distance: 104.6
click at [215, 193] on div "Name * mapped primary Email * mapped primary Phone * mapped primary How Can We …" at bounding box center [326, 204] width 266 height 214
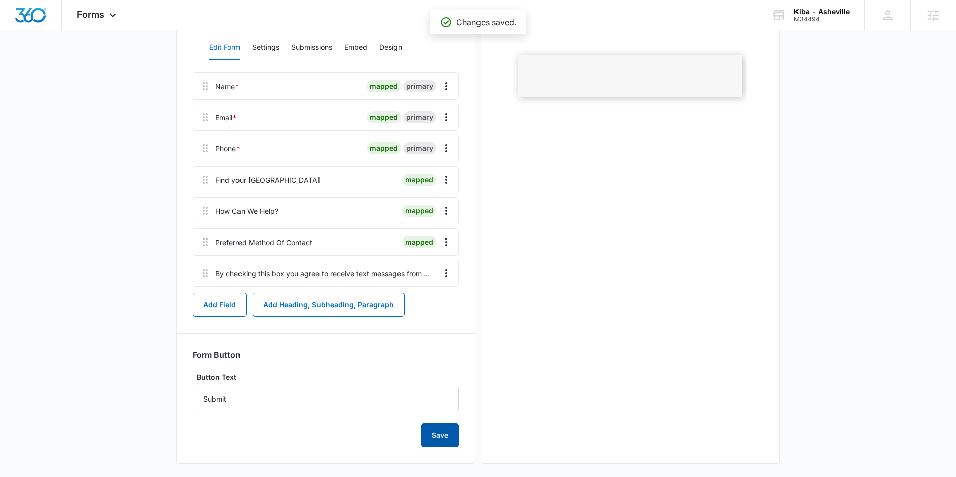
scroll to position [0, 0]
click at [455, 438] on button "Save" at bounding box center [440, 435] width 38 height 24
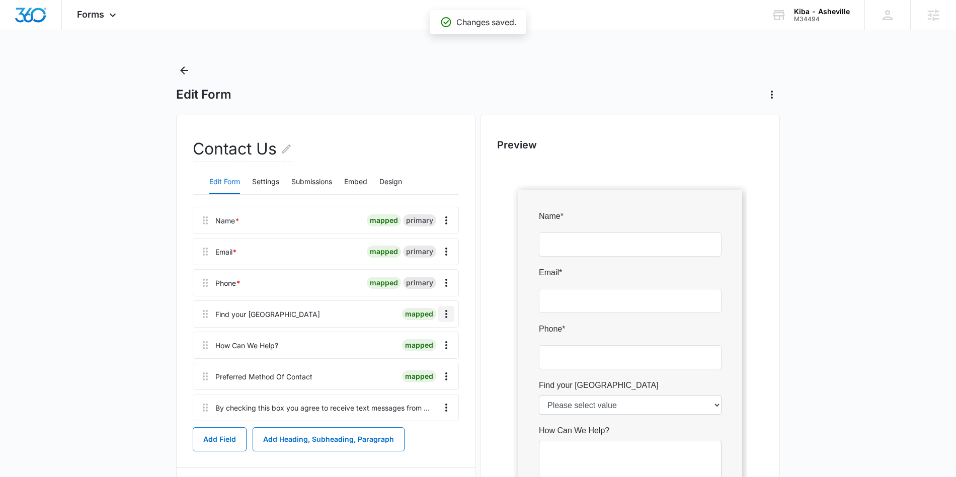
click at [443, 310] on icon "Overflow Menu" at bounding box center [446, 314] width 12 height 12
click at [429, 337] on button "Edit" at bounding box center [424, 342] width 57 height 15
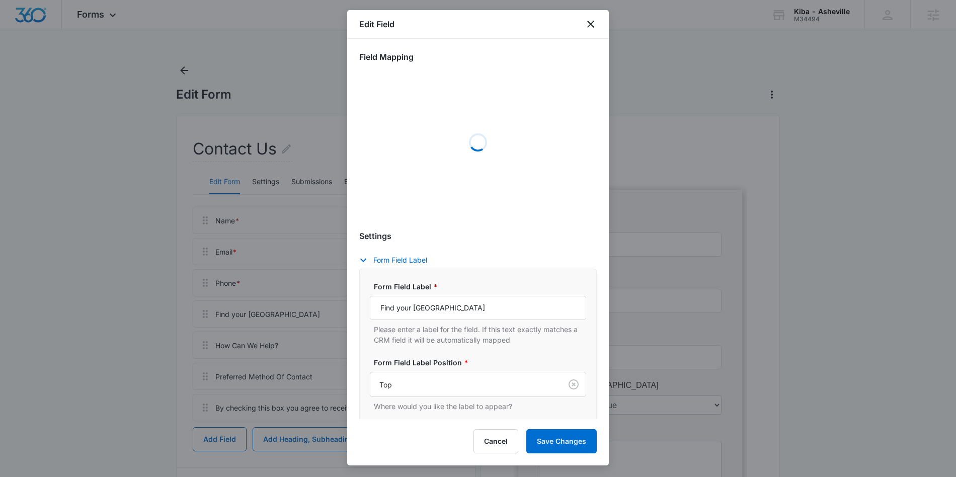
scroll to position [194, 0]
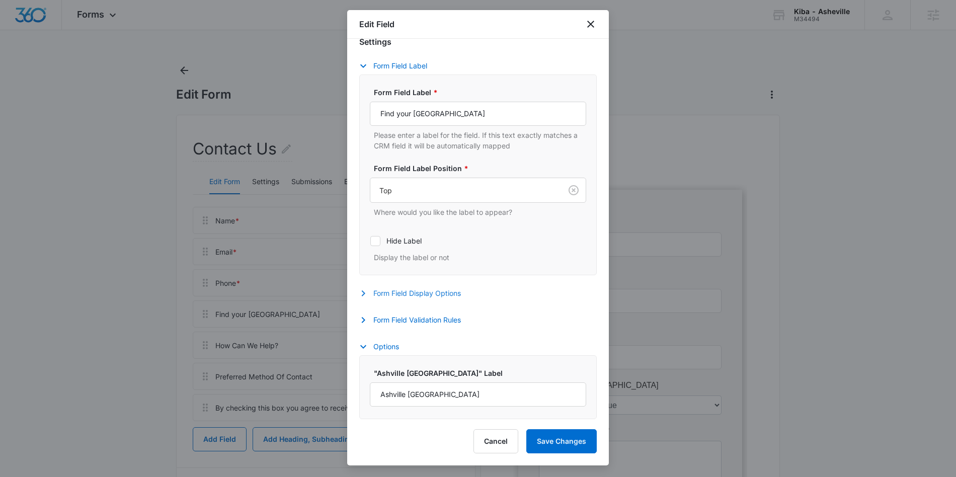
click at [429, 297] on button "Form Field Display Options" at bounding box center [415, 293] width 112 height 12
select select "383"
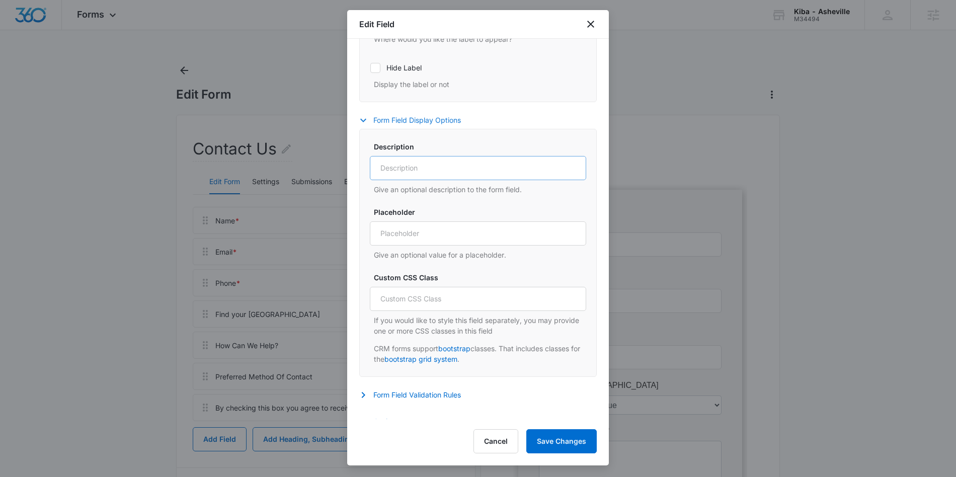
scroll to position [449, 0]
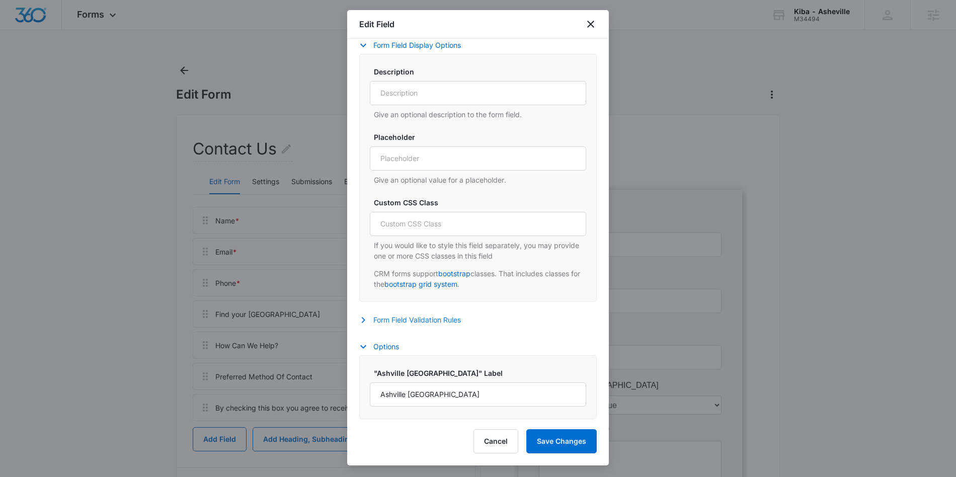
click at [430, 321] on button "Form Field Validation Rules" at bounding box center [415, 320] width 112 height 12
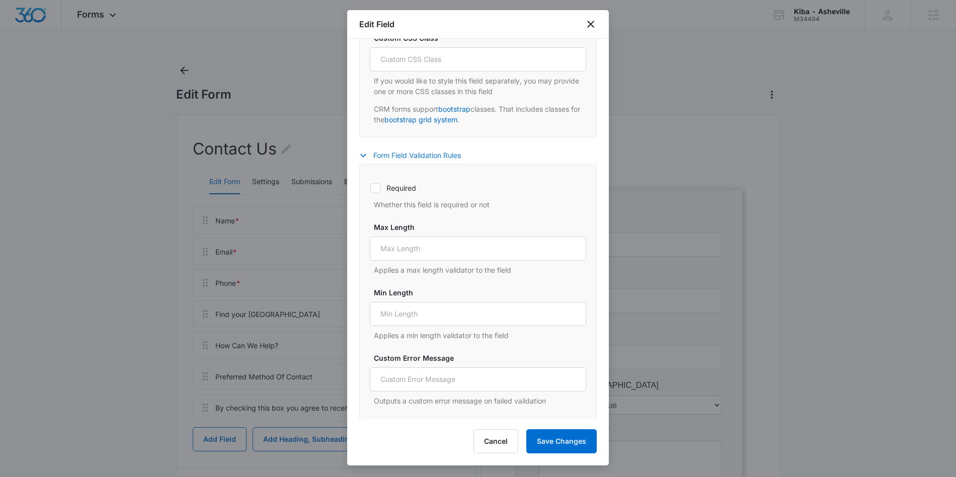
scroll to position [658, 0]
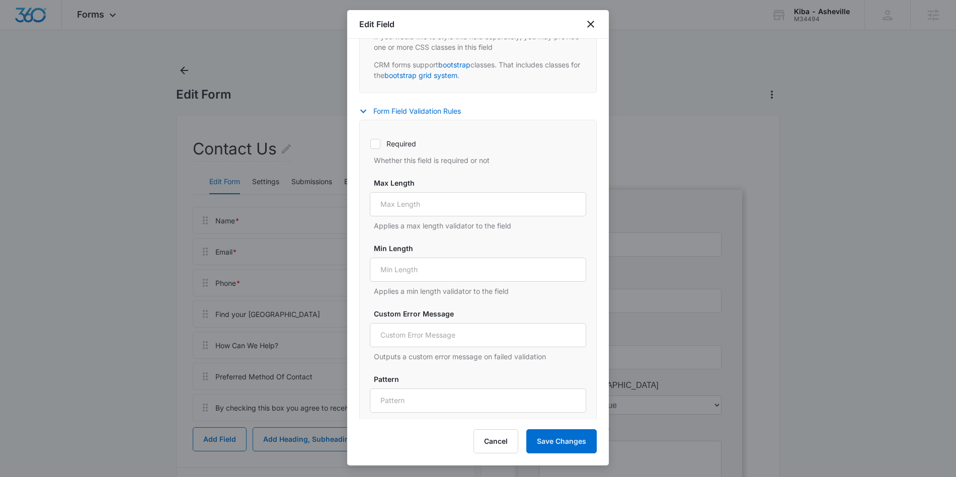
click at [374, 140] on icon at bounding box center [375, 143] width 9 height 9
click at [370, 143] on input "Required" at bounding box center [370, 143] width 1 height 1
checkbox input "true"
click at [567, 444] on button "Save Changes" at bounding box center [561, 441] width 70 height 24
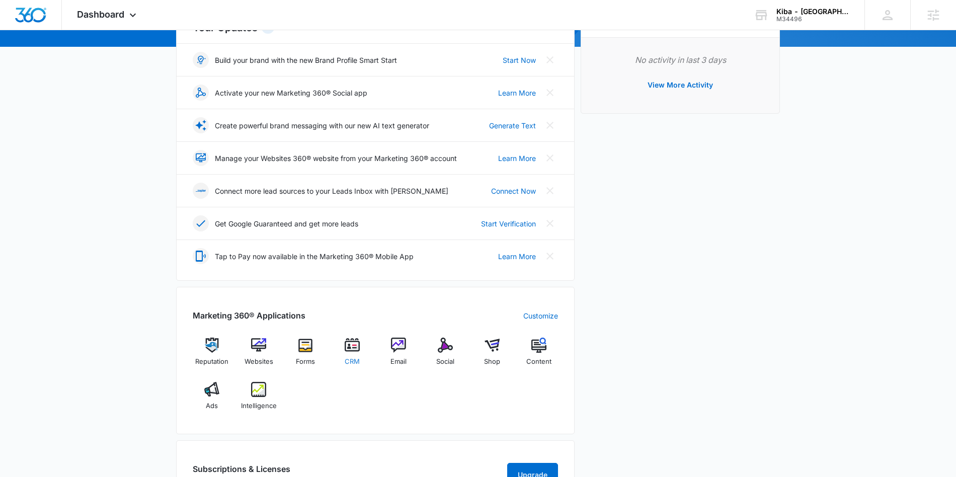
scroll to position [139, 0]
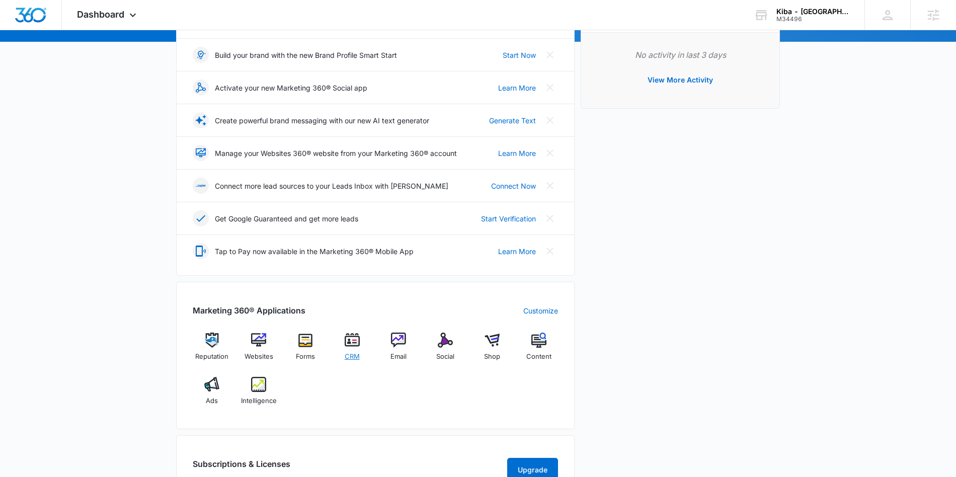
click at [352, 341] on img at bounding box center [352, 340] width 15 height 15
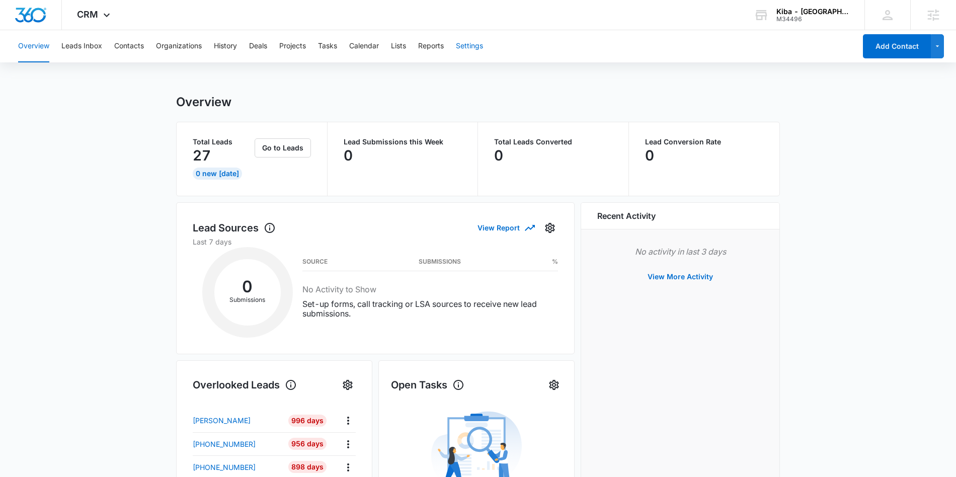
click at [471, 46] on button "Settings" at bounding box center [469, 46] width 27 height 32
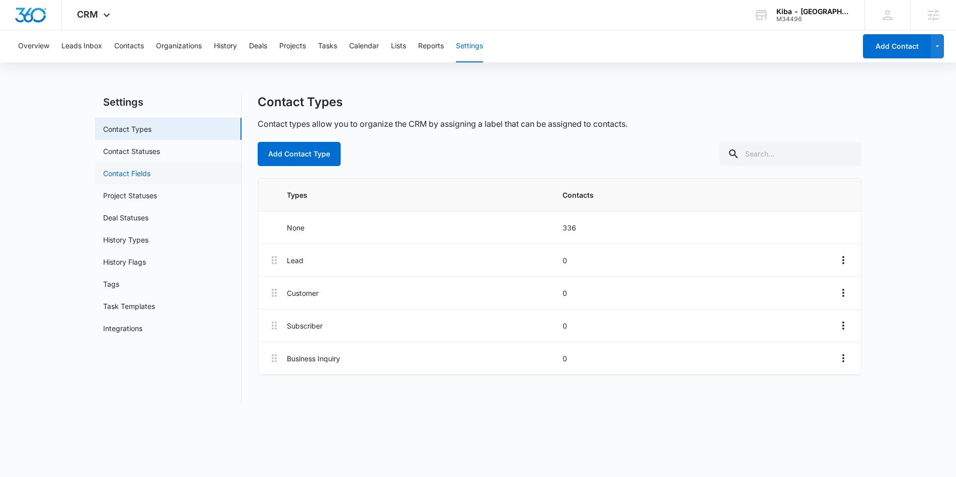
click at [141, 176] on link "Contact Fields" at bounding box center [126, 173] width 47 height 11
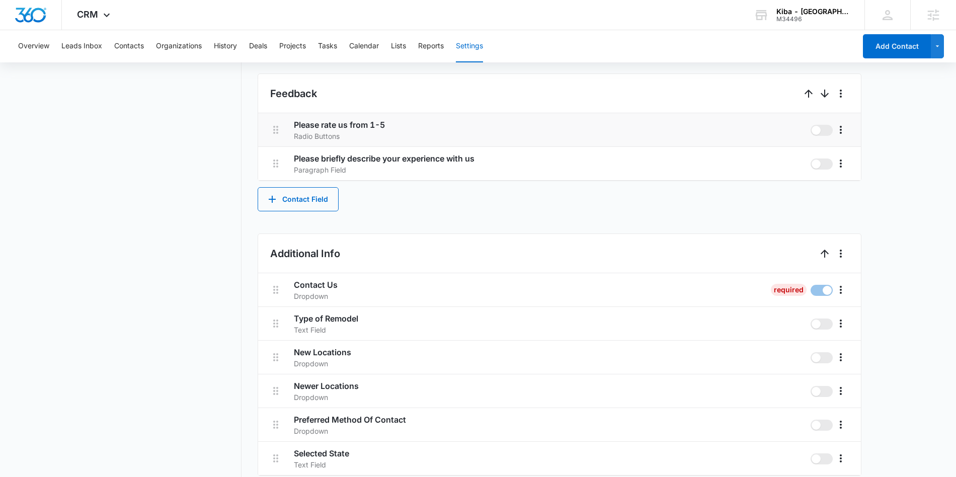
scroll to position [924, 0]
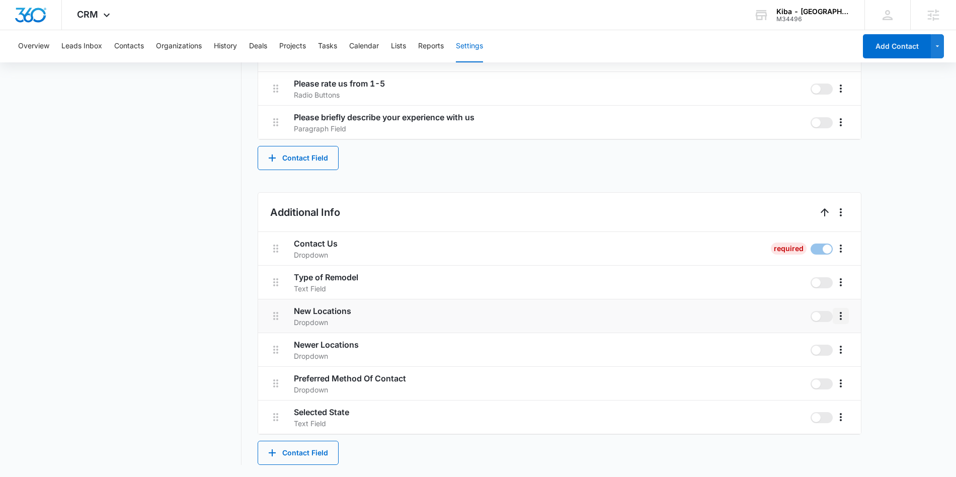
click at [843, 313] on icon "More" at bounding box center [841, 316] width 12 height 12
click at [846, 342] on div "Edit" at bounding box center [855, 344] width 21 height 7
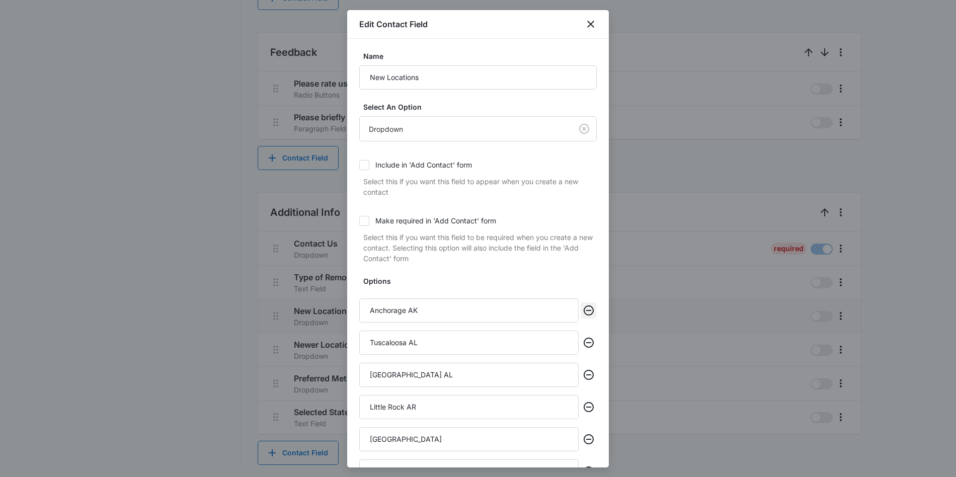
click at [590, 310] on icon "Remove" at bounding box center [589, 310] width 10 height 10
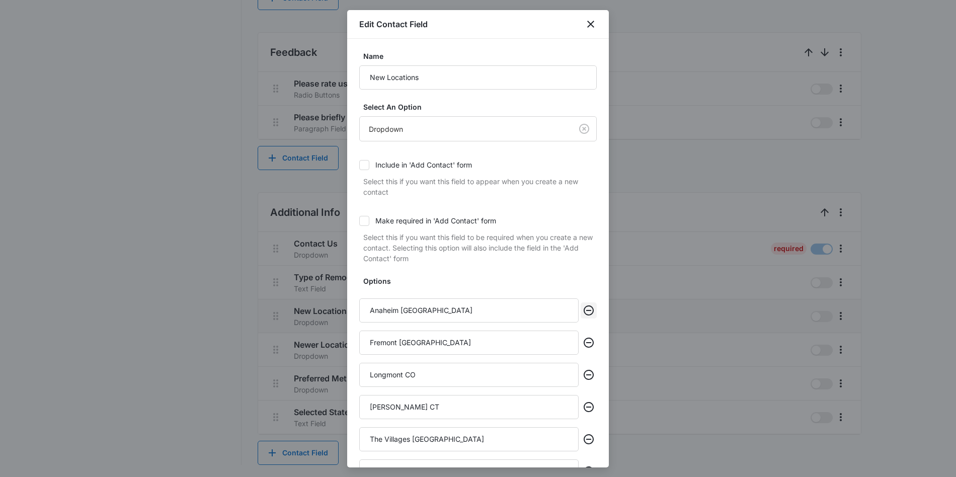
click at [590, 310] on icon "Remove" at bounding box center [589, 310] width 10 height 10
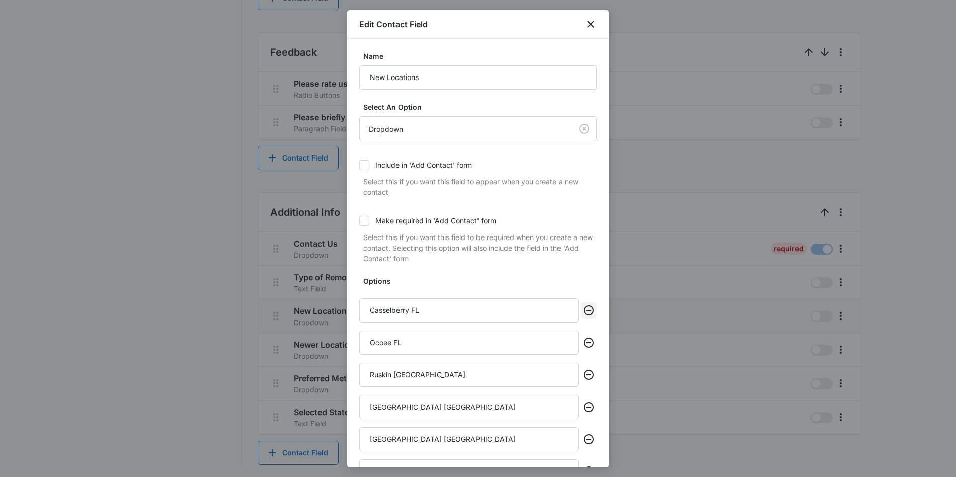
click at [590, 310] on icon "Remove" at bounding box center [589, 310] width 10 height 10
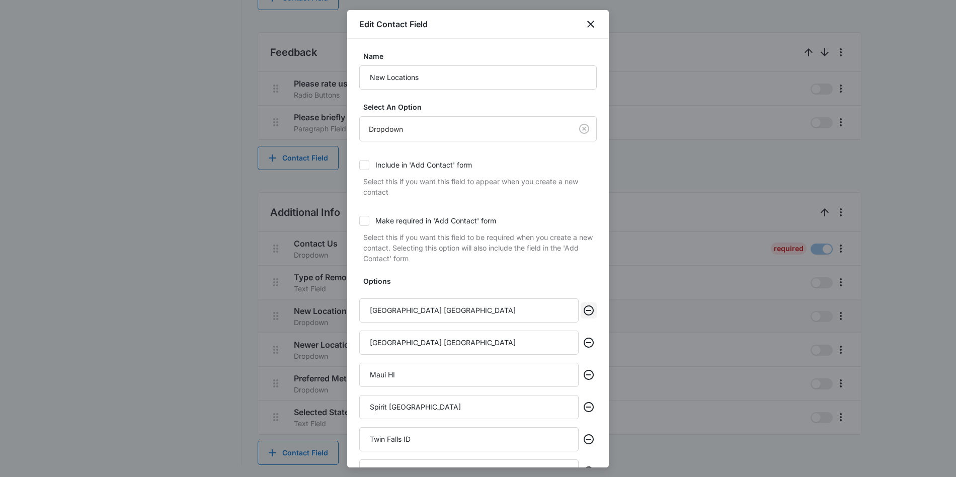
click at [590, 310] on icon "Remove" at bounding box center [589, 310] width 10 height 10
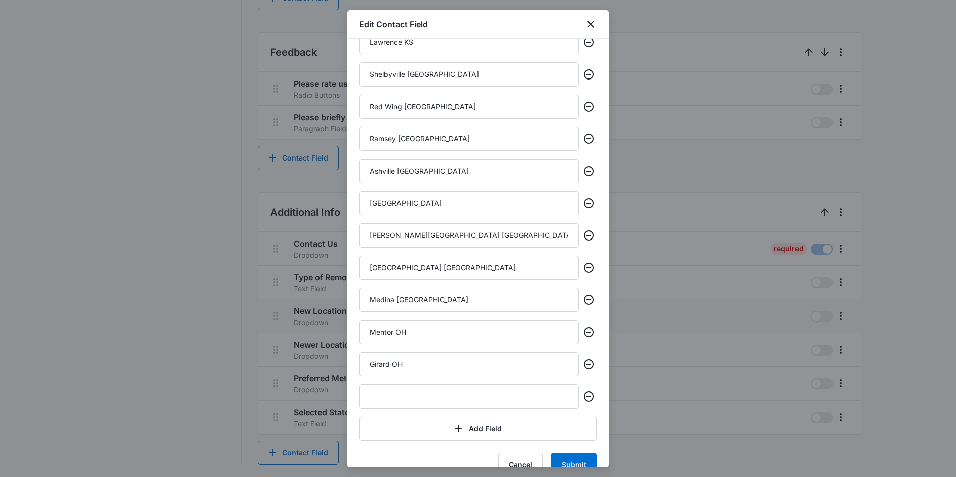
scroll to position [386, 0]
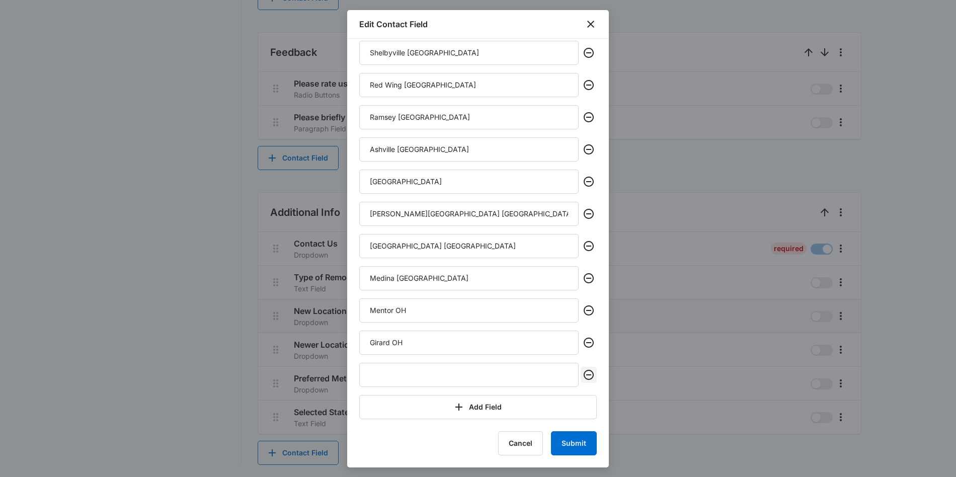
click at [591, 376] on icon "Remove" at bounding box center [589, 375] width 12 height 12
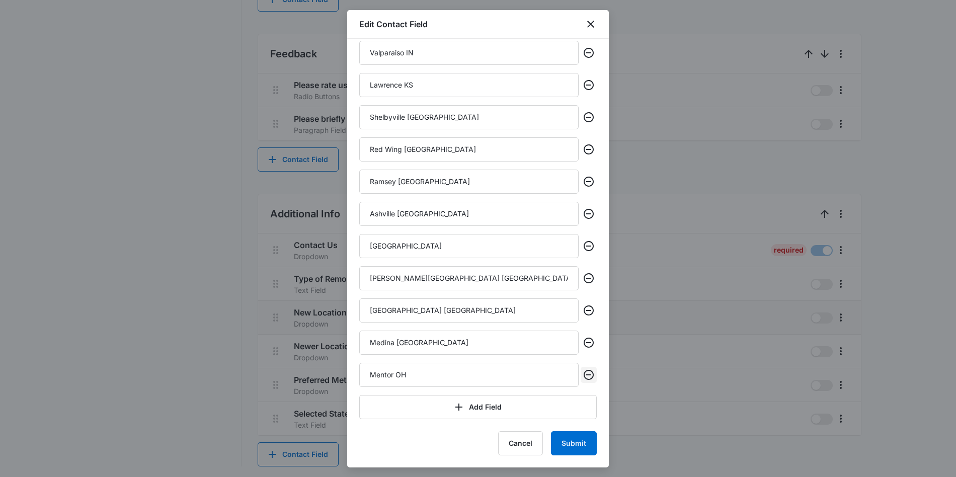
click at [591, 376] on icon "Remove" at bounding box center [589, 375] width 12 height 12
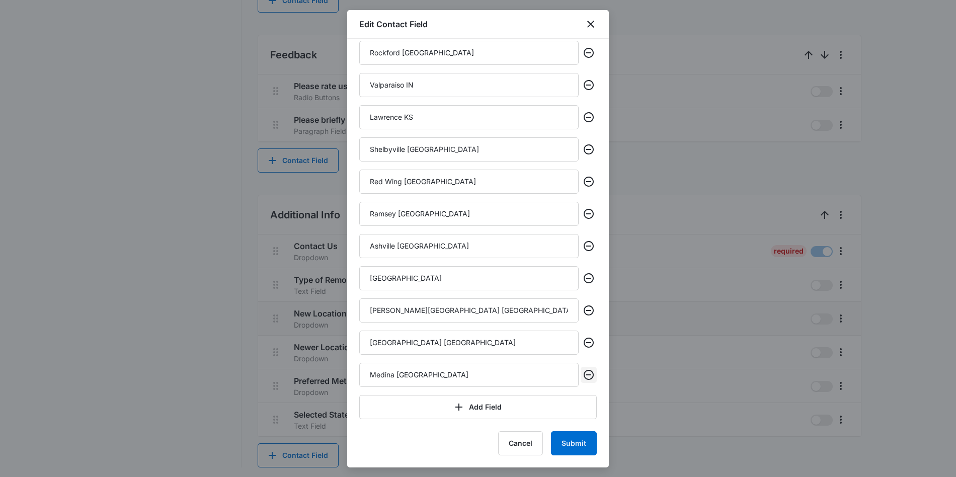
click at [591, 376] on icon "Remove" at bounding box center [589, 375] width 12 height 12
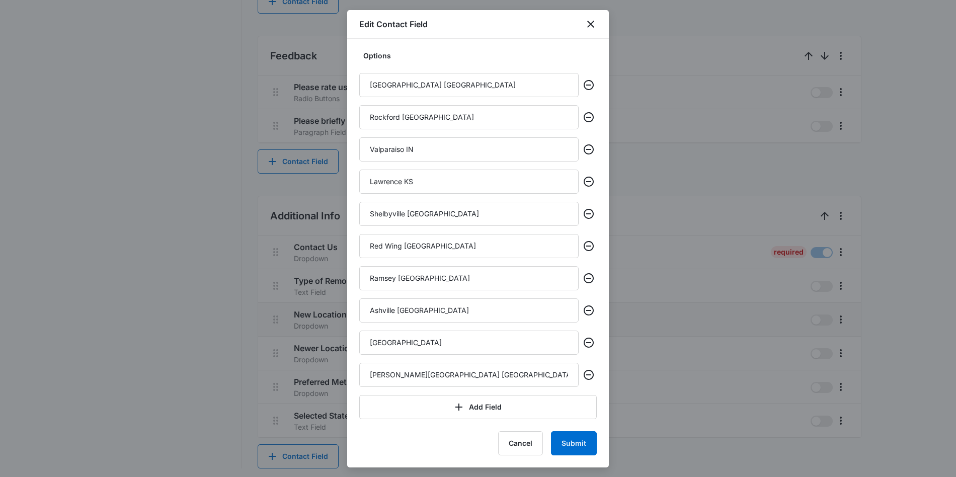
scroll to position [922, 0]
click at [591, 376] on icon "Remove" at bounding box center [589, 375] width 12 height 12
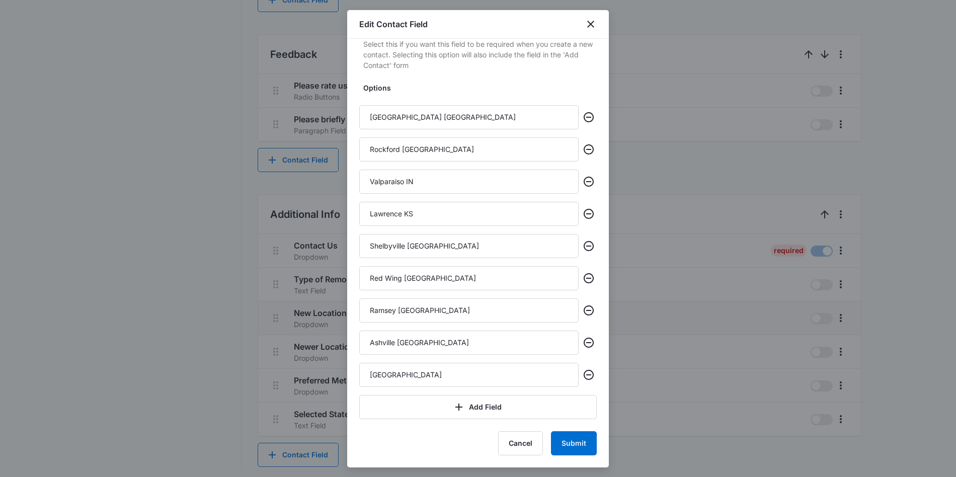
scroll to position [923, 0]
click at [591, 376] on icon "Remove" at bounding box center [589, 375] width 12 height 12
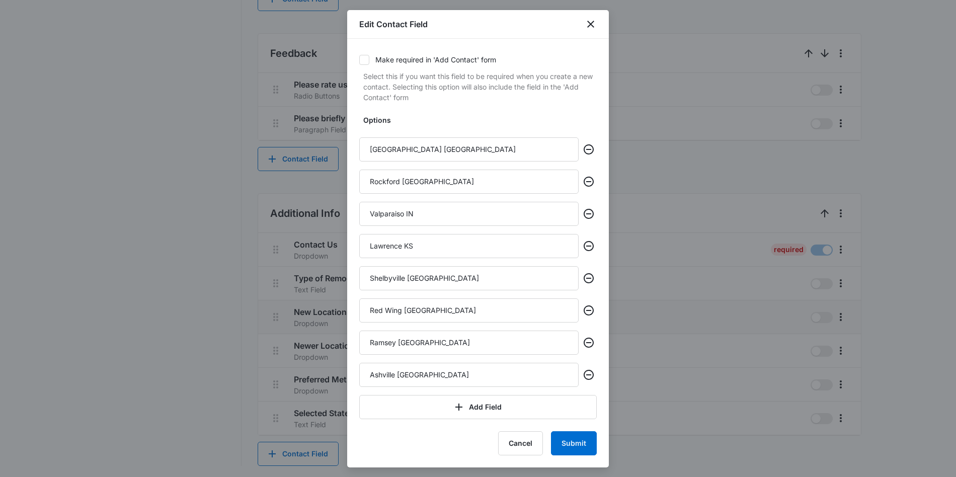
scroll to position [161, 0]
click at [591, 376] on icon "Remove" at bounding box center [589, 375] width 12 height 12
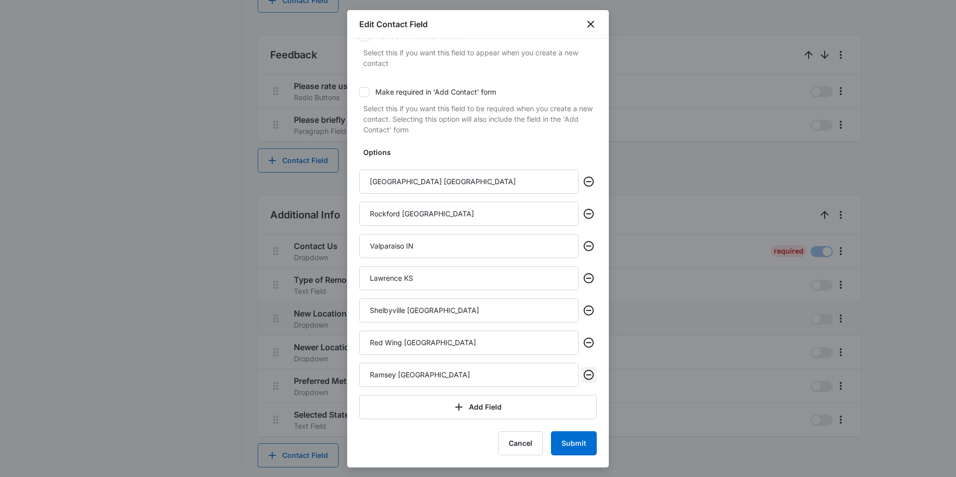
click at [591, 376] on icon "Remove" at bounding box center [589, 375] width 12 height 12
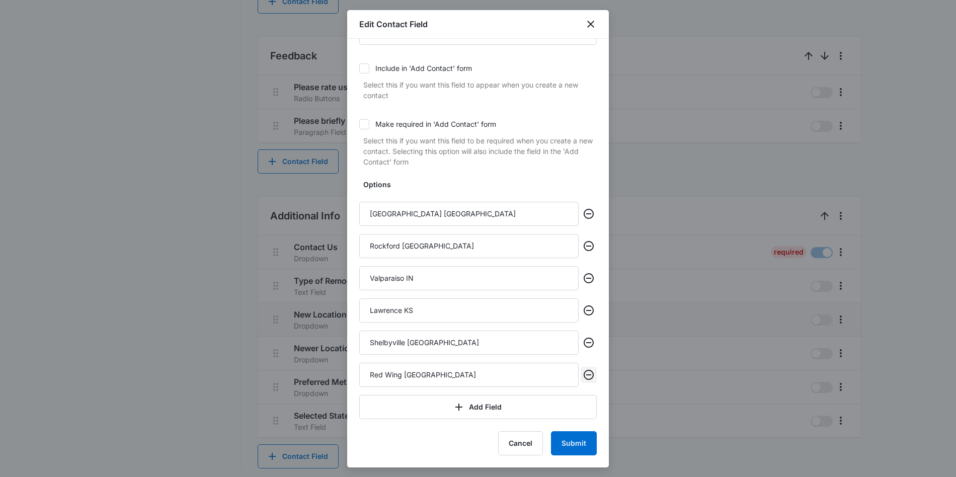
scroll to position [919, 0]
click at [591, 376] on icon "Remove" at bounding box center [589, 375] width 12 height 12
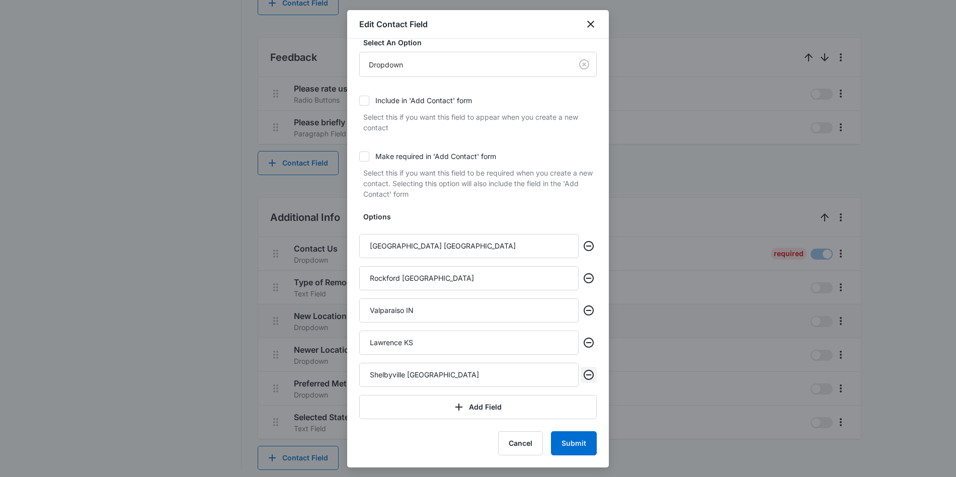
click at [591, 376] on icon "Remove" at bounding box center [589, 375] width 12 height 12
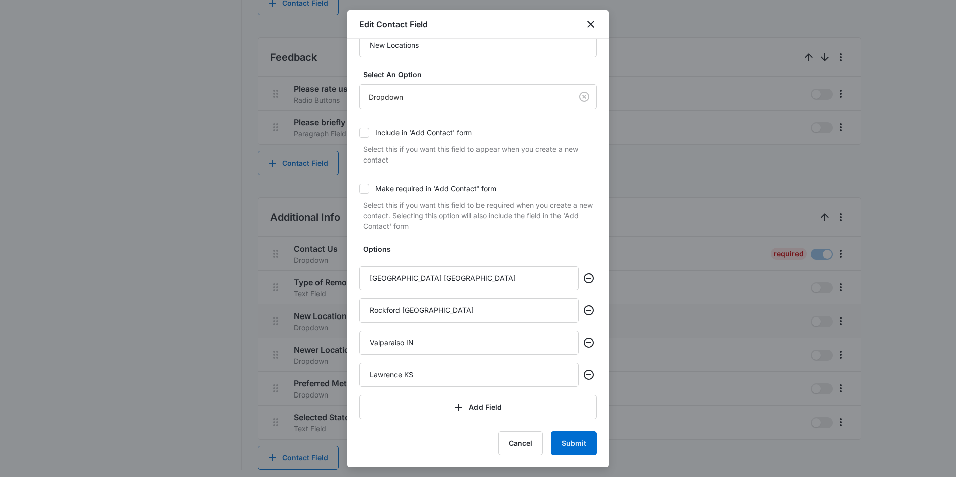
scroll to position [32, 0]
click at [591, 376] on icon "Remove" at bounding box center [589, 375] width 12 height 12
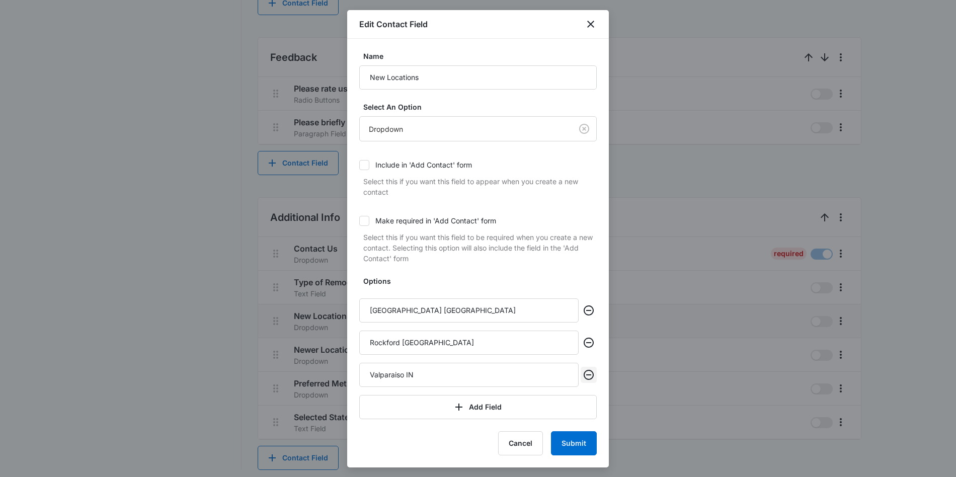
click at [591, 376] on icon "Remove" at bounding box center [589, 375] width 12 height 12
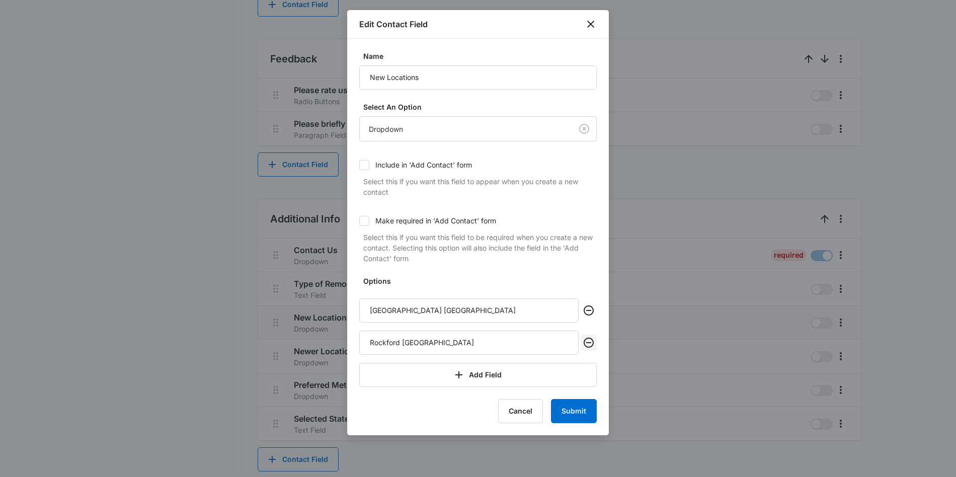
scroll to position [916, 0]
click at [591, 344] on icon "Remove" at bounding box center [589, 343] width 12 height 12
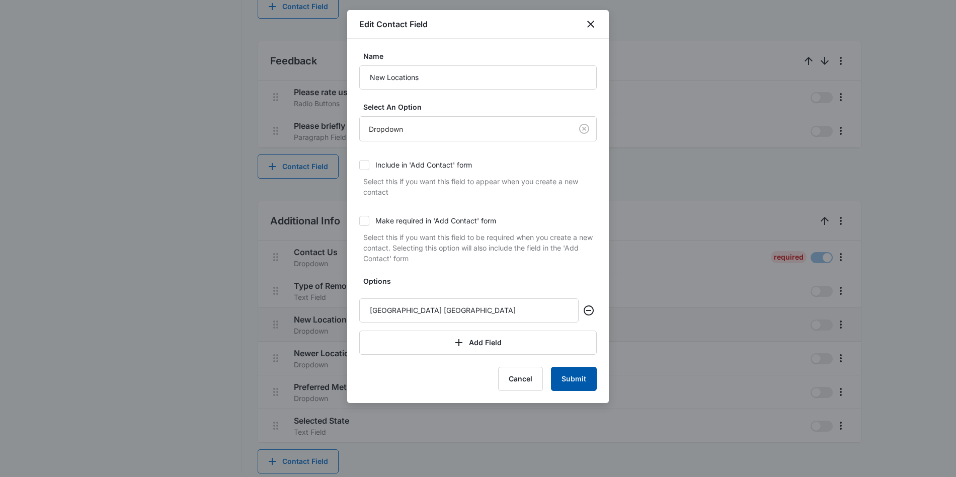
click at [582, 377] on button "Submit" at bounding box center [574, 379] width 46 height 24
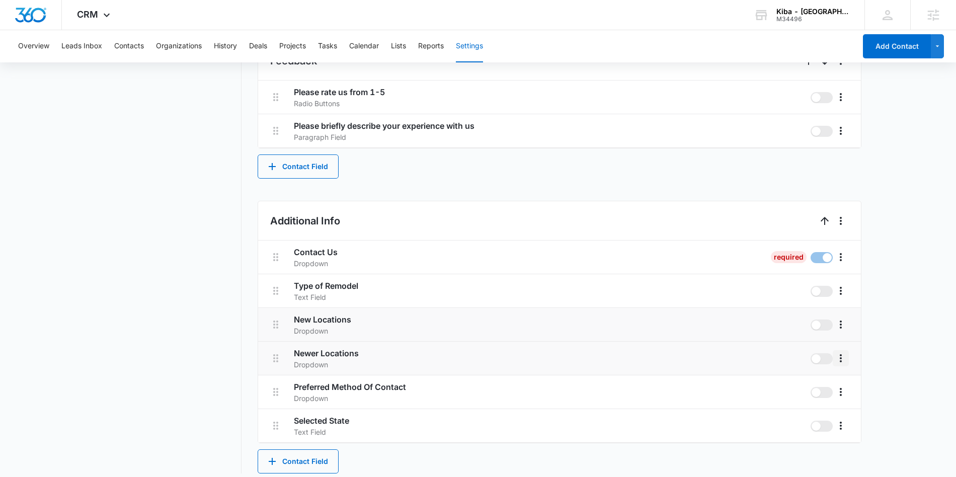
click at [842, 356] on icon "More" at bounding box center [841, 358] width 12 height 12
click at [849, 383] on div "Edit" at bounding box center [855, 386] width 21 height 7
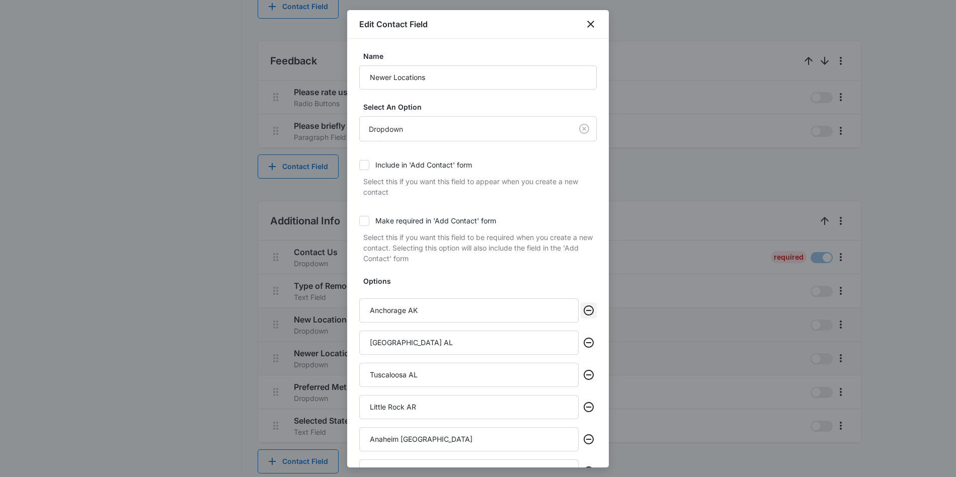
click at [591, 307] on icon "Remove" at bounding box center [589, 310] width 12 height 12
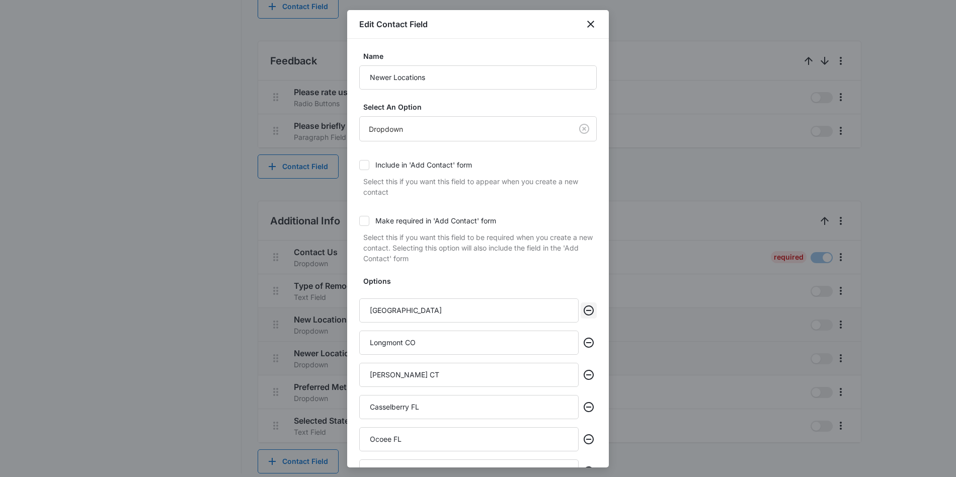
click at [591, 307] on icon "Remove" at bounding box center [589, 310] width 12 height 12
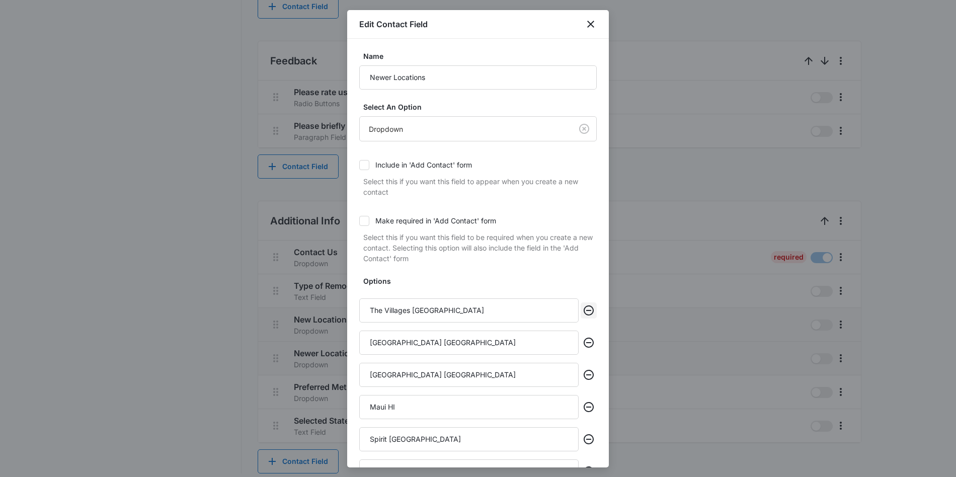
click at [591, 307] on icon "Remove" at bounding box center [589, 310] width 12 height 12
click at [591, 337] on icon "Remove" at bounding box center [589, 343] width 12 height 12
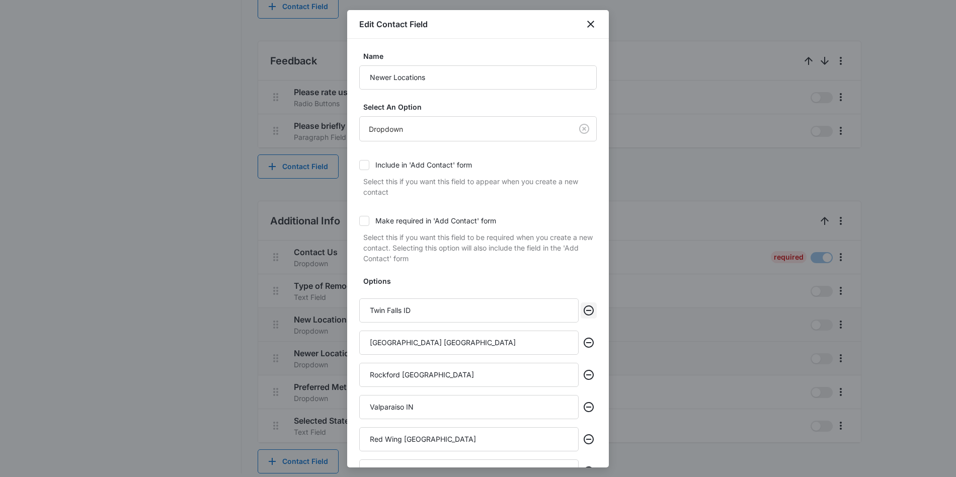
click at [591, 307] on icon "Remove" at bounding box center [589, 310] width 12 height 12
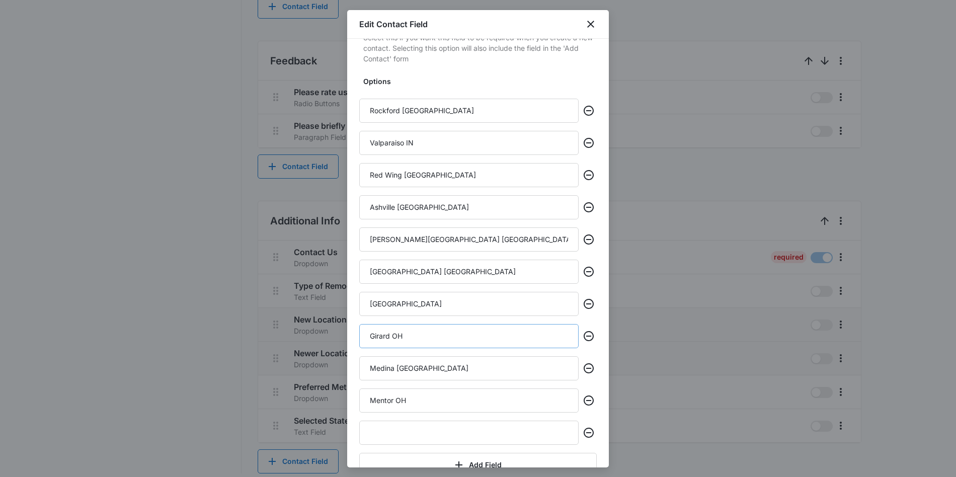
scroll to position [258, 0]
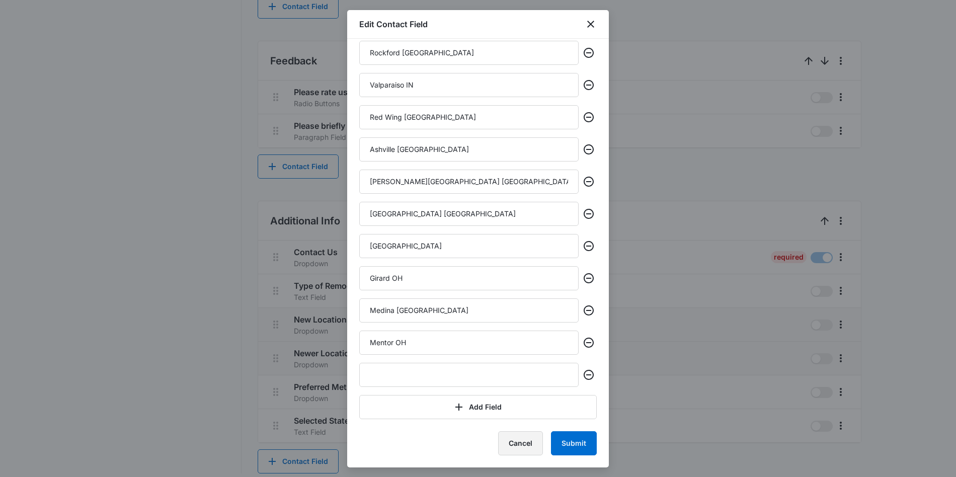
click at [512, 439] on button "Cancel" at bounding box center [520, 443] width 45 height 24
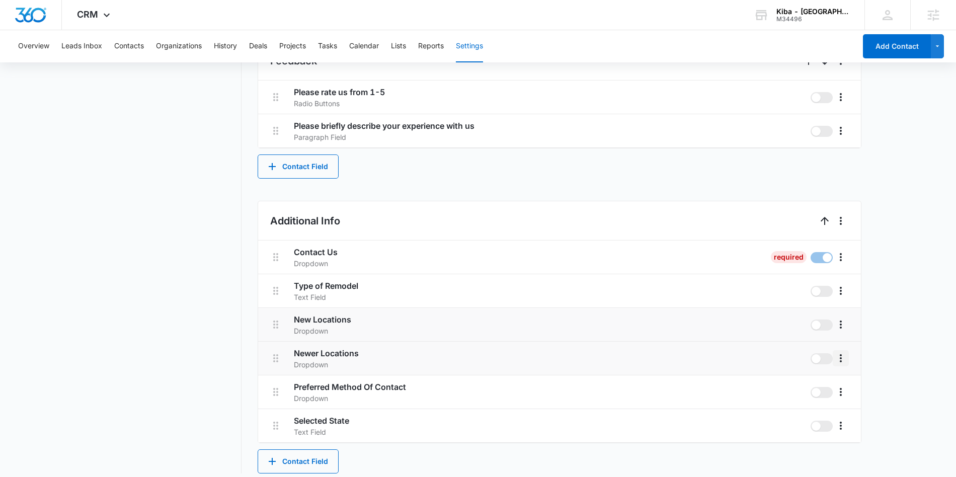
click at [845, 359] on icon "More" at bounding box center [841, 358] width 12 height 12
click at [847, 386] on div "Edit" at bounding box center [855, 386] width 21 height 7
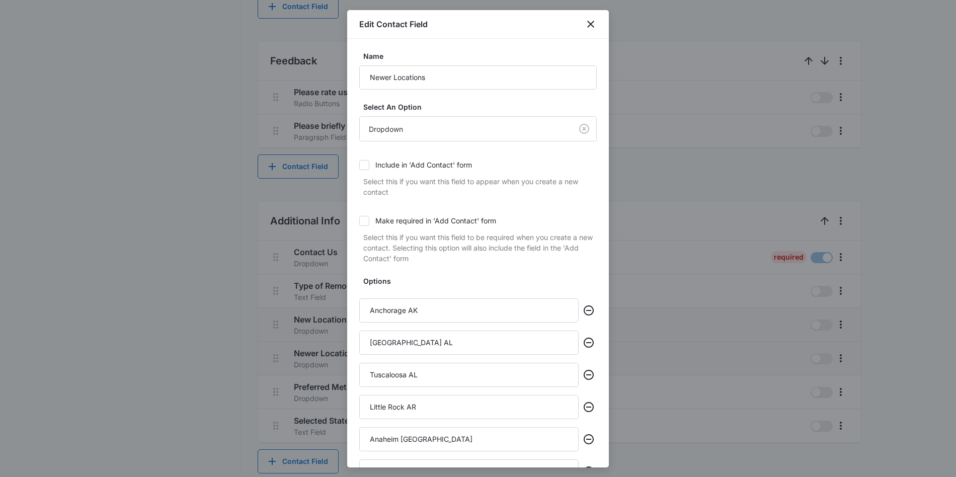
scroll to position [30, 0]
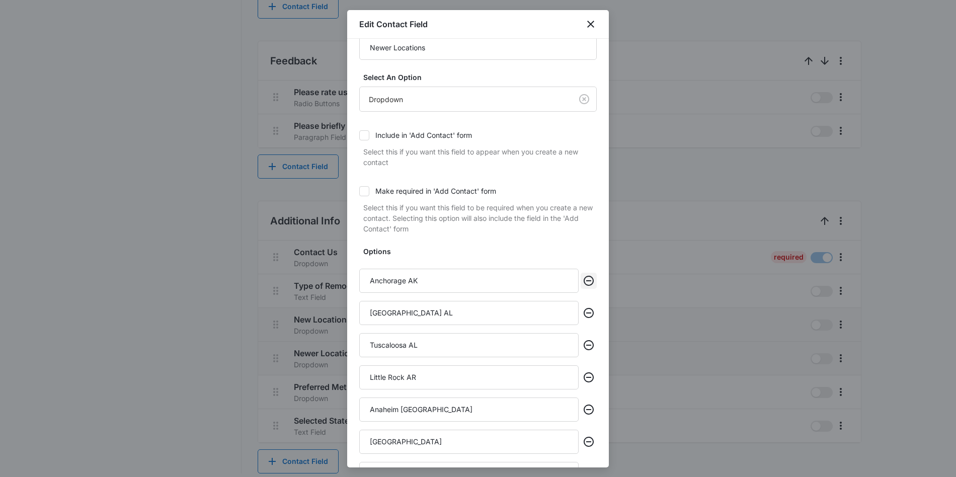
click at [590, 281] on icon "Remove" at bounding box center [589, 281] width 10 height 10
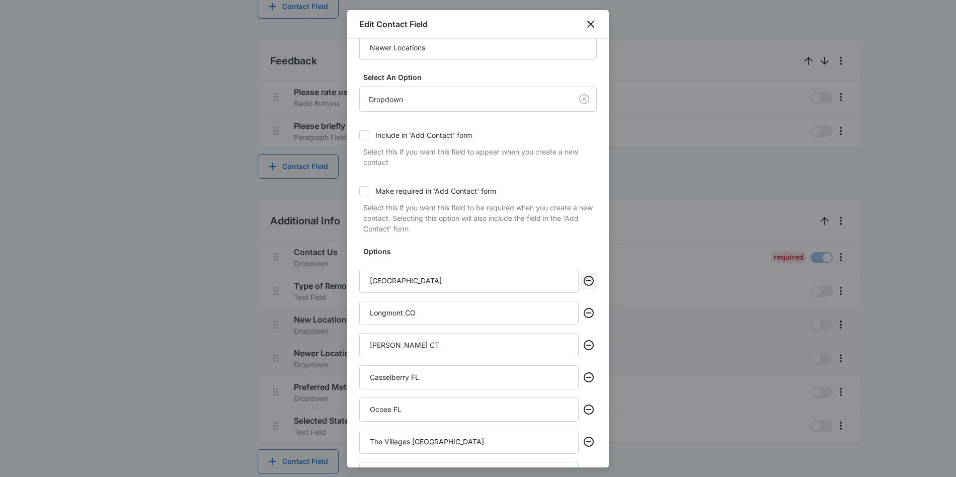
click at [590, 281] on icon "Remove" at bounding box center [589, 281] width 10 height 10
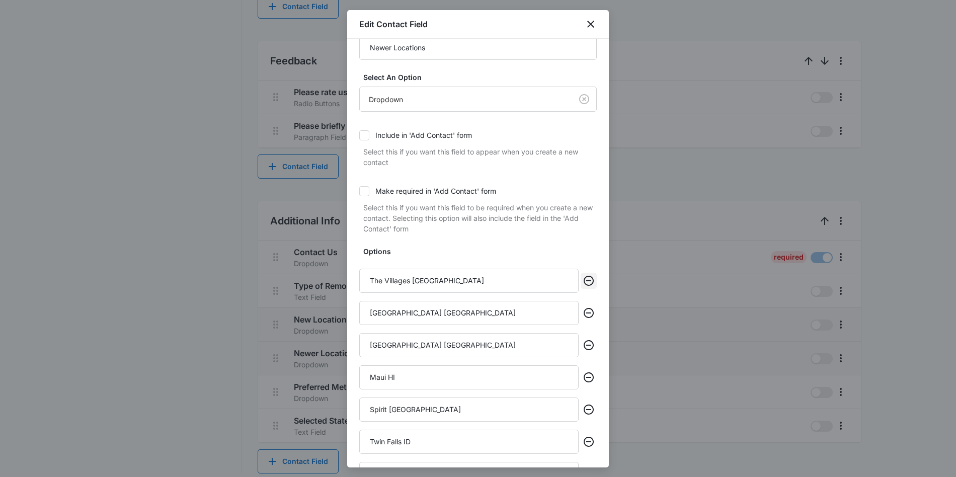
click at [590, 281] on icon "Remove" at bounding box center [589, 281] width 10 height 10
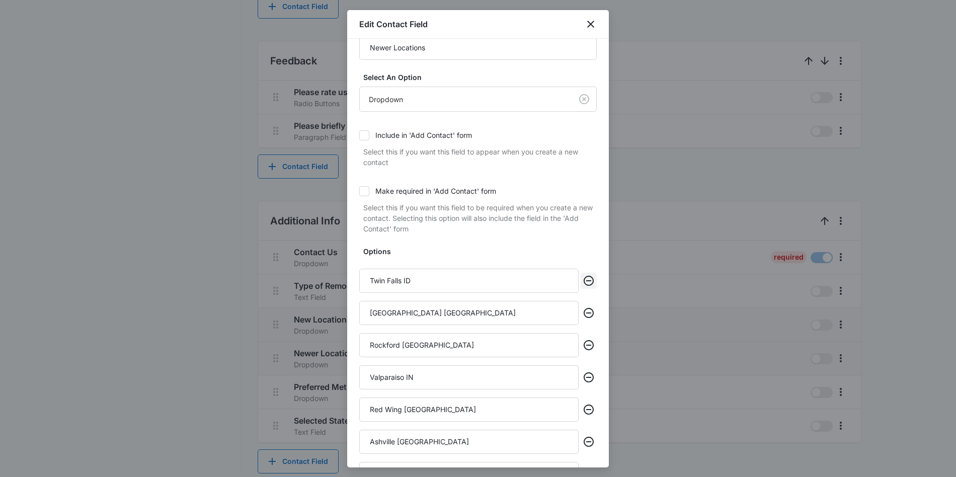
click at [590, 281] on icon "Remove" at bounding box center [589, 281] width 10 height 10
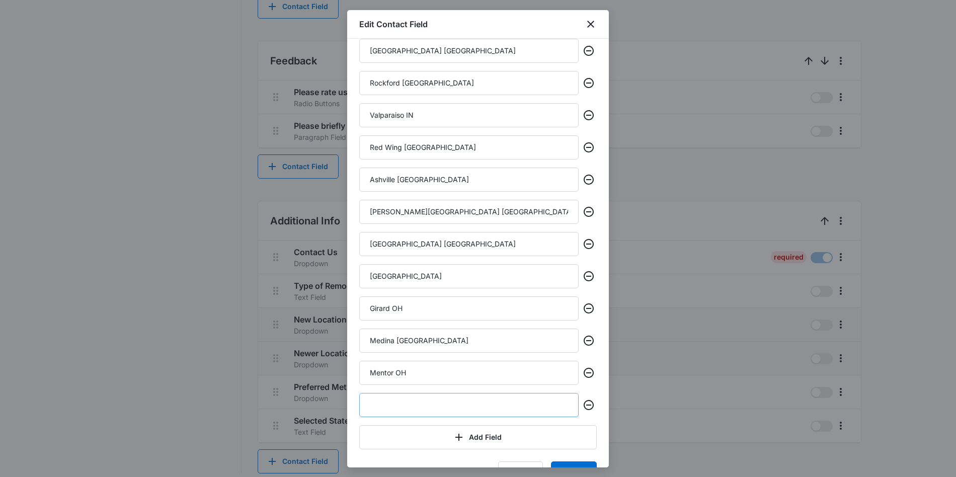
scroll to position [290, 0]
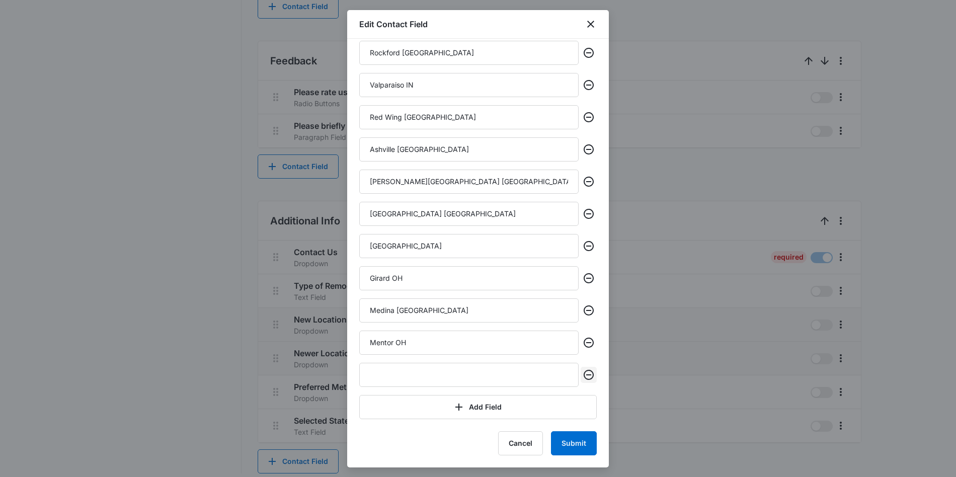
click at [586, 377] on icon "Remove" at bounding box center [589, 375] width 12 height 12
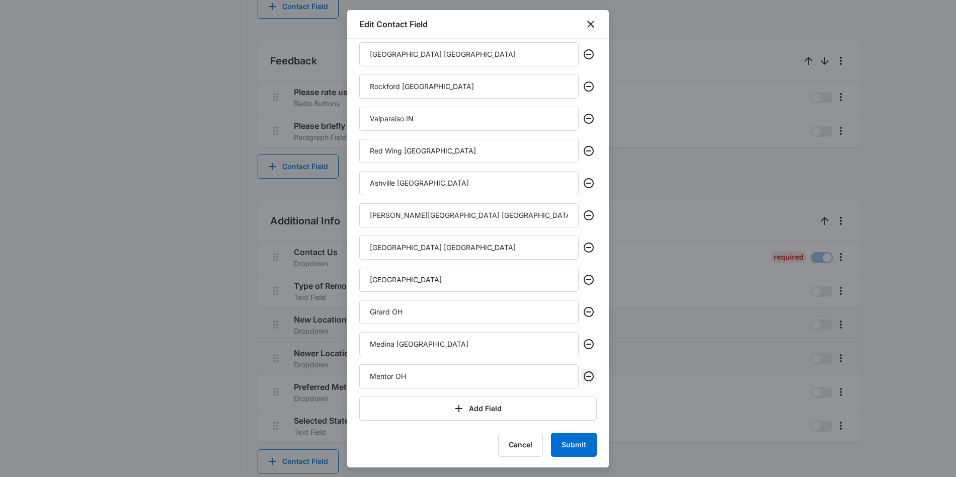
click at [586, 377] on icon "Remove" at bounding box center [589, 376] width 12 height 12
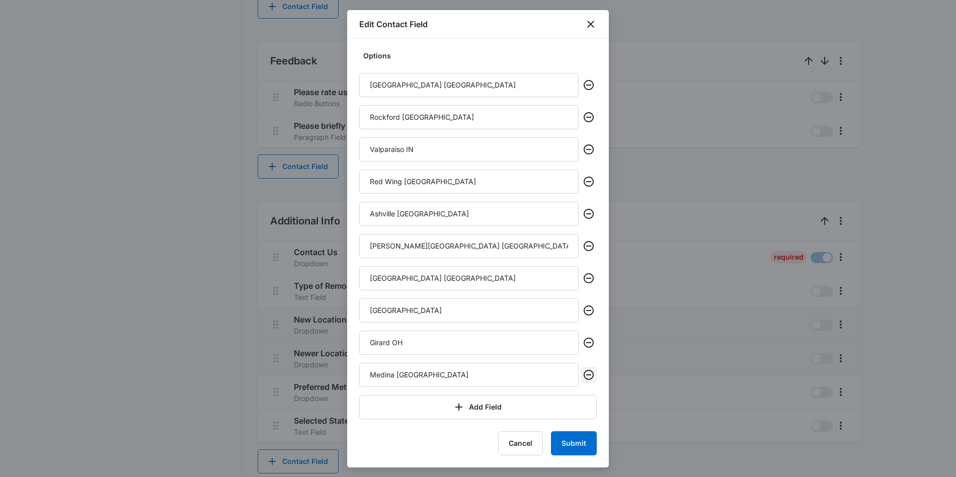
click at [586, 377] on icon "Remove" at bounding box center [589, 375] width 12 height 12
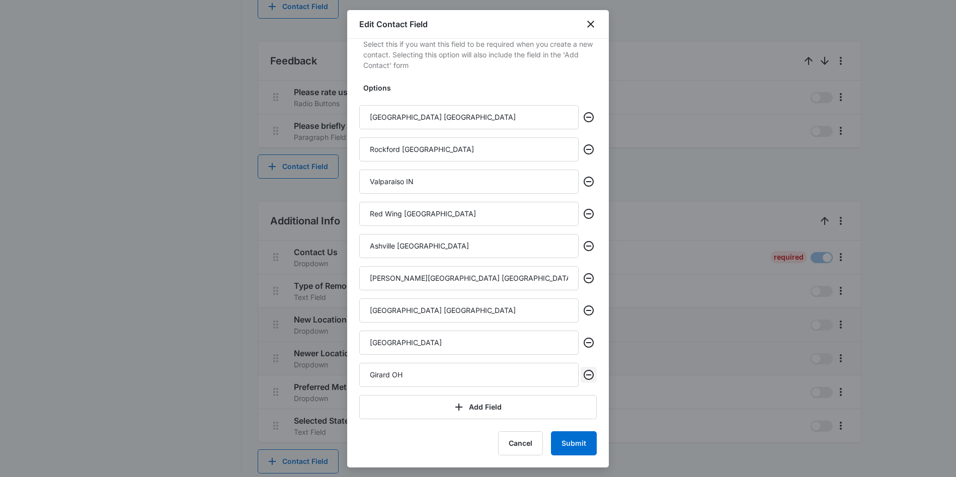
click at [586, 377] on icon "Remove" at bounding box center [589, 375] width 12 height 12
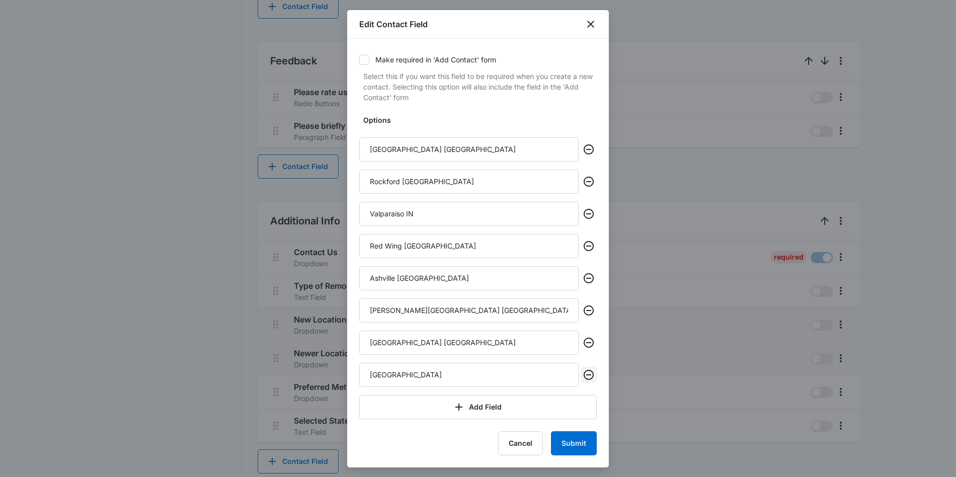
click at [586, 377] on icon "Remove" at bounding box center [589, 375] width 12 height 12
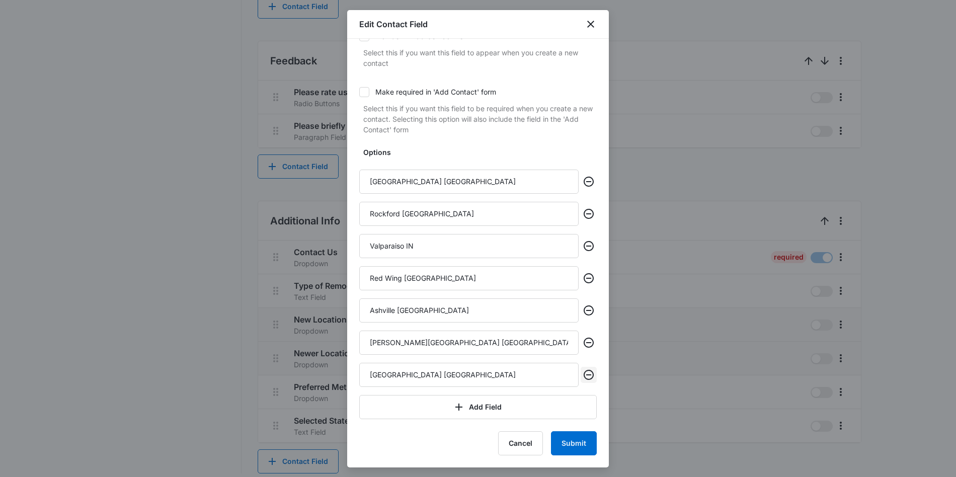
click at [586, 377] on icon "Remove" at bounding box center [589, 375] width 12 height 12
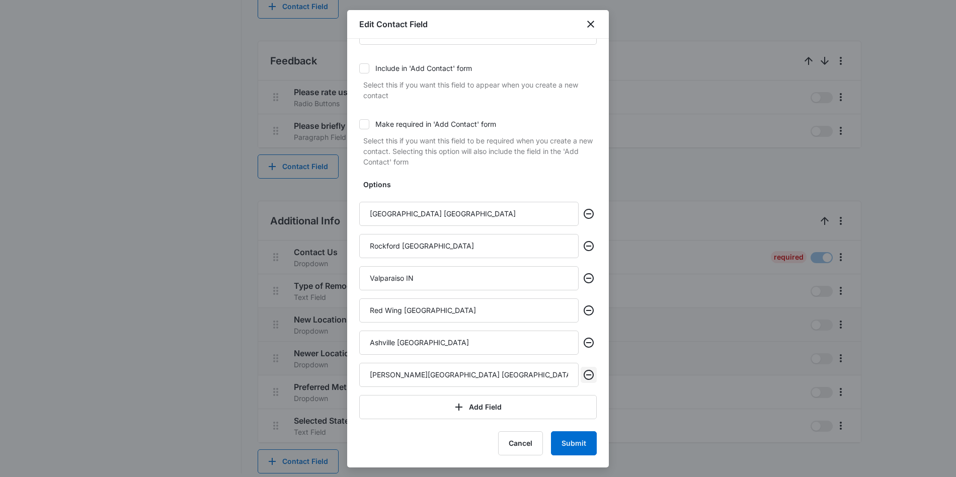
click at [586, 377] on icon "Remove" at bounding box center [589, 375] width 12 height 12
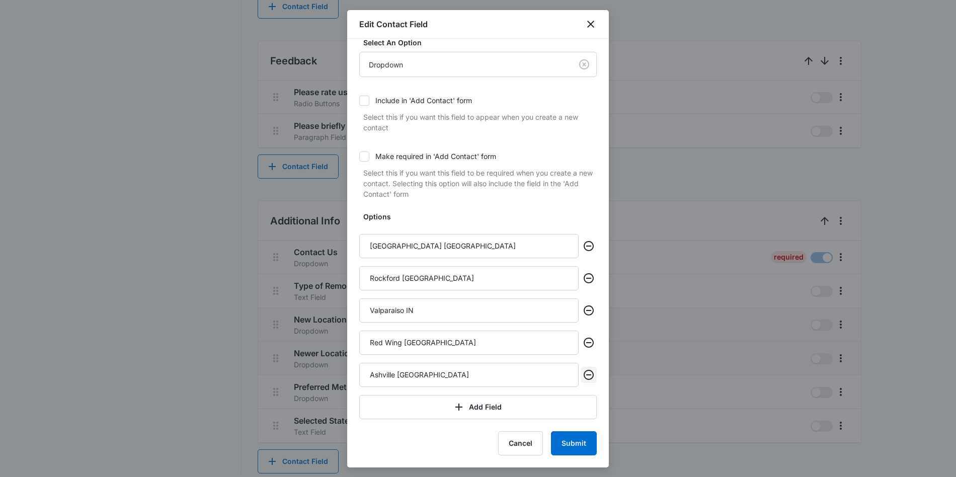
click at [586, 377] on icon "Remove" at bounding box center [589, 375] width 12 height 12
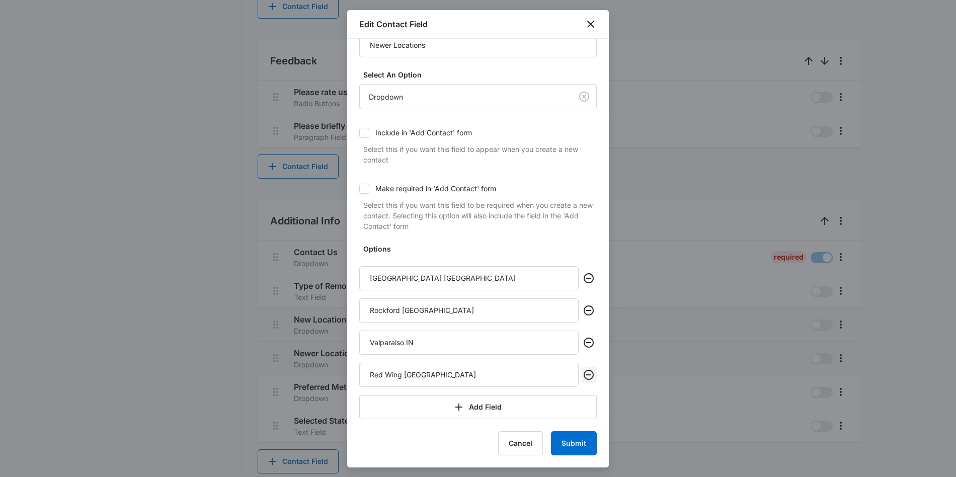
click at [586, 377] on icon "Remove" at bounding box center [589, 375] width 12 height 12
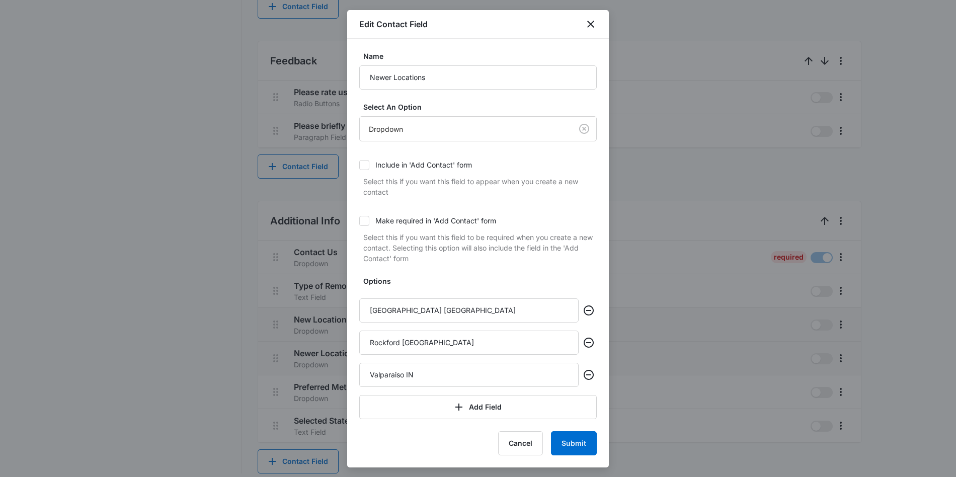
scroll to position [0, 0]
click at [586, 377] on icon "Remove" at bounding box center [589, 375] width 12 height 12
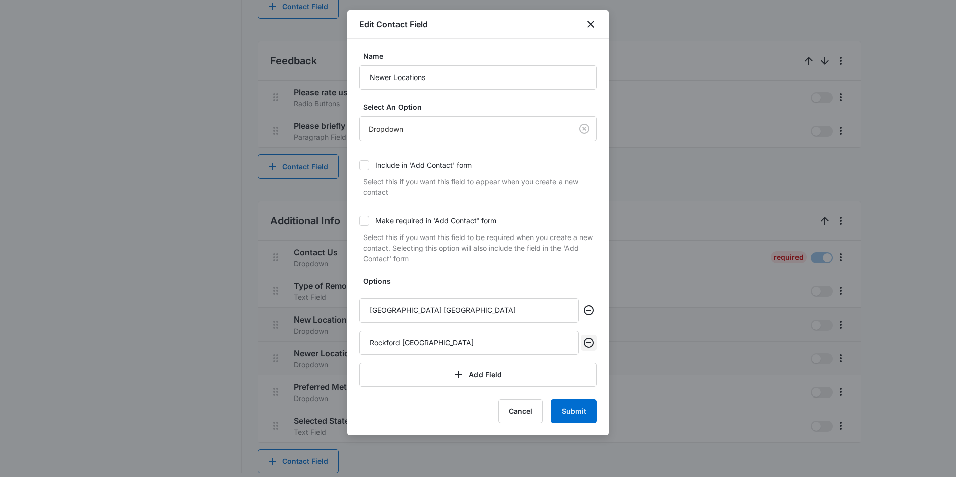
click at [588, 344] on icon "Remove" at bounding box center [589, 343] width 12 height 12
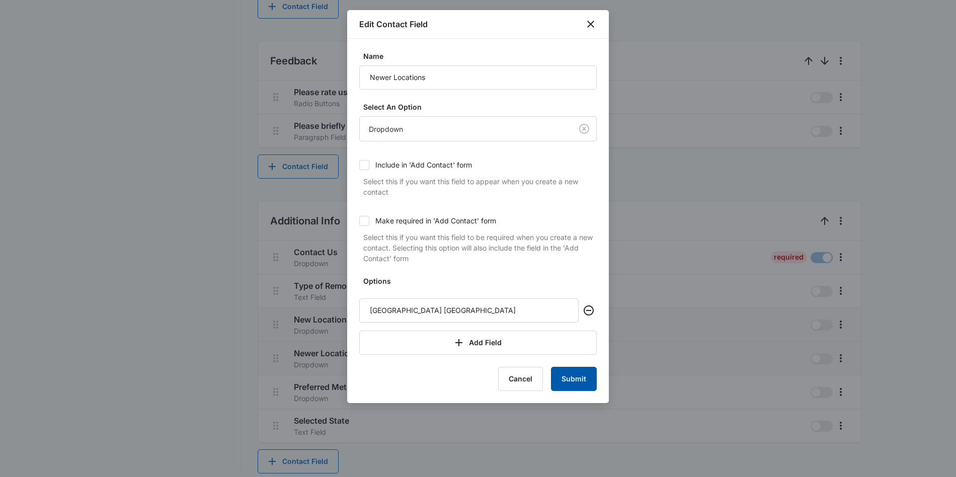
click at [584, 379] on button "Submit" at bounding box center [574, 379] width 46 height 24
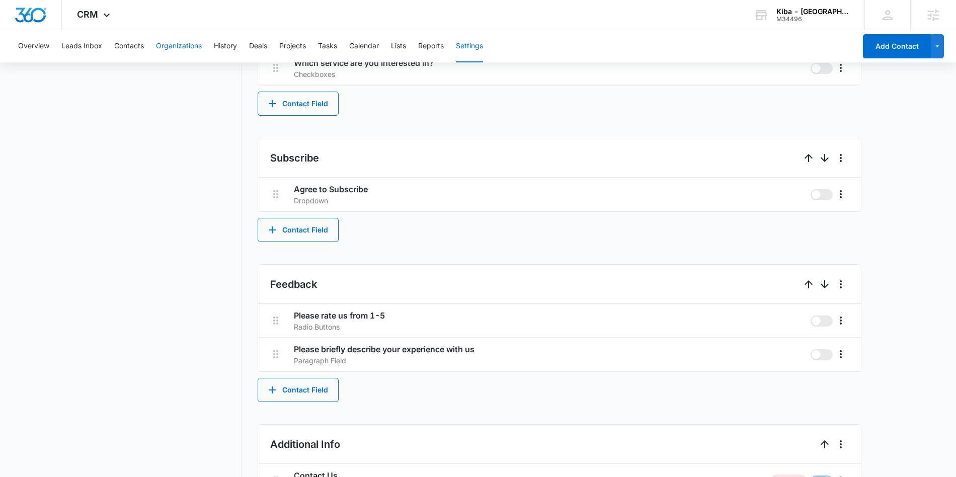
scroll to position [690, 0]
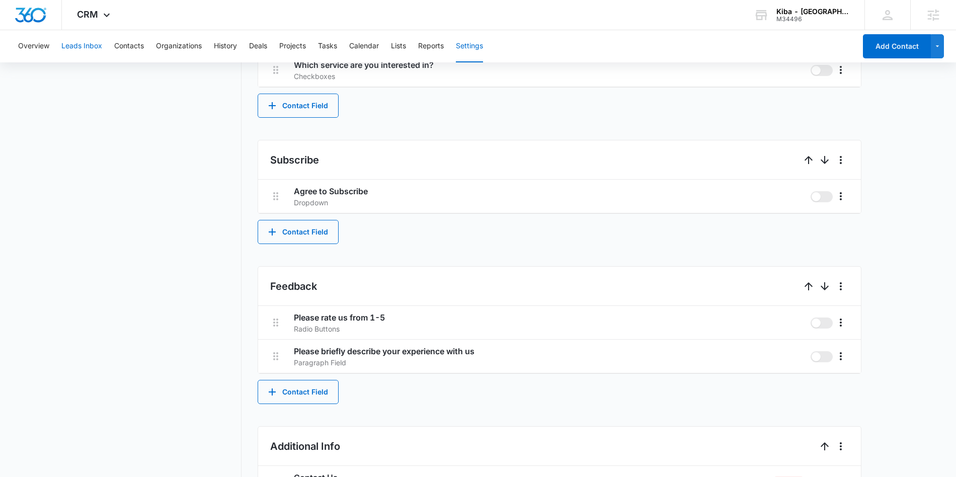
click at [92, 45] on button "Leads Inbox" at bounding box center [81, 46] width 41 height 32
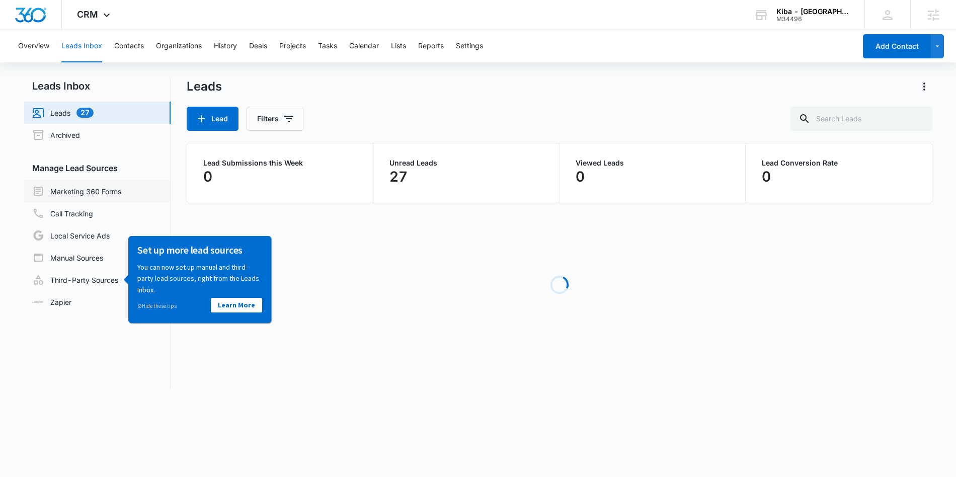
click at [101, 189] on link "Marketing 360 Forms" at bounding box center [76, 191] width 89 height 12
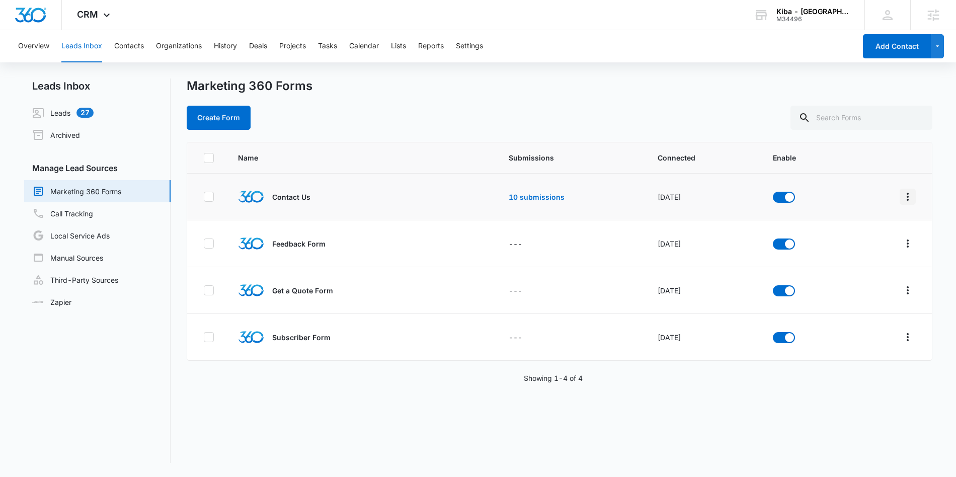
click at [910, 196] on icon "Overflow Menu" at bounding box center [908, 197] width 12 height 12
click at [867, 259] on div "Field Mapping" at bounding box center [862, 255] width 57 height 7
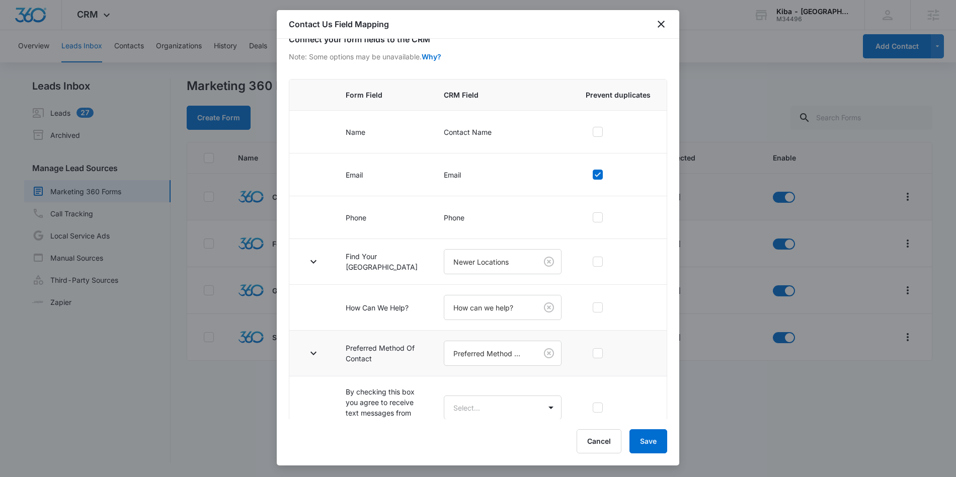
scroll to position [149, 0]
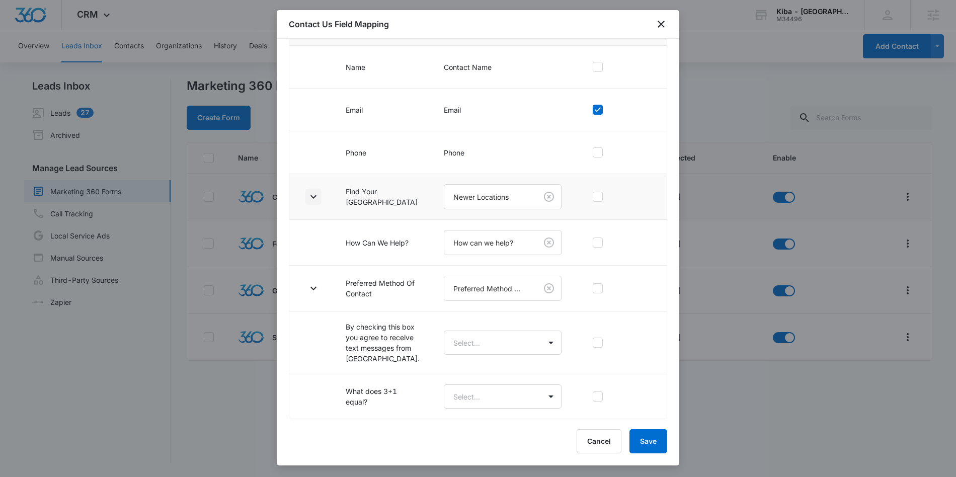
click at [308, 191] on icon "button" at bounding box center [313, 197] width 12 height 12
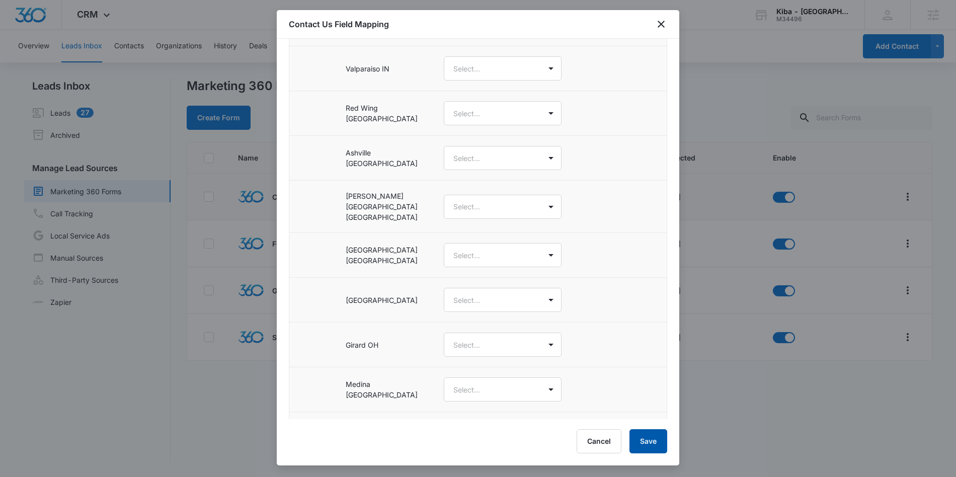
scroll to position [1168, 0]
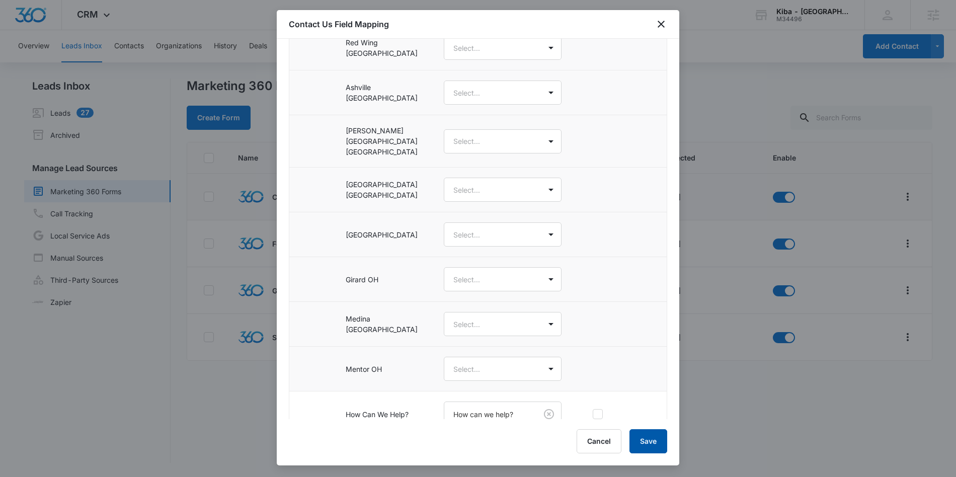
click at [654, 440] on button "Save" at bounding box center [648, 441] width 38 height 24
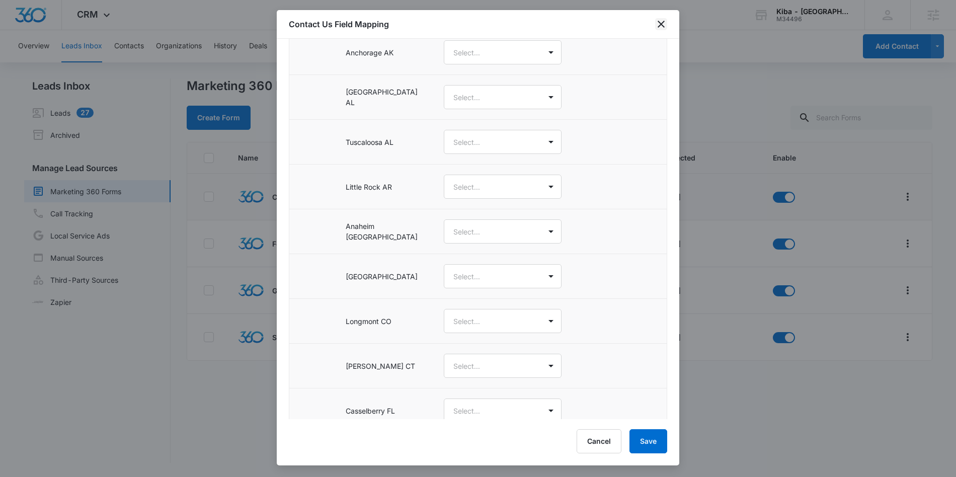
scroll to position [301, 0]
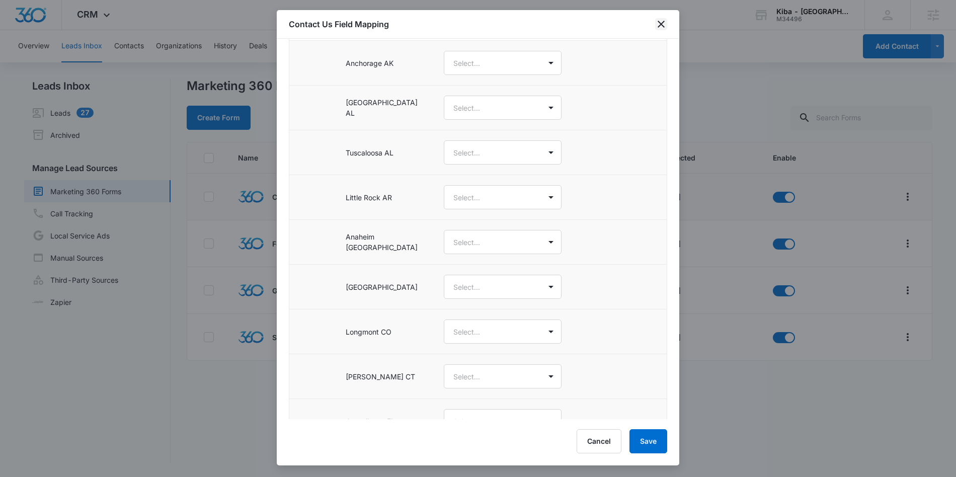
click at [658, 24] on icon "close" at bounding box center [661, 24] width 12 height 12
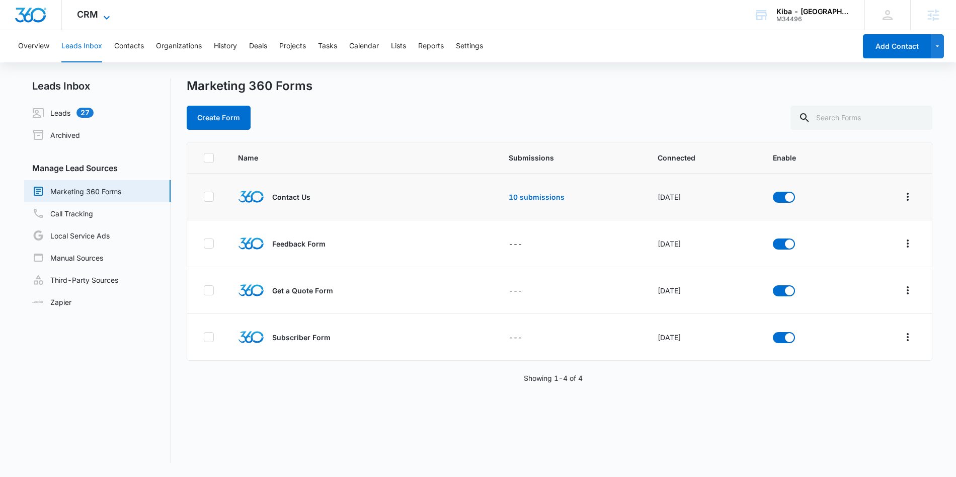
click at [103, 14] on icon at bounding box center [107, 18] width 12 height 12
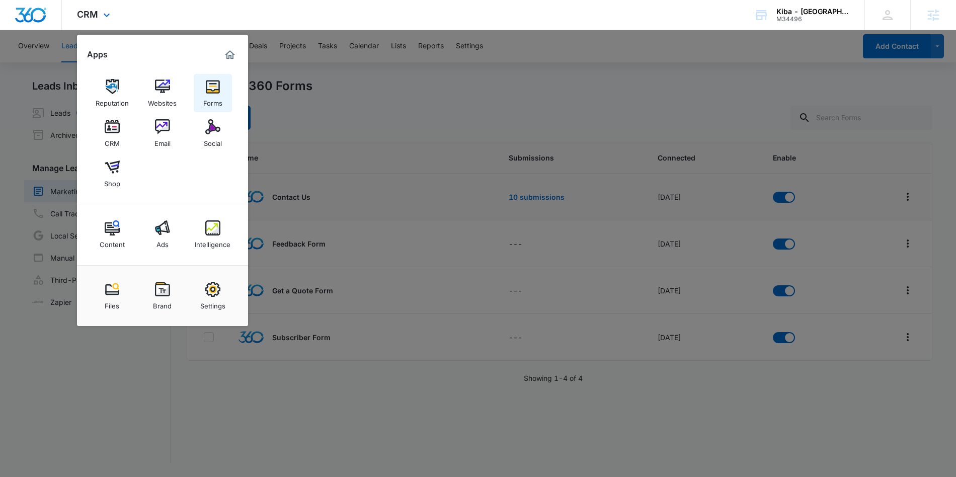
click at [205, 88] on img at bounding box center [212, 86] width 15 height 15
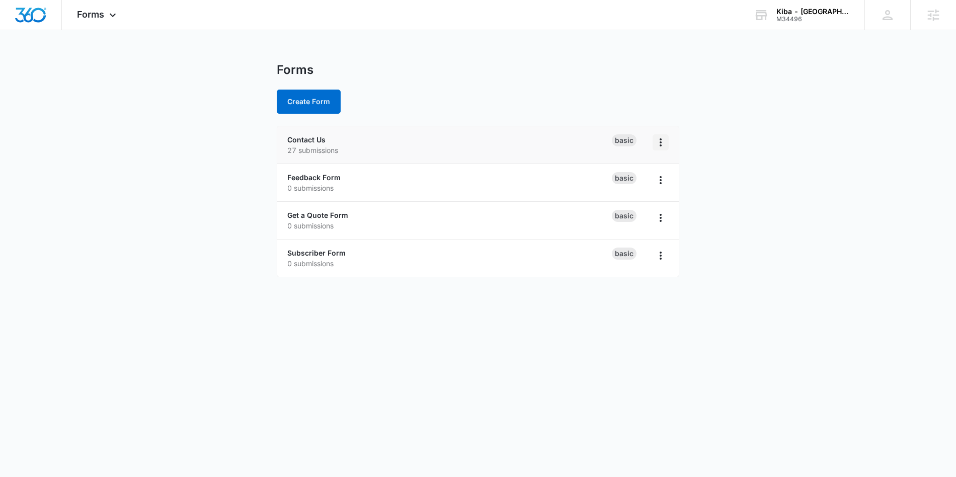
click at [659, 143] on icon "Overflow Menu" at bounding box center [661, 142] width 12 height 12
click at [331, 138] on div "Contact Us 27 submissions" at bounding box center [449, 144] width 324 height 21
click at [310, 137] on link "Contact Us" at bounding box center [306, 139] width 38 height 9
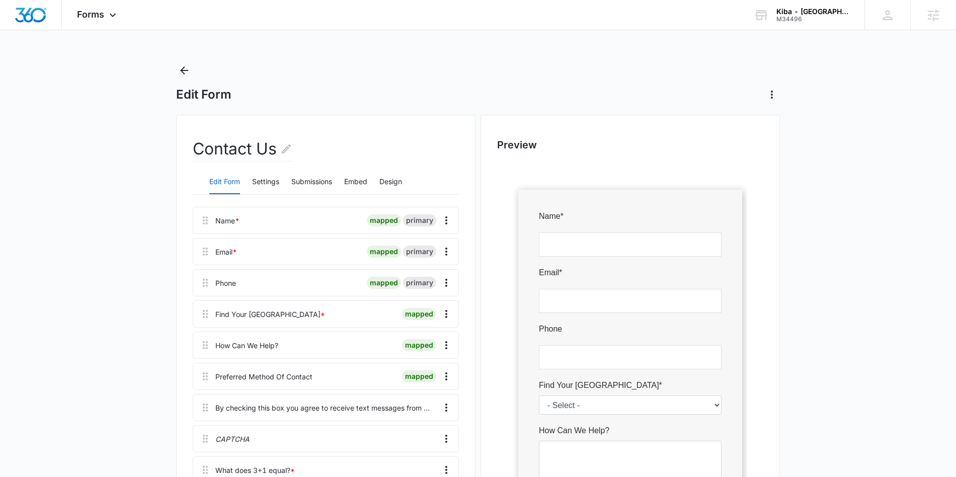
scroll to position [23, 0]
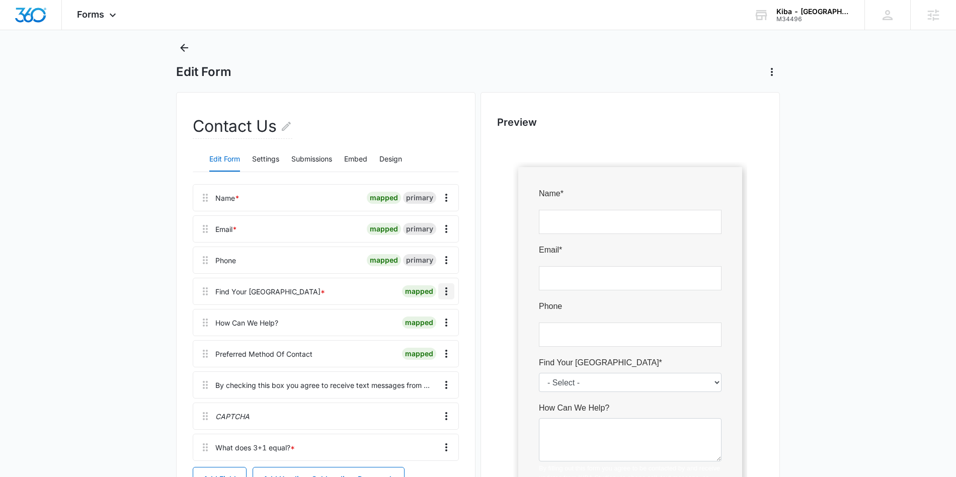
click at [447, 290] on icon "Overflow Menu" at bounding box center [446, 291] width 12 height 12
click at [427, 317] on div "Edit" at bounding box center [419, 319] width 21 height 7
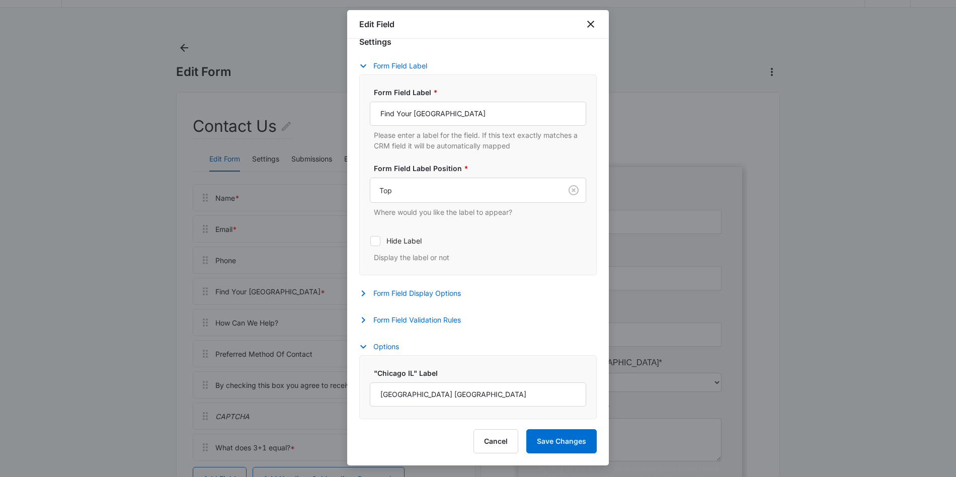
scroll to position [201, 0]
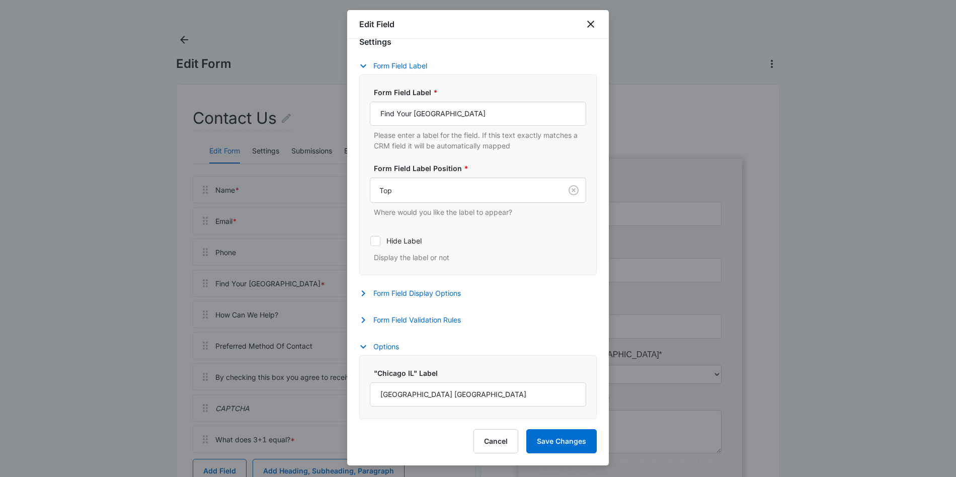
select select "416"
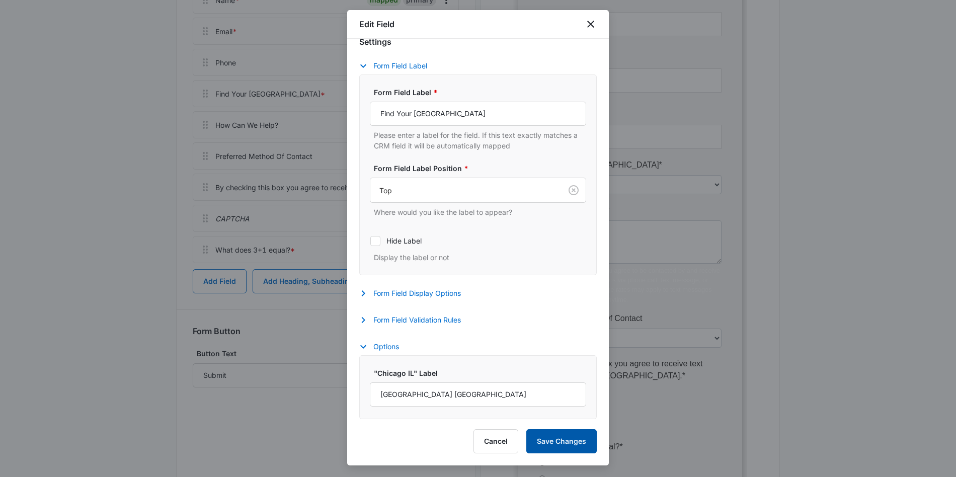
scroll to position [222, 0]
click at [567, 433] on button "Save Changes" at bounding box center [561, 441] width 70 height 24
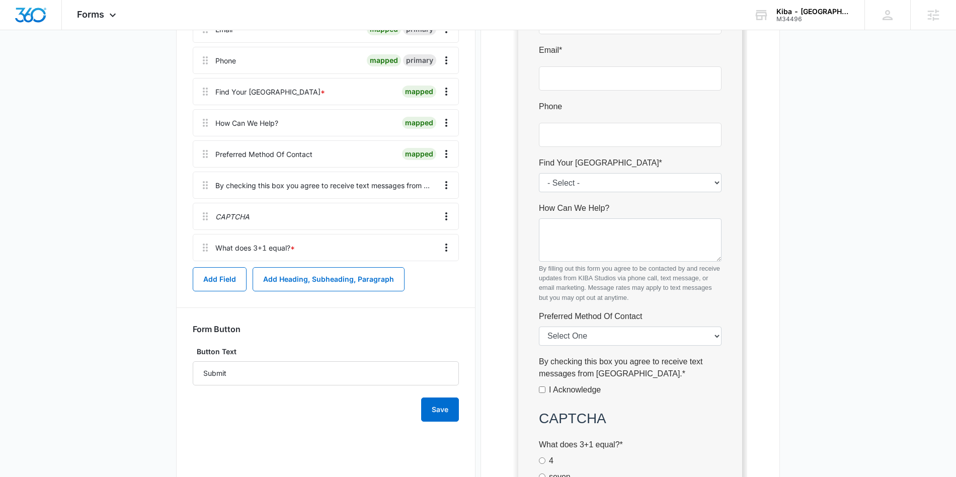
click at [614, 182] on div at bounding box center [630, 256] width 266 height 633
click at [436, 409] on button "Save" at bounding box center [440, 409] width 38 height 24
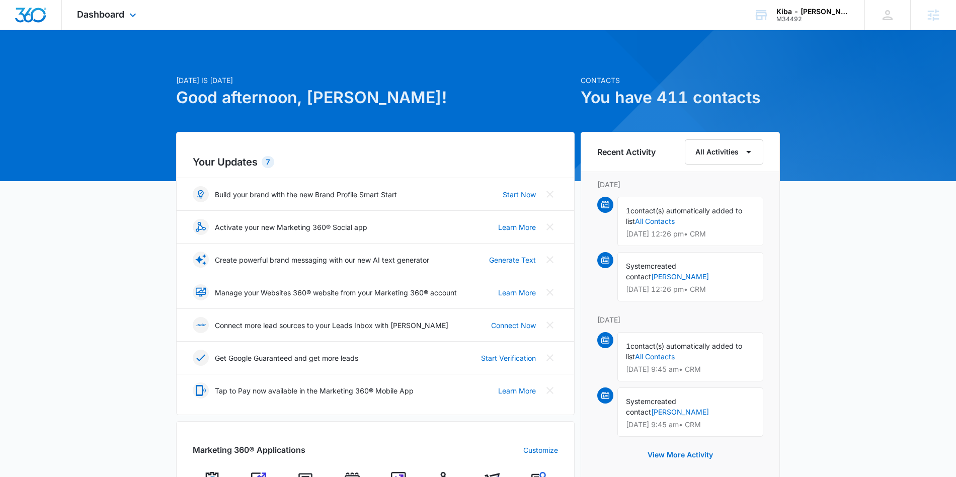
click at [126, 16] on div "Dashboard Apps Reputation Websites Forms CRM Email Social Shop Content Ads Inte…" at bounding box center [108, 15] width 92 height 30
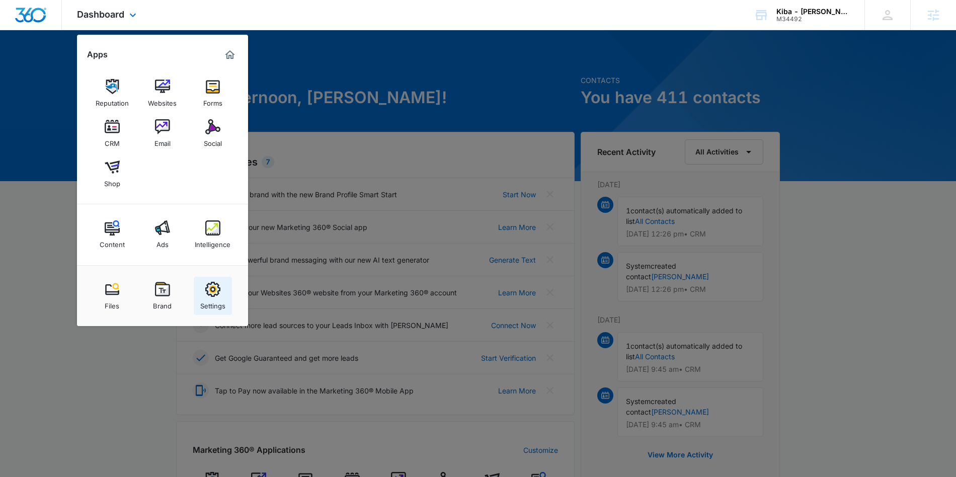
click at [220, 279] on link "Settings" at bounding box center [213, 296] width 38 height 38
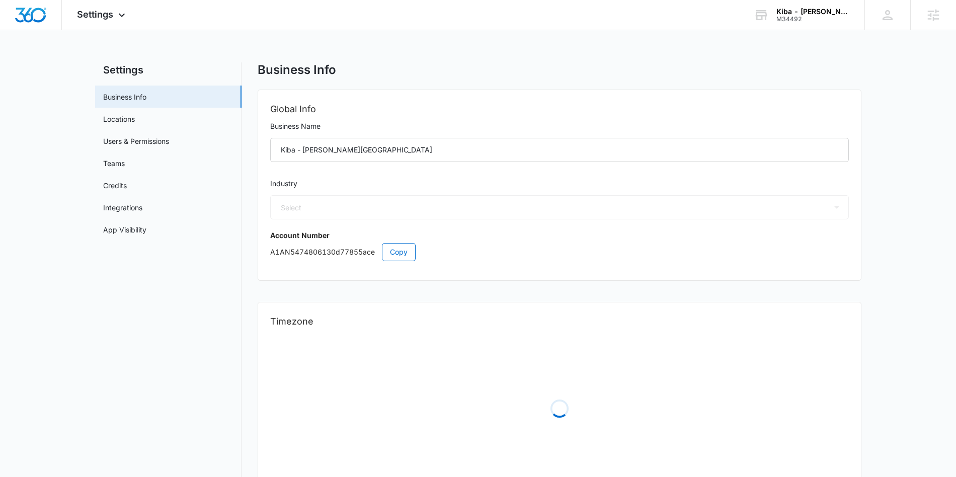
select select "33"
select select "US"
select select "America/Denver"
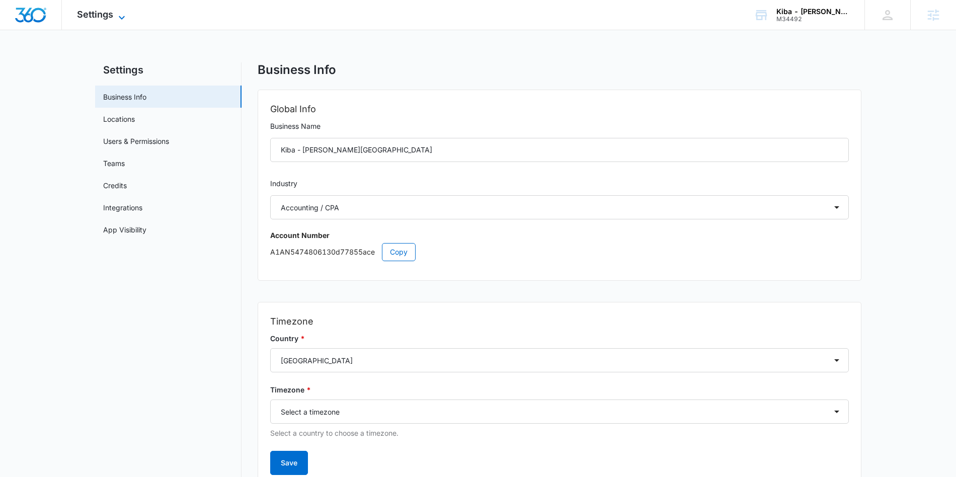
click at [121, 12] on icon at bounding box center [122, 18] width 12 height 12
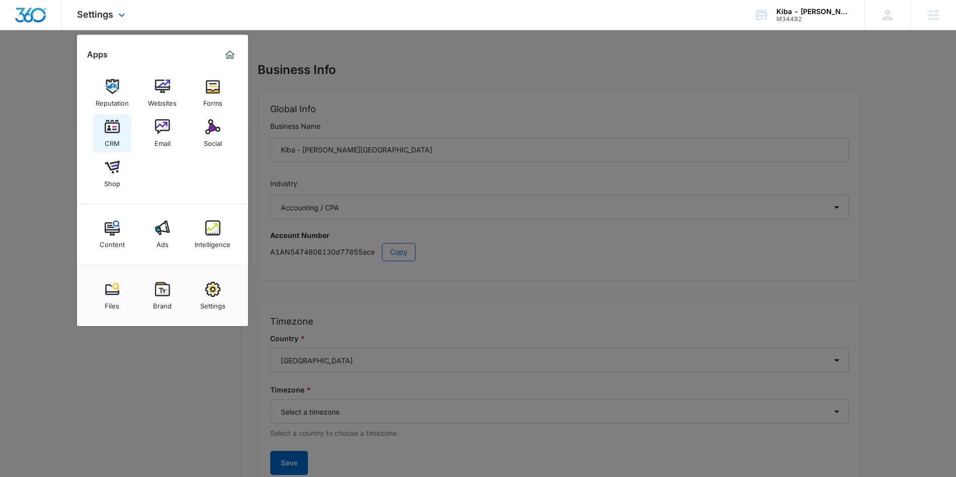
click at [116, 128] on img at bounding box center [112, 126] width 15 height 15
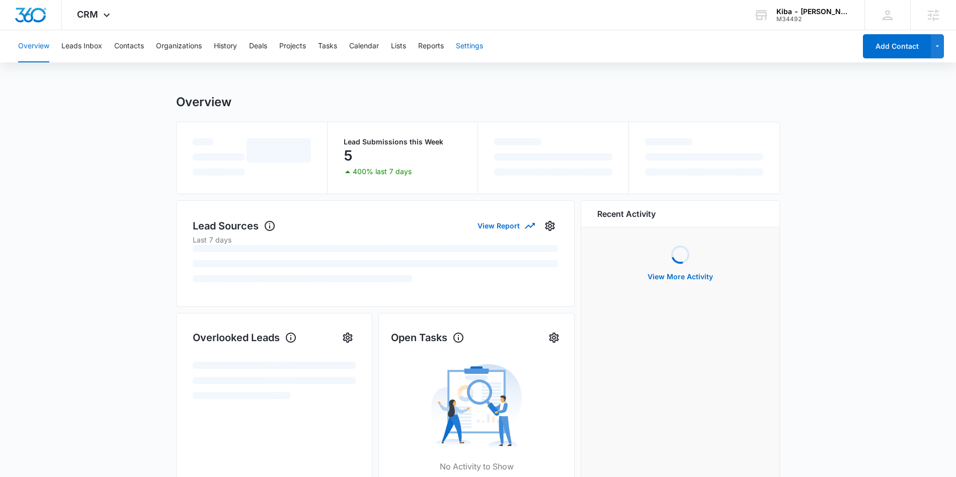
click at [480, 45] on button "Settings" at bounding box center [469, 46] width 27 height 32
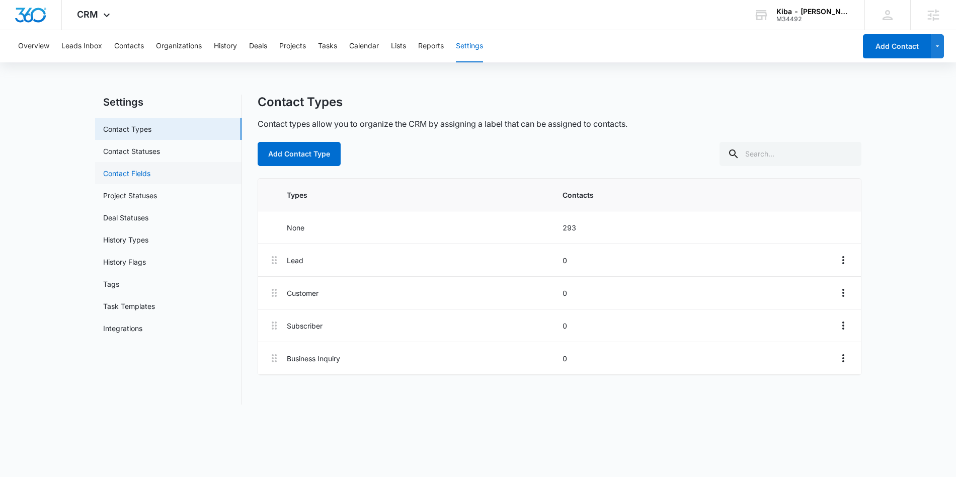
click at [150, 178] on link "Contact Fields" at bounding box center [126, 173] width 47 height 11
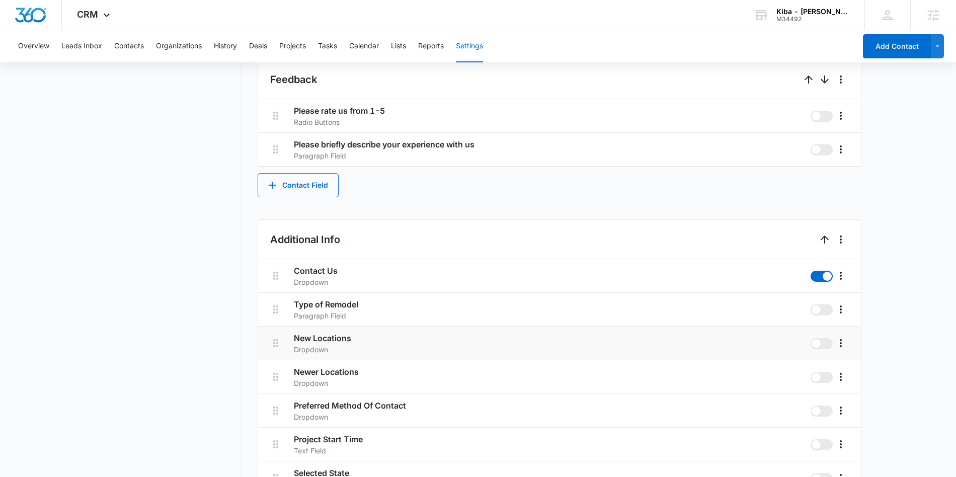
scroll to position [958, 0]
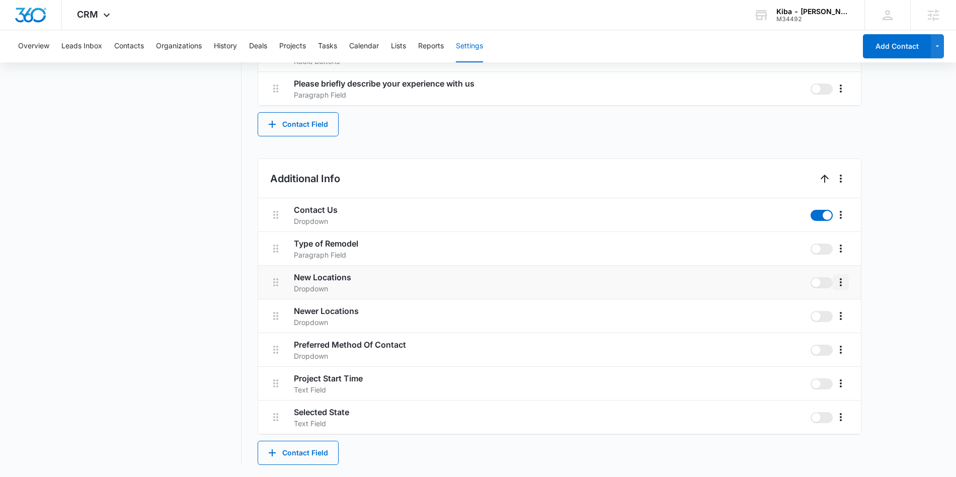
click at [841, 286] on icon "More" at bounding box center [841, 282] width 2 height 8
click at [848, 307] on div "Edit" at bounding box center [855, 310] width 21 height 7
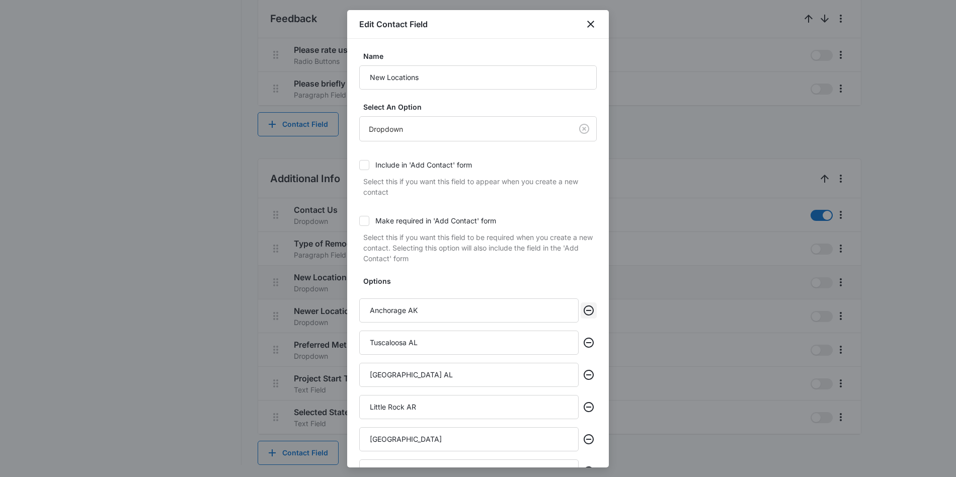
click at [587, 308] on icon "Remove" at bounding box center [589, 310] width 12 height 12
click at [589, 307] on icon "Remove" at bounding box center [589, 309] width 12 height 12
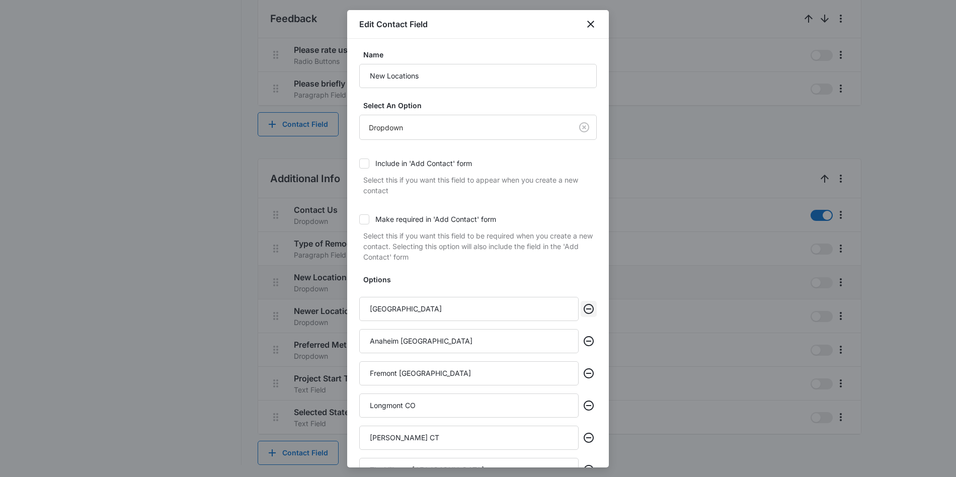
click at [589, 307] on icon "Remove" at bounding box center [589, 309] width 12 height 12
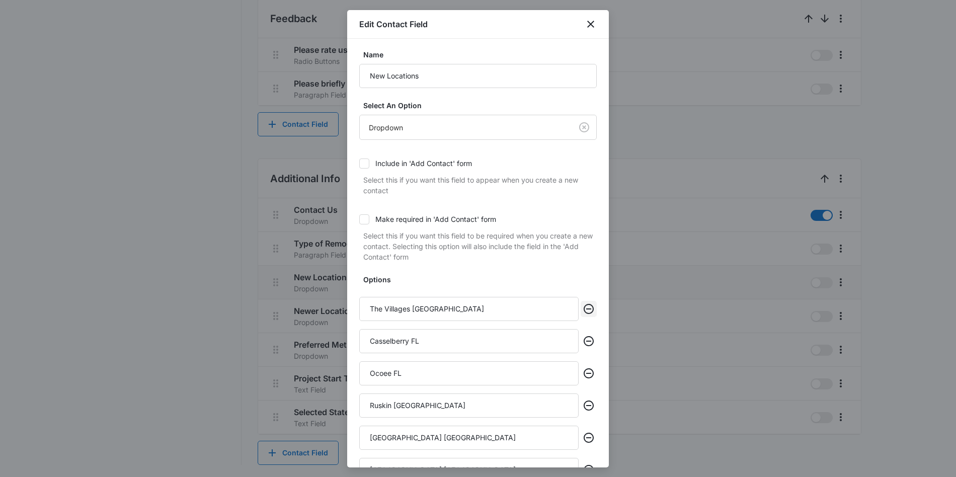
click at [589, 307] on icon "Remove" at bounding box center [589, 309] width 12 height 12
click at [589, 335] on icon "Remove" at bounding box center [589, 341] width 12 height 12
click at [589, 307] on icon "Remove" at bounding box center [589, 309] width 12 height 12
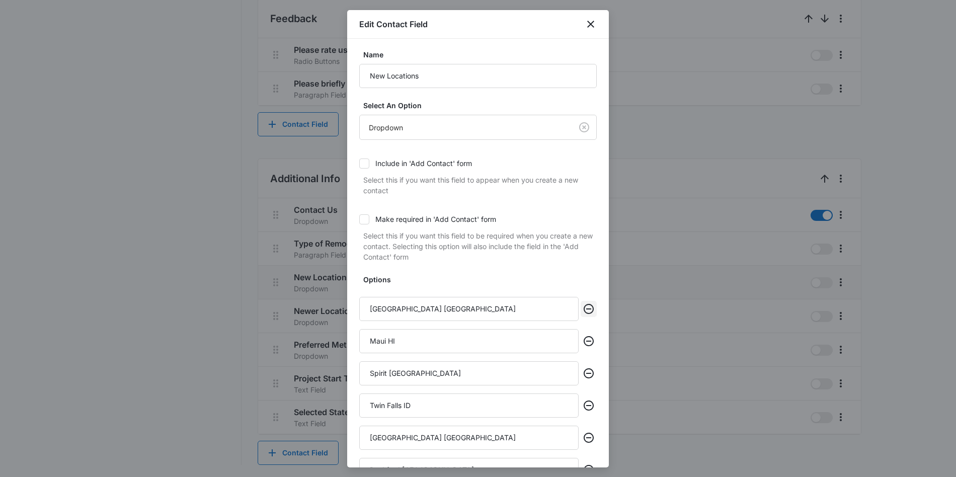
click at [589, 307] on icon "Remove" at bounding box center [589, 309] width 12 height 12
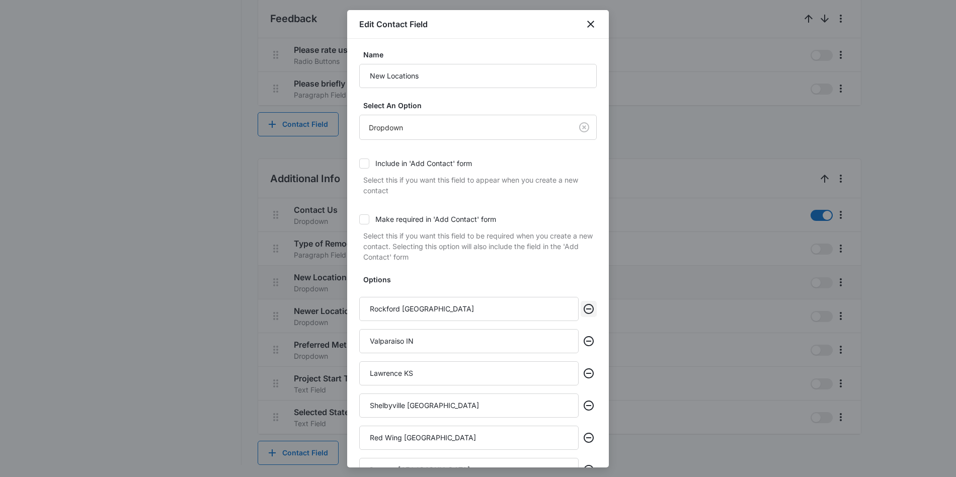
click at [589, 307] on icon "Remove" at bounding box center [589, 309] width 12 height 12
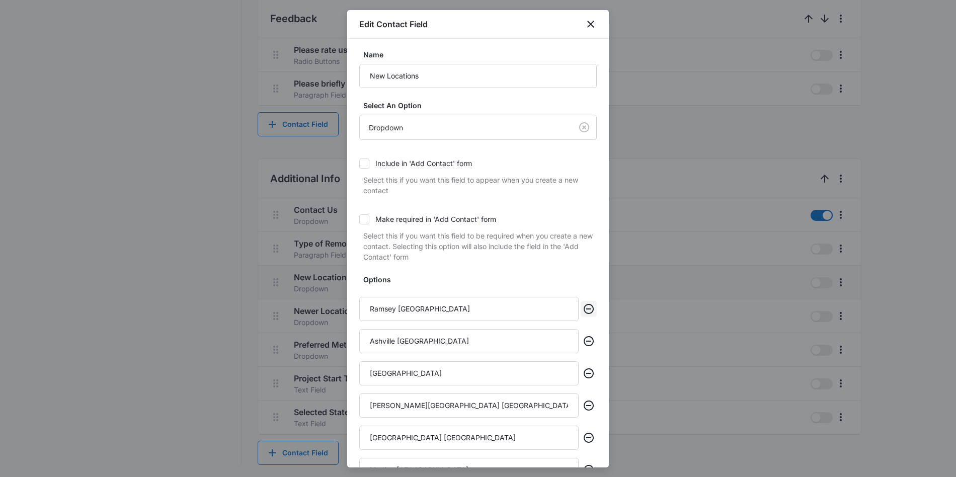
click at [589, 307] on icon "Remove" at bounding box center [589, 309] width 12 height 12
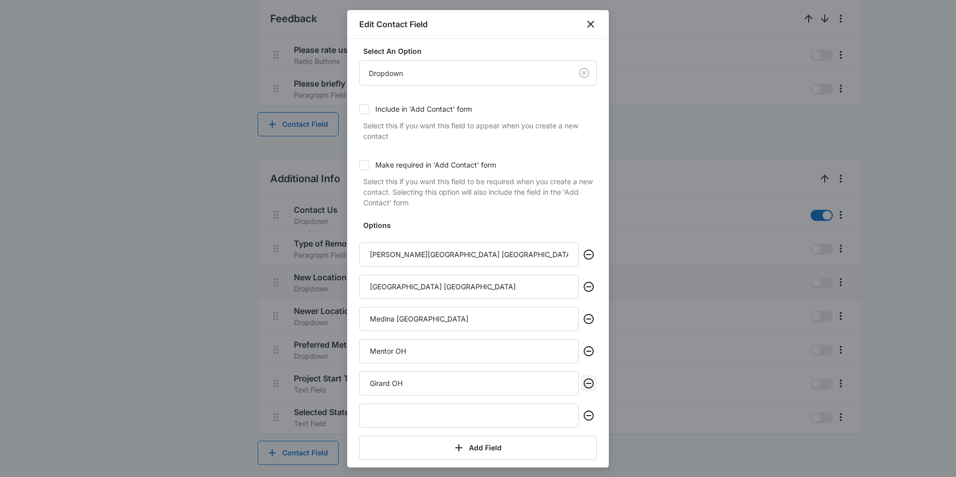
scroll to position [97, 0]
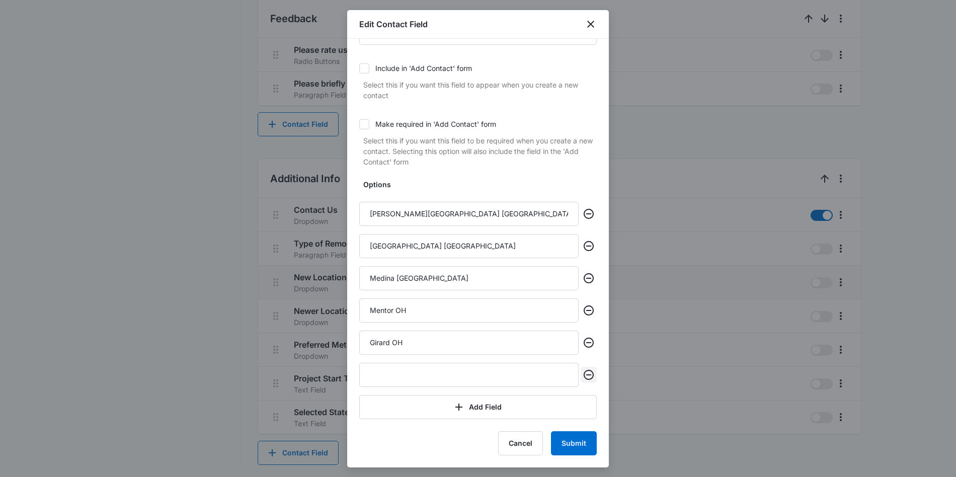
click at [587, 373] on icon "Remove" at bounding box center [589, 375] width 12 height 12
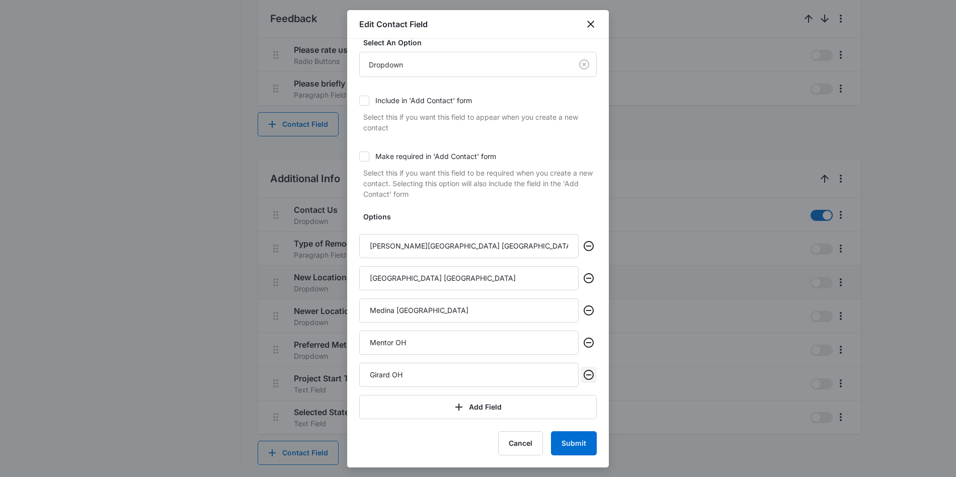
click at [586, 373] on icon "Remove" at bounding box center [589, 375] width 12 height 12
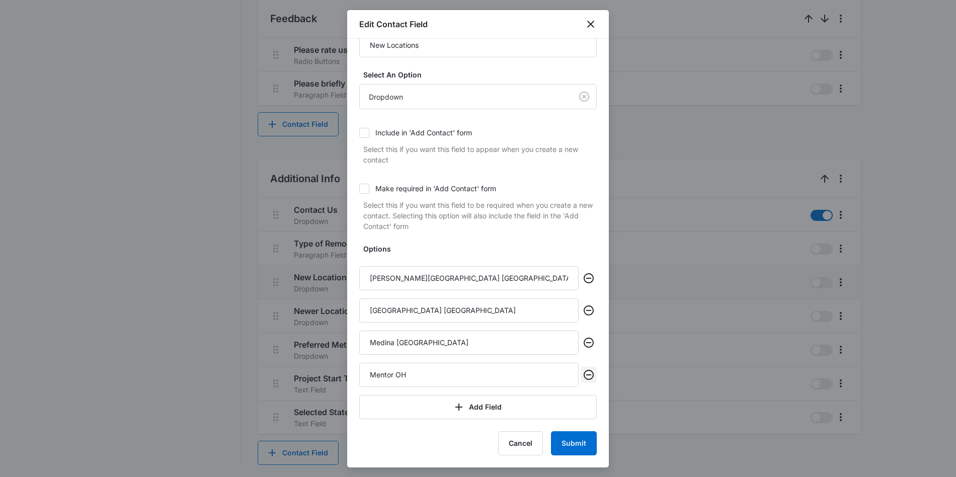
click at [588, 371] on icon "Remove" at bounding box center [589, 375] width 12 height 12
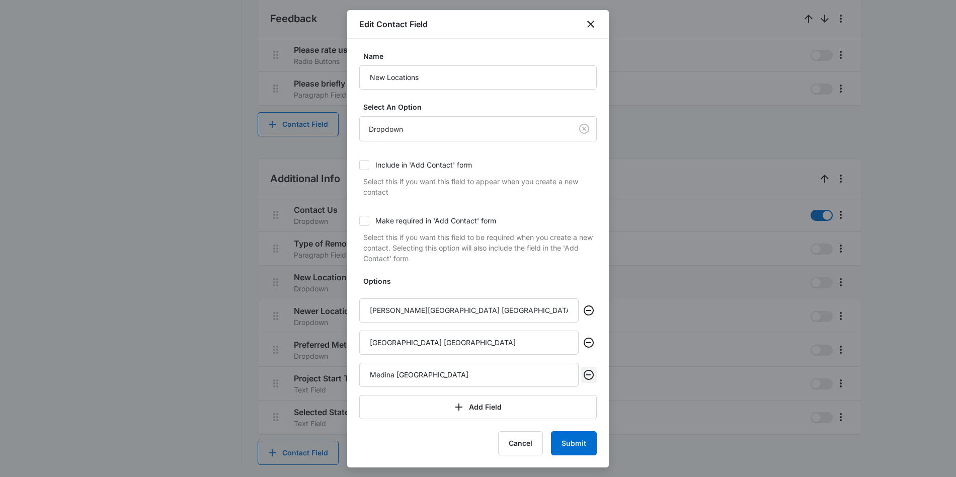
click at [588, 371] on icon "Remove" at bounding box center [589, 375] width 12 height 12
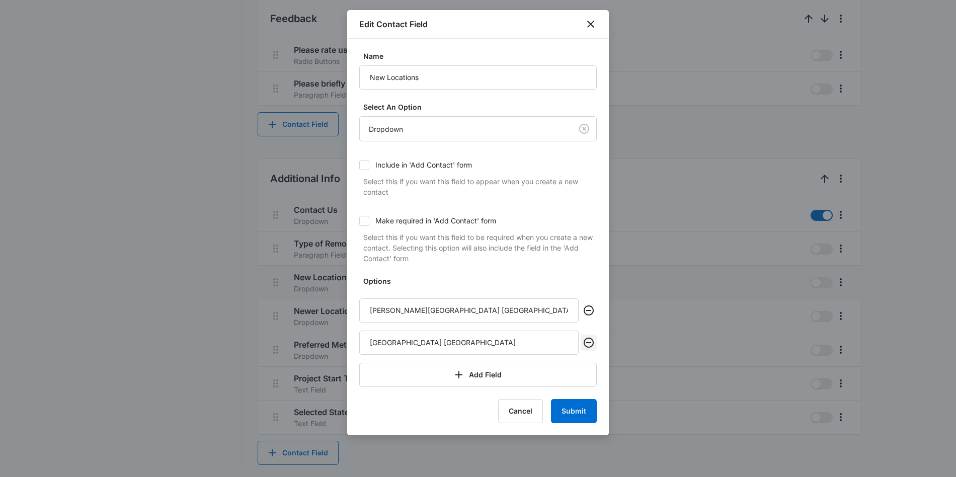
click at [590, 338] on icon "Remove" at bounding box center [589, 343] width 10 height 10
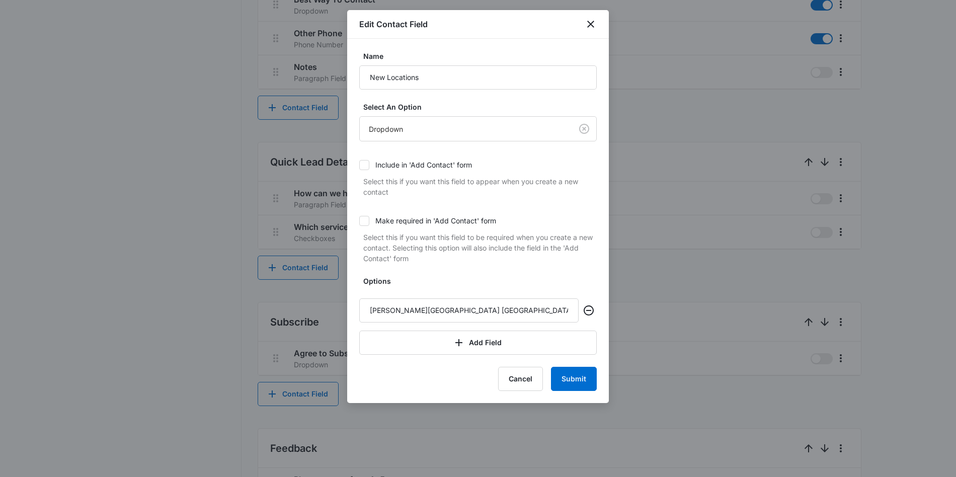
scroll to position [526, 0]
click at [576, 380] on button "Submit" at bounding box center [574, 379] width 46 height 24
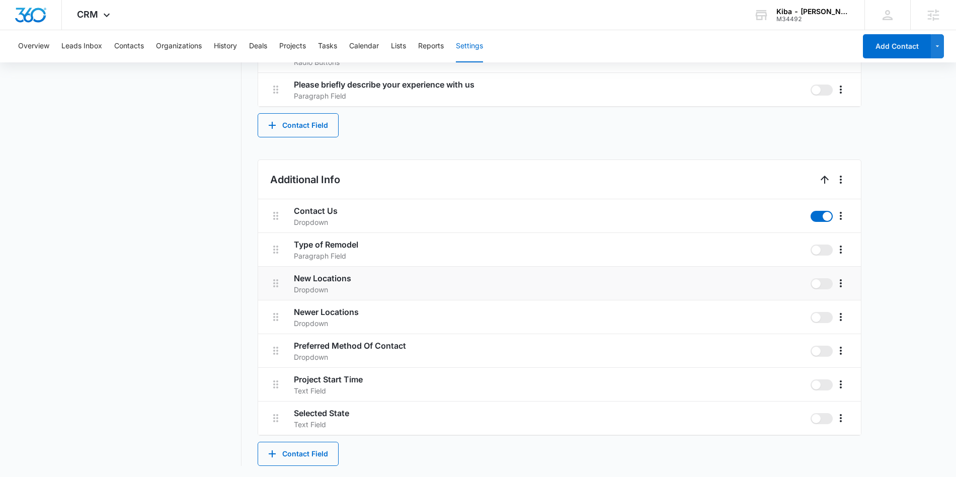
scroll to position [958, 0]
click at [839, 315] on icon "More" at bounding box center [841, 316] width 12 height 12
click at [849, 342] on div "Edit" at bounding box center [855, 344] width 21 height 7
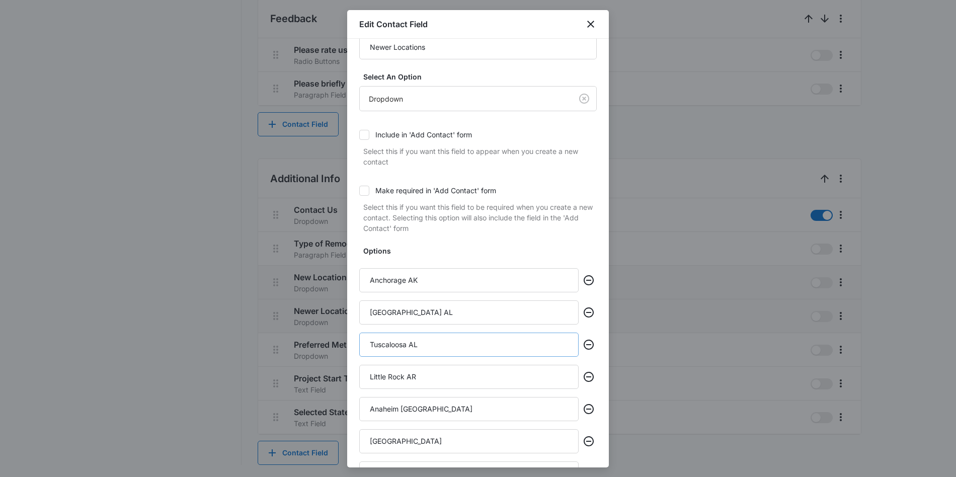
scroll to position [59, 0]
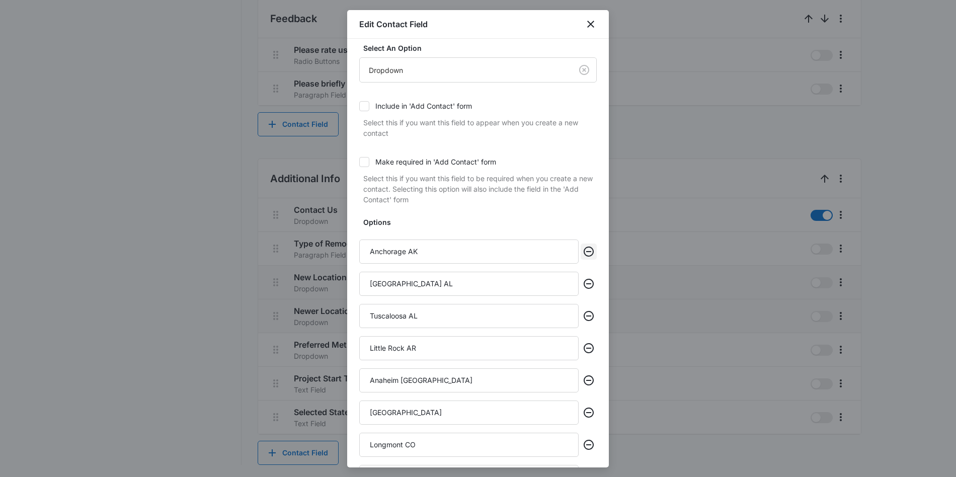
click at [586, 252] on icon "Remove" at bounding box center [589, 252] width 12 height 12
click at [586, 278] on icon "Remove" at bounding box center [589, 284] width 12 height 12
click at [586, 252] on icon "Remove" at bounding box center [589, 252] width 12 height 12
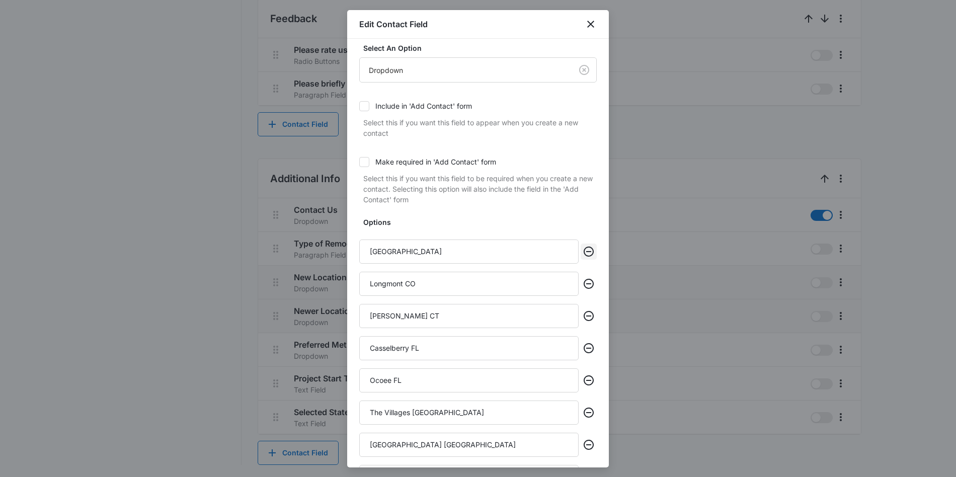
click at [585, 252] on icon "Remove" at bounding box center [589, 252] width 12 height 12
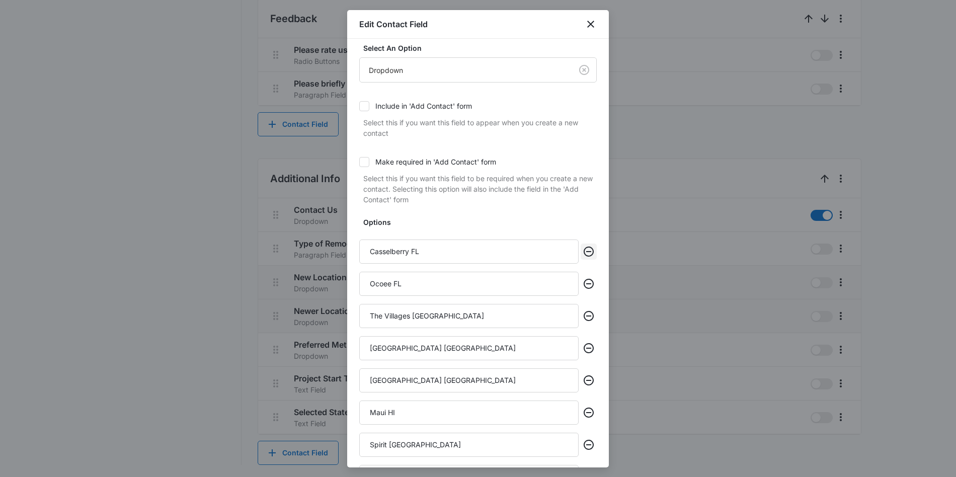
click at [585, 252] on icon "Remove" at bounding box center [589, 252] width 12 height 12
click at [585, 278] on icon "Remove" at bounding box center [589, 284] width 12 height 12
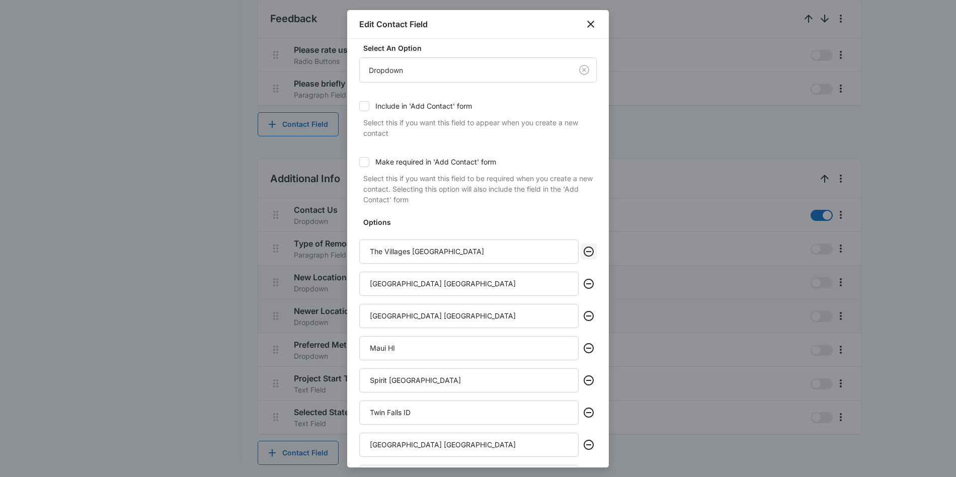
click at [585, 252] on icon "Remove" at bounding box center [589, 252] width 12 height 12
click at [585, 278] on icon "Remove" at bounding box center [589, 284] width 12 height 12
click at [585, 252] on icon "Remove" at bounding box center [589, 252] width 12 height 12
click at [585, 278] on icon "Remove" at bounding box center [589, 284] width 12 height 12
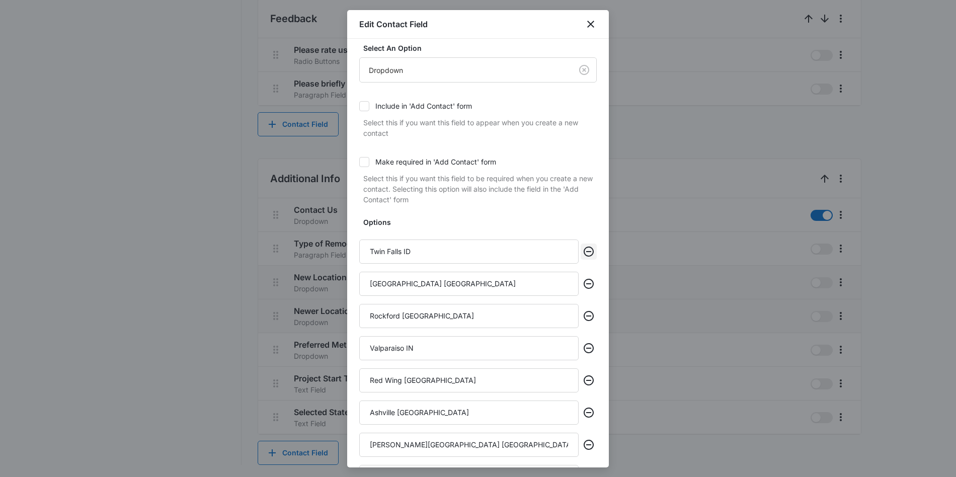
click at [585, 252] on icon "Remove" at bounding box center [589, 252] width 12 height 12
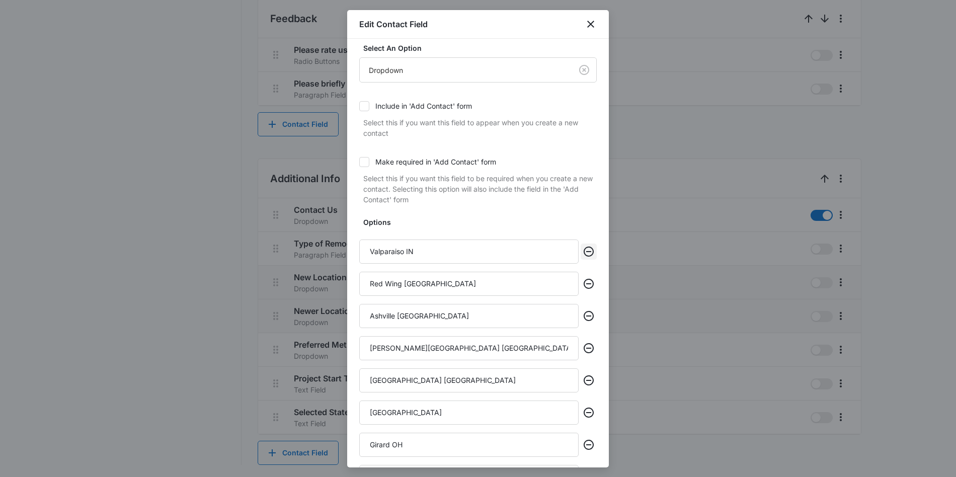
click at [585, 252] on icon "Remove" at bounding box center [589, 252] width 12 height 12
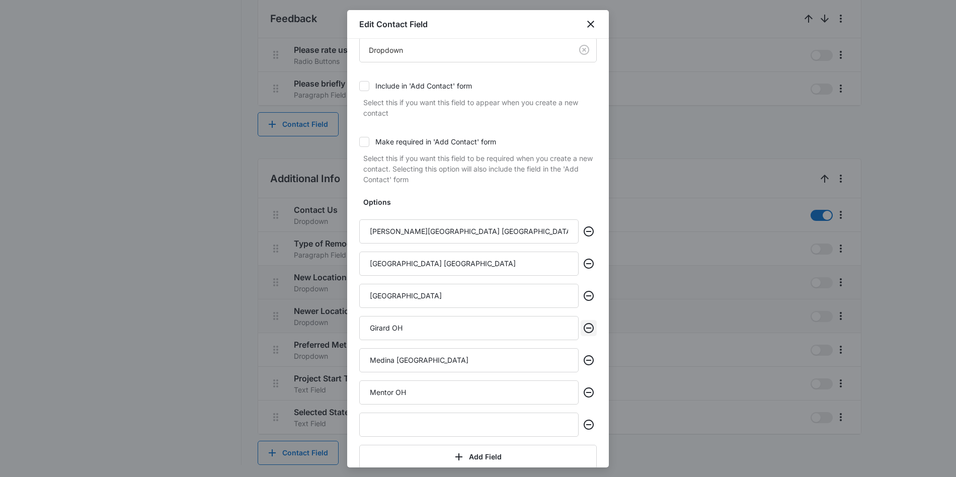
scroll to position [129, 0]
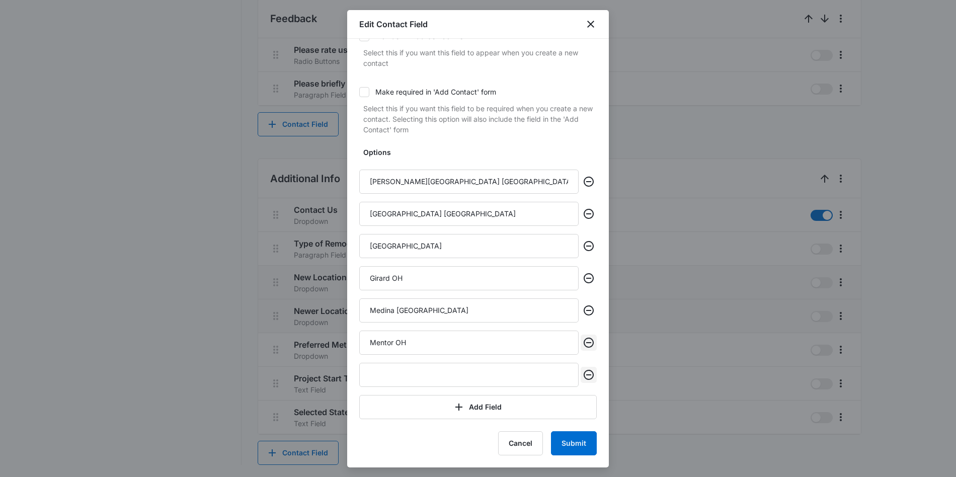
click at [588, 375] on icon "Remove" at bounding box center [589, 375] width 10 height 10
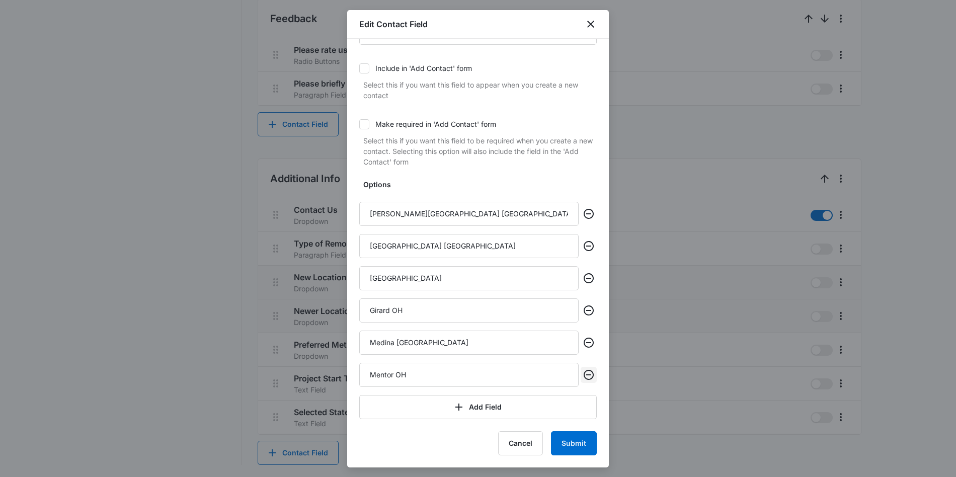
click at [588, 370] on icon "Remove" at bounding box center [589, 375] width 10 height 10
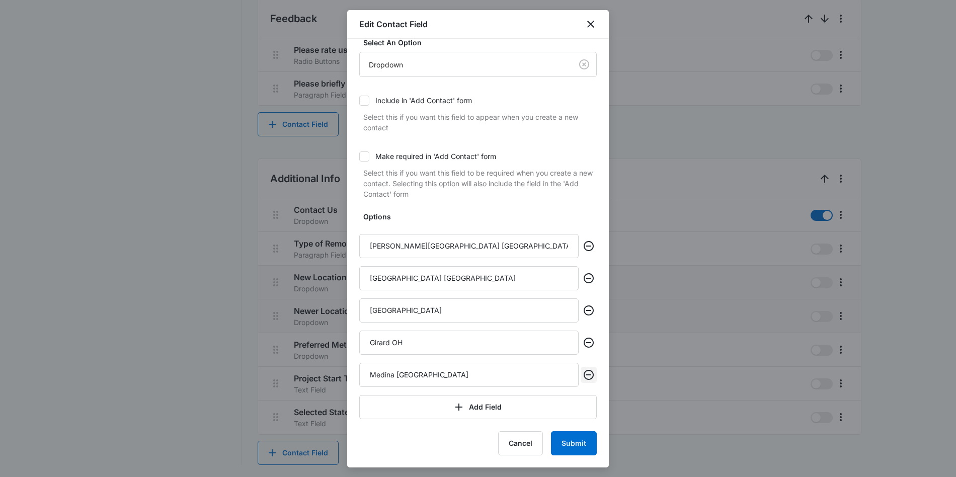
click at [588, 370] on icon "Remove" at bounding box center [589, 375] width 10 height 10
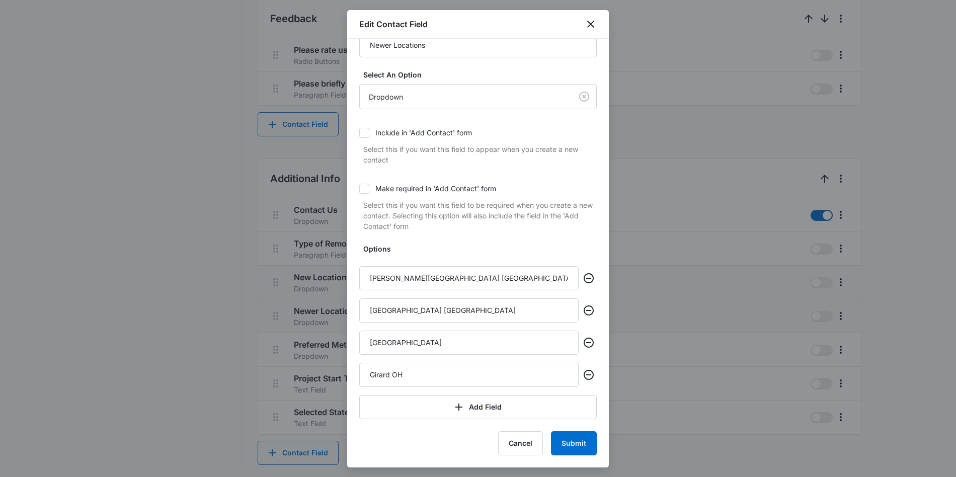
scroll to position [32, 0]
click at [588, 370] on icon "Remove" at bounding box center [589, 375] width 10 height 10
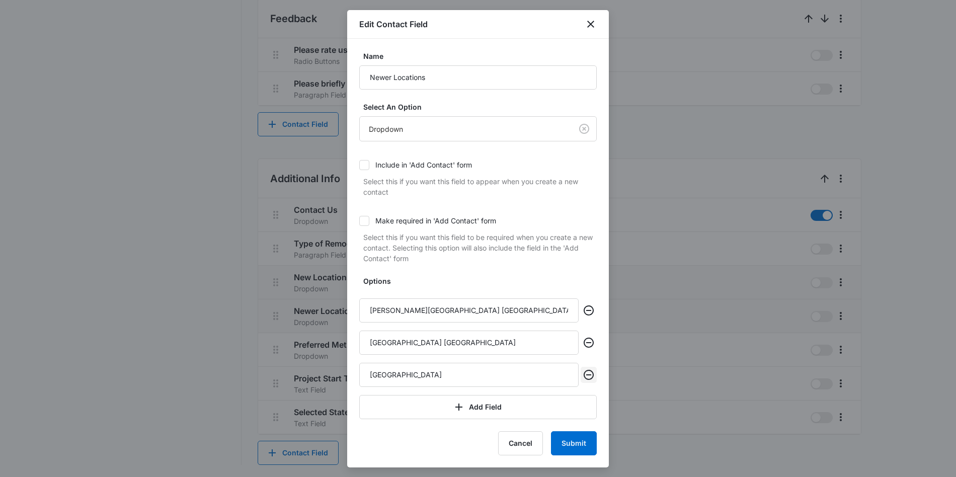
click at [588, 370] on icon "Remove" at bounding box center [589, 375] width 10 height 10
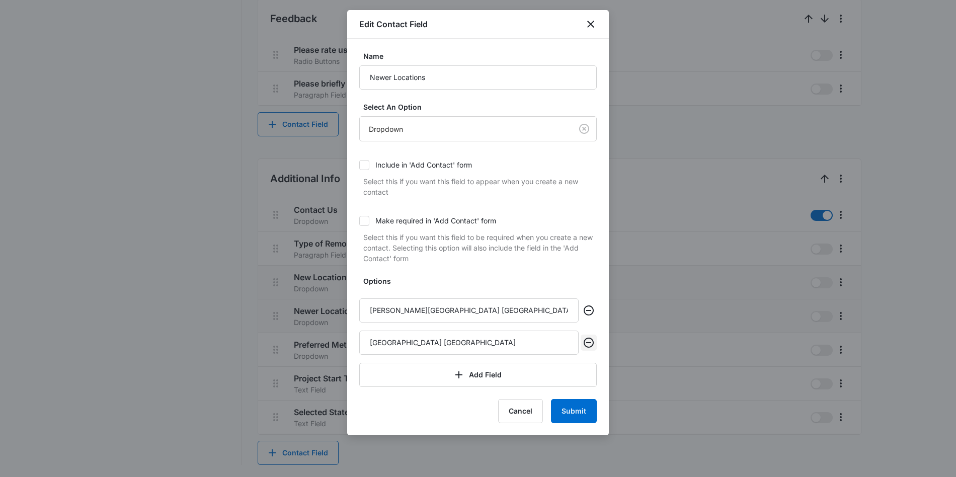
click at [590, 346] on icon "Remove" at bounding box center [589, 343] width 12 height 12
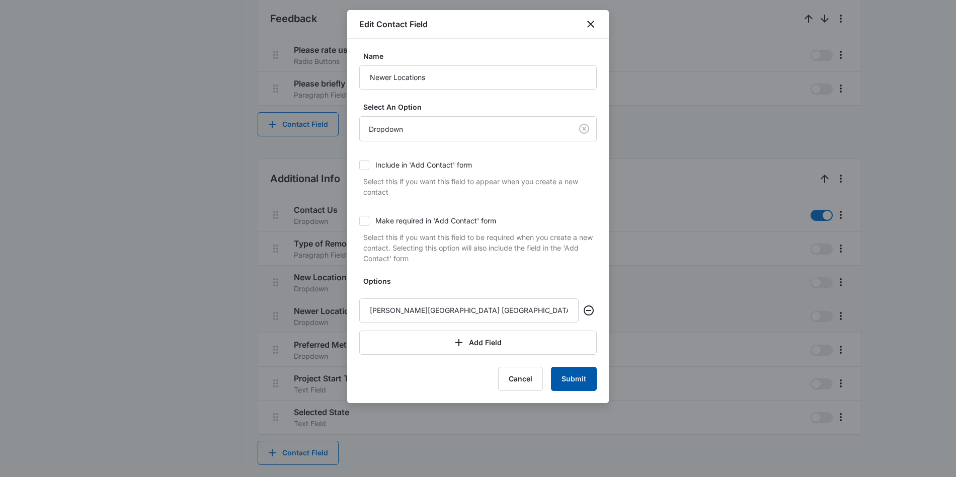
click at [583, 376] on button "Submit" at bounding box center [574, 379] width 46 height 24
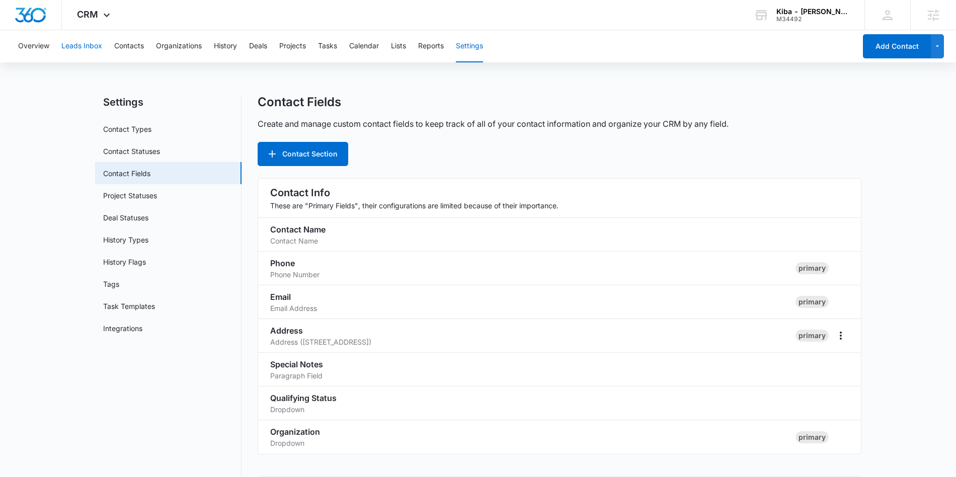
click at [86, 45] on button "Leads Inbox" at bounding box center [81, 46] width 41 height 32
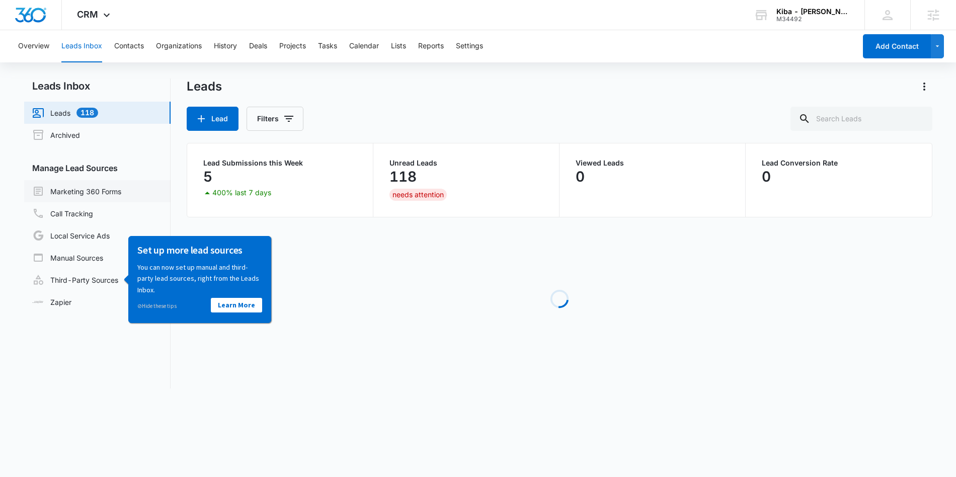
click at [90, 195] on link "Marketing 360 Forms" at bounding box center [76, 191] width 89 height 12
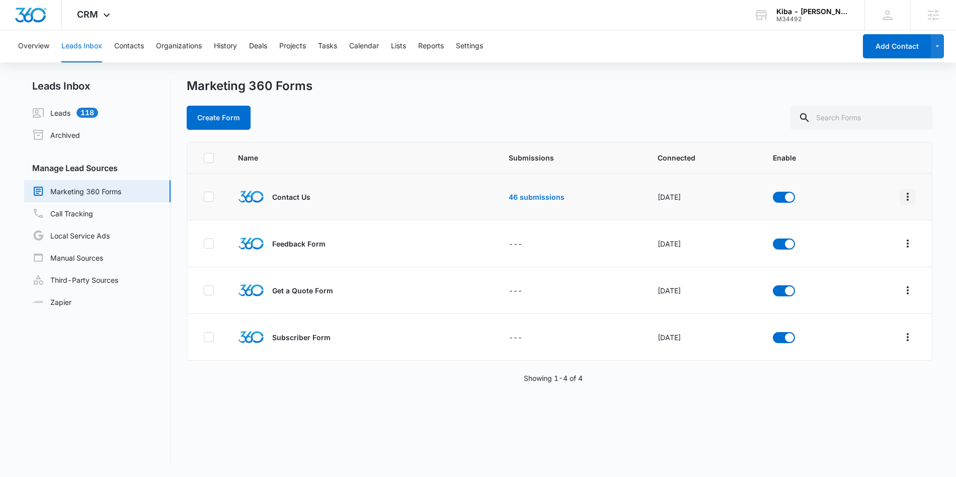
click at [913, 194] on icon "Overflow Menu" at bounding box center [908, 197] width 12 height 12
click at [861, 254] on div "Field Mapping" at bounding box center [862, 255] width 57 height 7
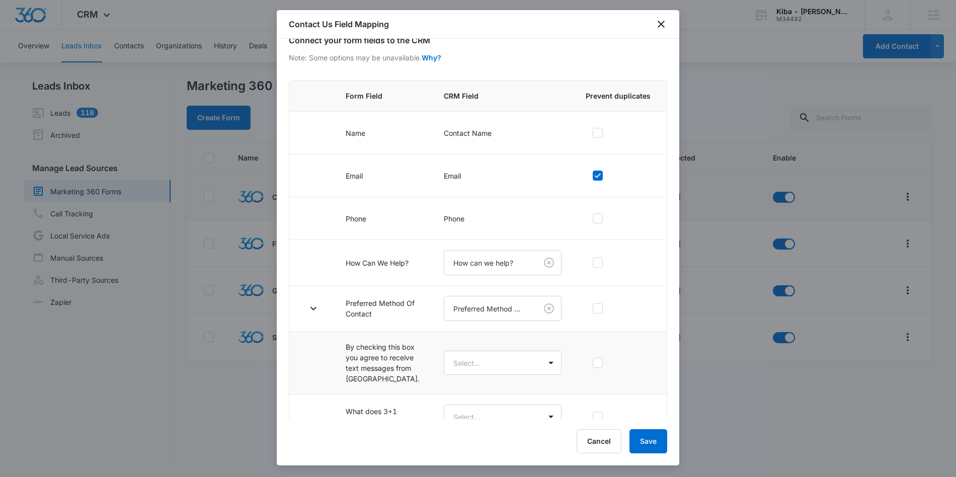
scroll to position [104, 0]
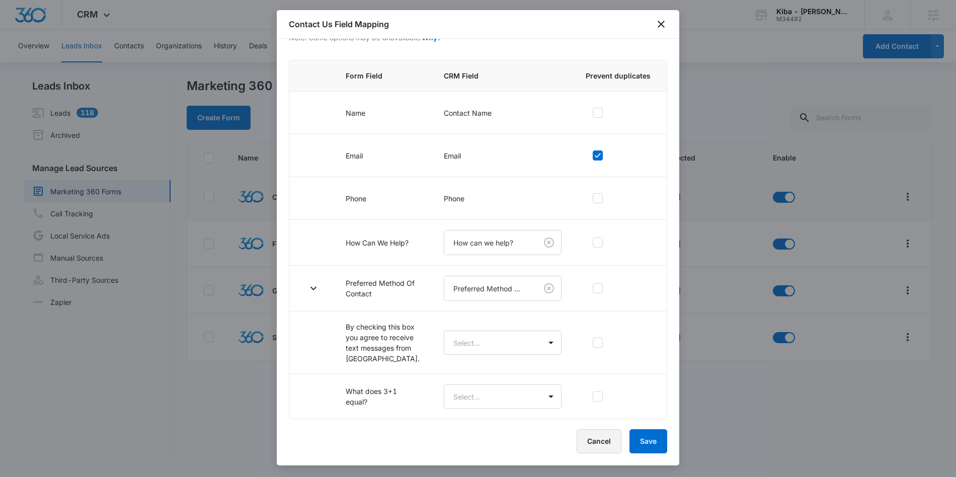
click at [592, 438] on button "Cancel" at bounding box center [599, 441] width 45 height 24
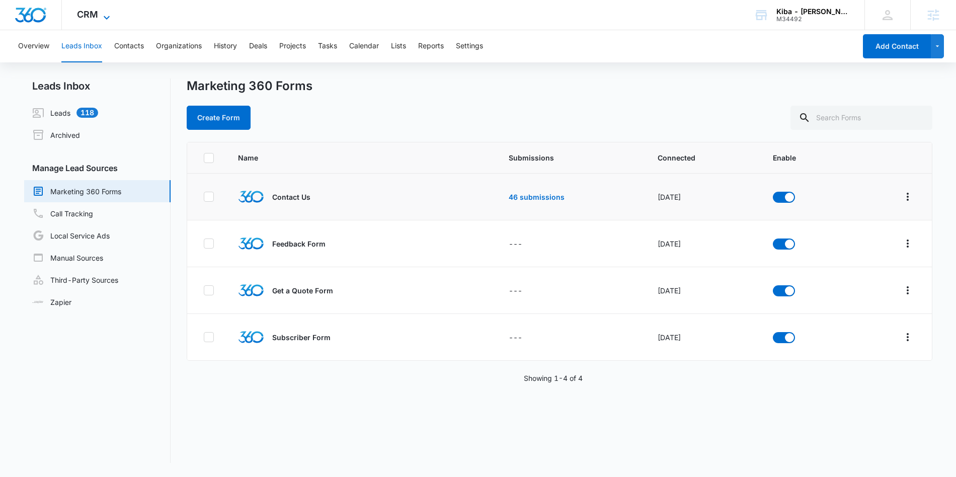
click at [101, 19] on icon at bounding box center [107, 18] width 12 height 12
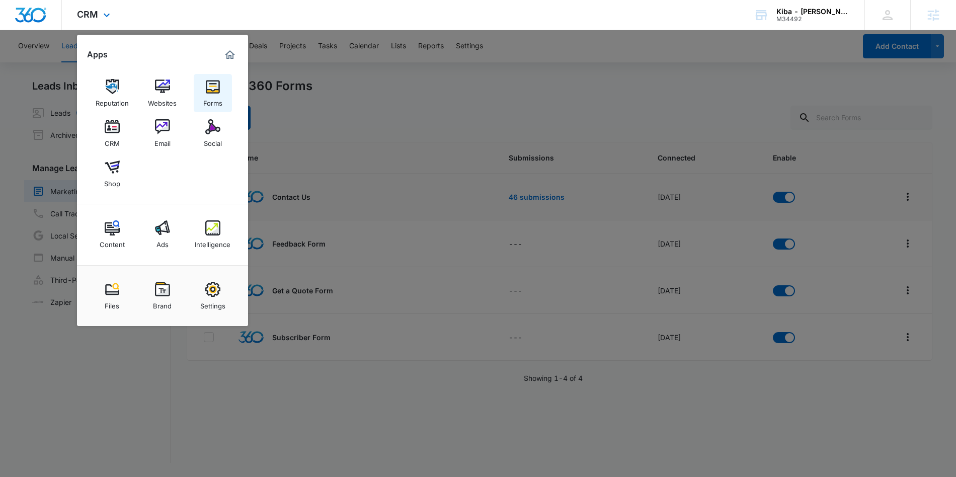
click at [210, 86] on img at bounding box center [212, 86] width 15 height 15
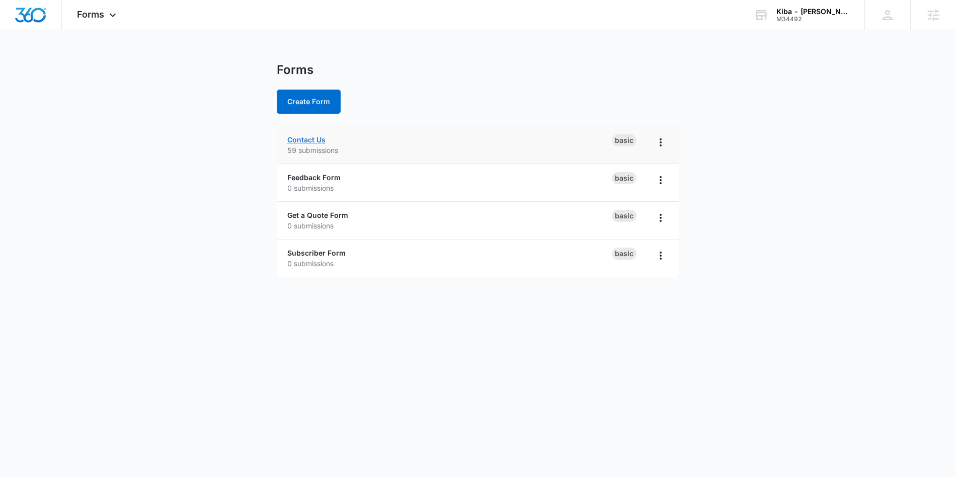
click at [304, 141] on link "Contact Us" at bounding box center [306, 139] width 38 height 9
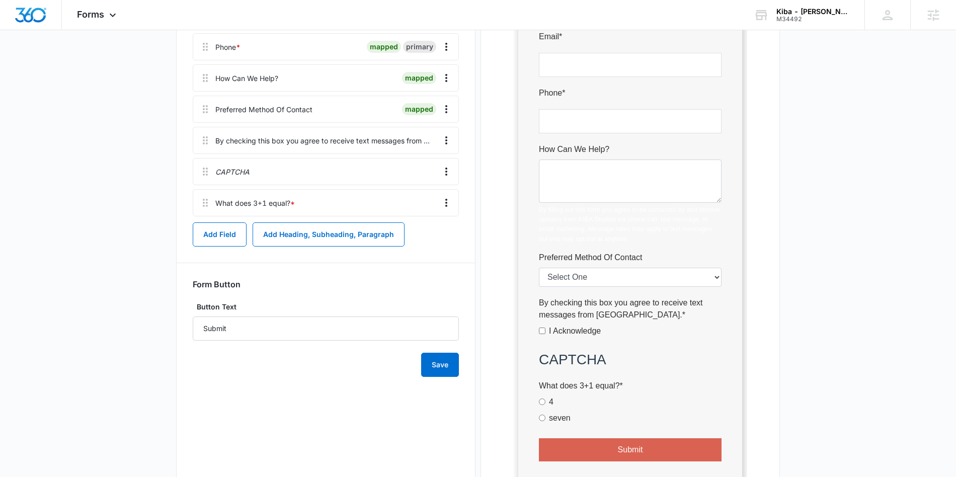
scroll to position [233, 0]
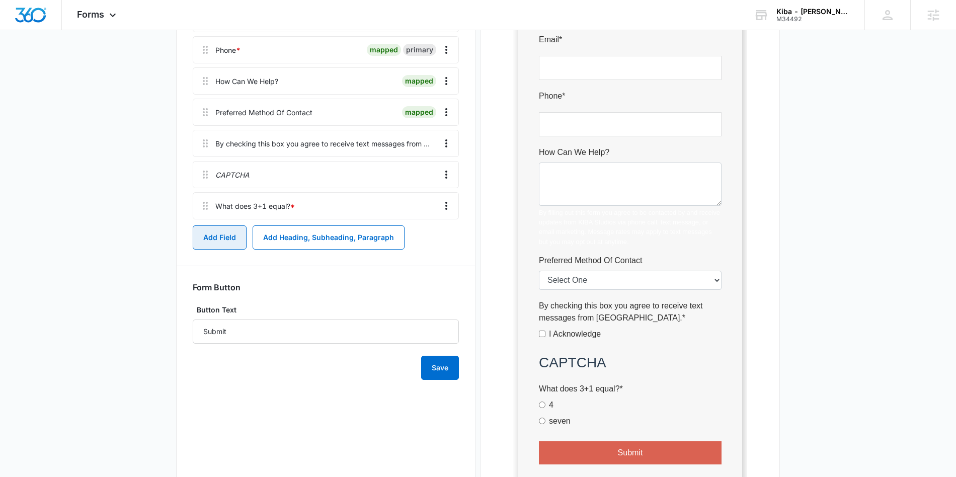
click at [217, 245] on button "Add Field" at bounding box center [220, 237] width 54 height 24
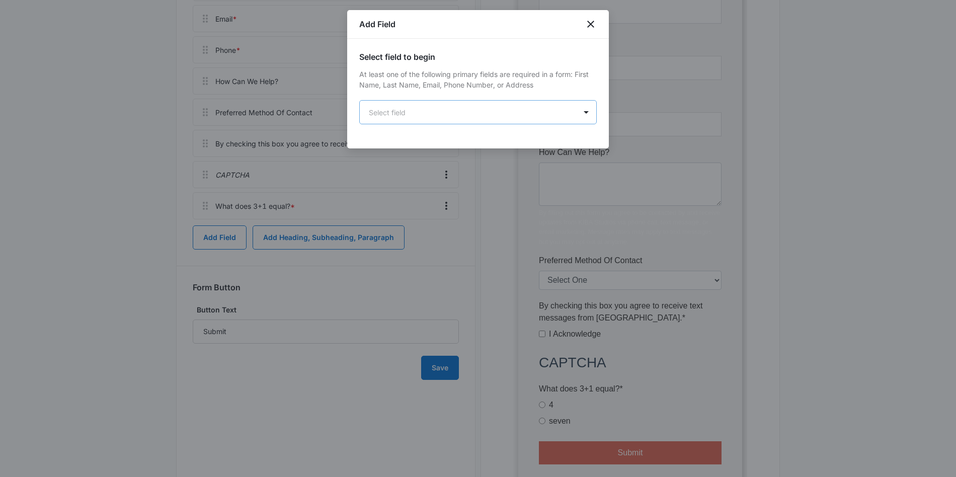
click at [447, 102] on body "Forms Apps Reputation Websites Forms CRM Email Social Shop Content Ads Intellig…" at bounding box center [478, 162] width 956 height 791
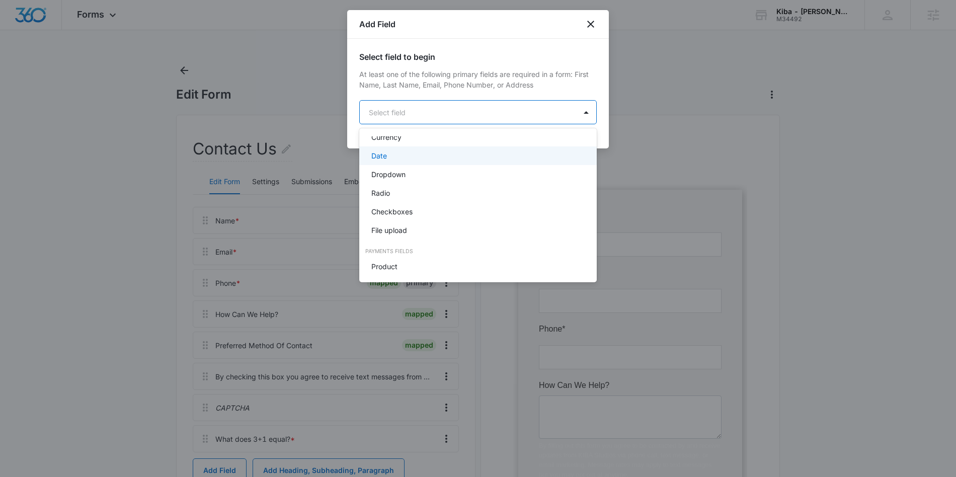
scroll to position [213, 0]
click at [404, 169] on p "Dropdown" at bounding box center [388, 171] width 34 height 11
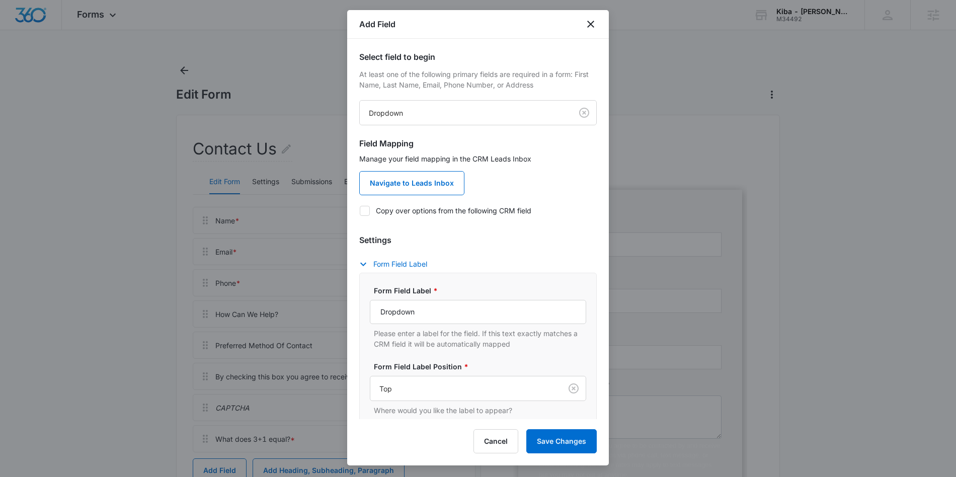
click at [370, 211] on label "Copy over options from the following CRM field" at bounding box center [477, 210] width 237 height 11
click at [360, 211] on input "Copy over options from the following CRM field" at bounding box center [359, 210] width 1 height 1
checkbox input "true"
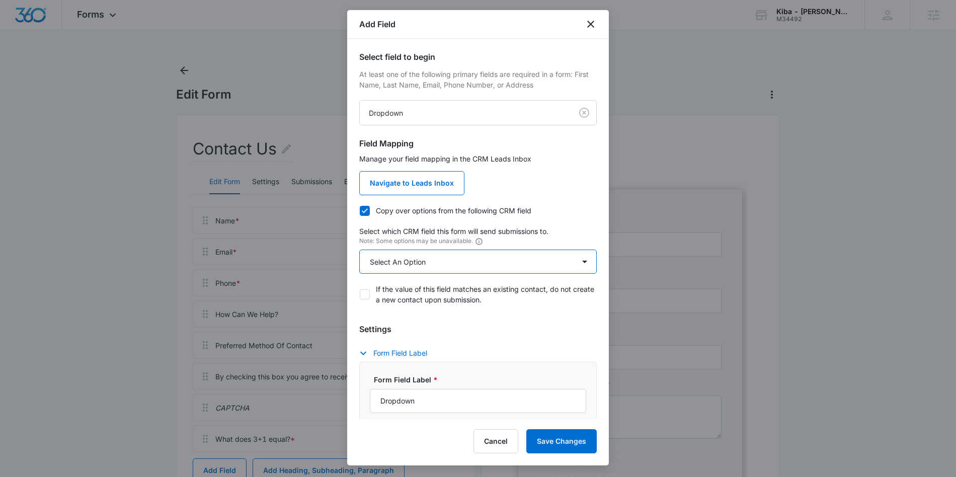
click at [458, 271] on select "Select An Option Select An Option Agree to Subscribe Best Way To Contact Contac…" at bounding box center [477, 262] width 237 height 24
select select "382"
click at [359, 250] on select "Select An Option Select An Option Agree to Subscribe Best Way To Contact Contac…" at bounding box center [477, 262] width 237 height 24
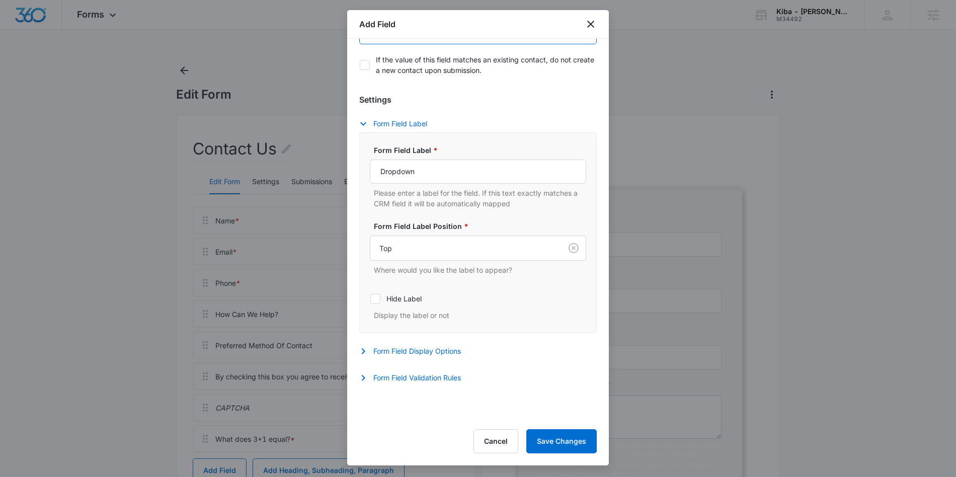
scroll to position [287, 0]
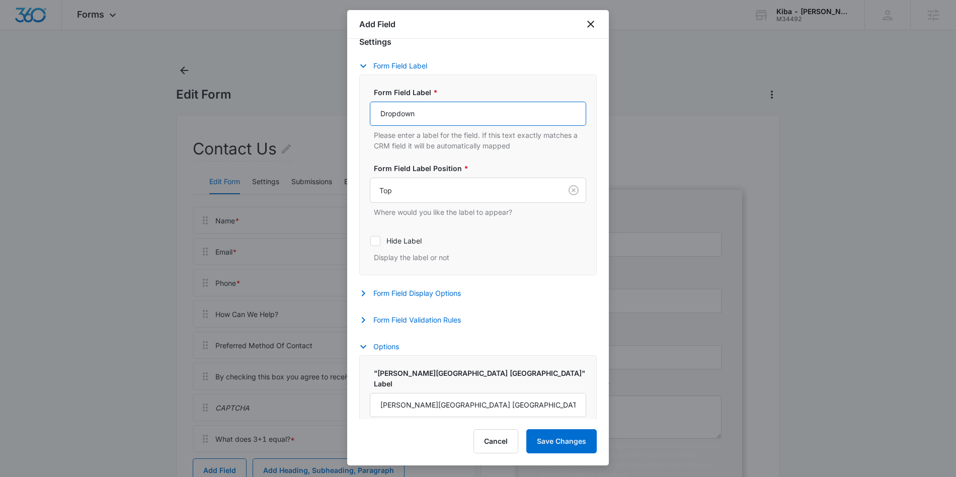
drag, startPoint x: 422, startPoint y: 115, endPoint x: 333, endPoint y: 106, distance: 89.5
click at [344, 105] on body "Forms Apps Reputation Websites Forms CRM Email Social Shop Content Ads Intellig…" at bounding box center [478, 395] width 956 height 791
click at [430, 118] on input "Dropdown" at bounding box center [478, 114] width 216 height 24
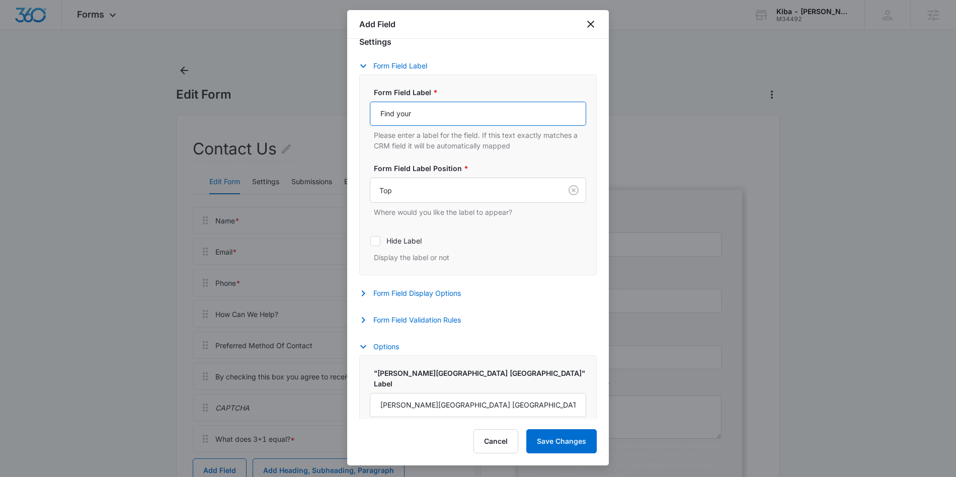
type input "Find your Kiba Studios"
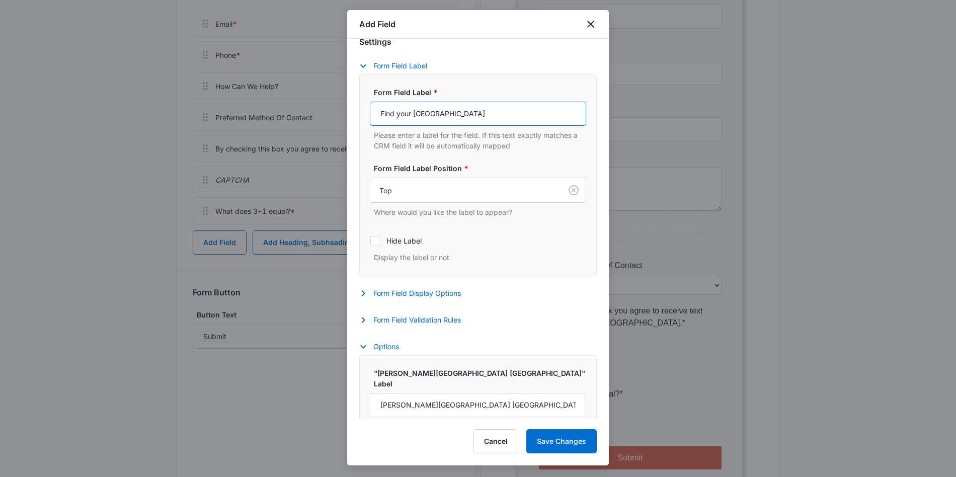
scroll to position [235, 0]
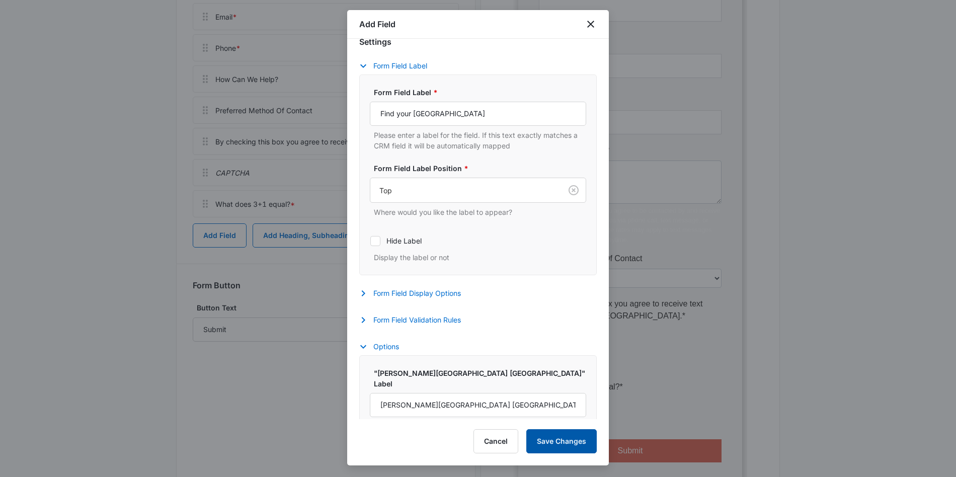
click at [565, 441] on button "Save Changes" at bounding box center [561, 441] width 70 height 24
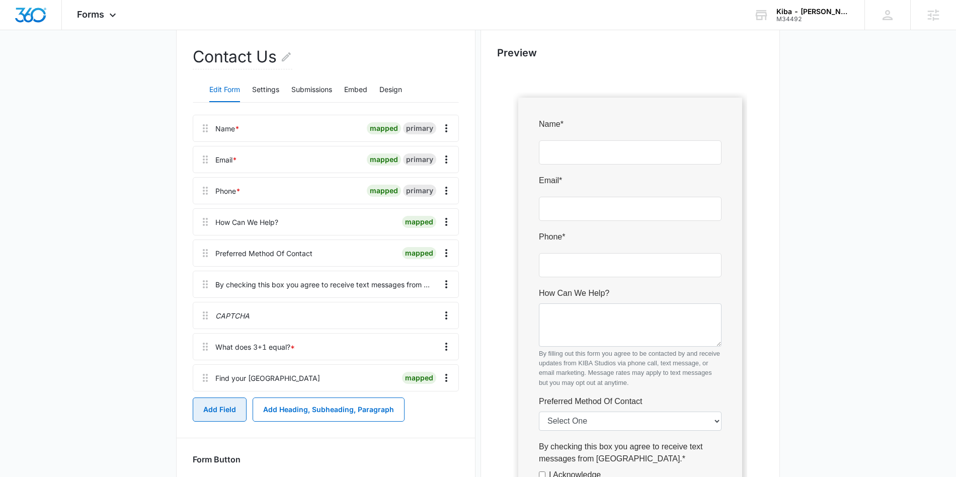
scroll to position [91, 0]
drag, startPoint x: 206, startPoint y: 373, endPoint x: 220, endPoint y: 242, distance: 132.1
click at [220, 238] on div "Name * mapped primary Email * mapped primary Phone * mapped primary How Can We …" at bounding box center [326, 254] width 266 height 277
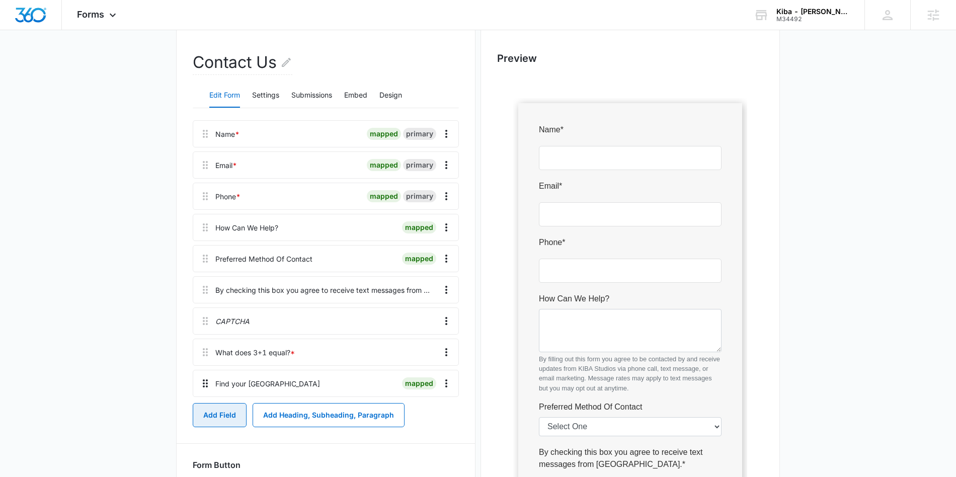
scroll to position [85, 0]
drag, startPoint x: 205, startPoint y: 378, endPoint x: 226, endPoint y: 337, distance: 46.4
click at [221, 336] on div "Name * mapped primary Email * mapped primary Phone * mapped primary How Can We …" at bounding box center [326, 260] width 266 height 277
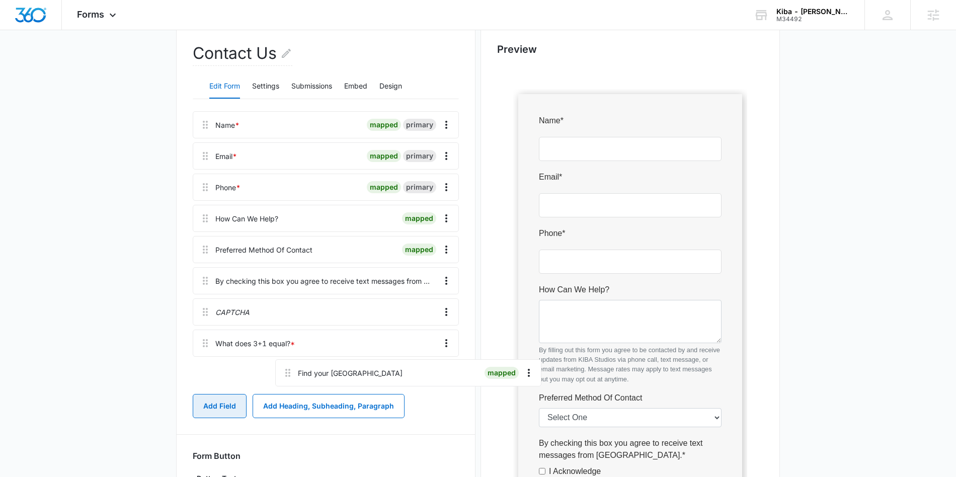
scroll to position [96, 0]
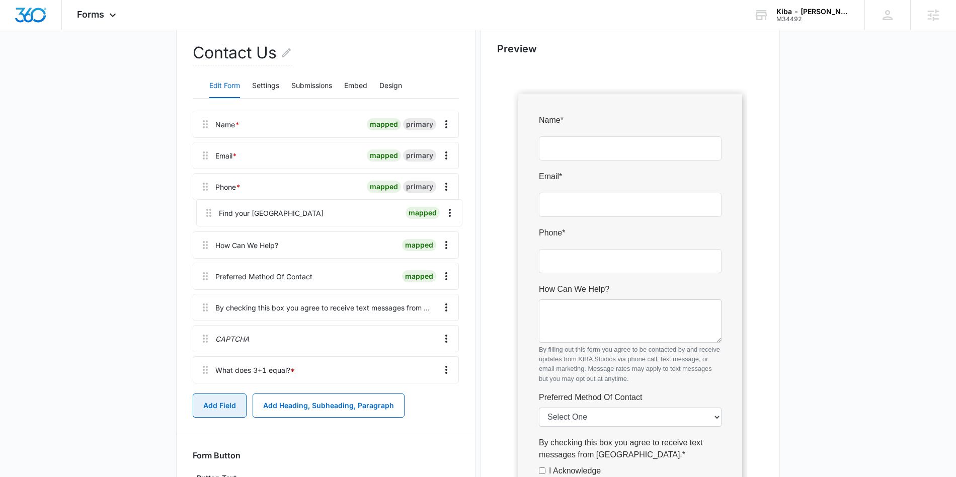
drag, startPoint x: 207, startPoint y: 388, endPoint x: 213, endPoint y: 209, distance: 179.2
click at [213, 209] on div "Name * mapped primary Email * mapped primary Phone * mapped primary How Can We …" at bounding box center [326, 249] width 266 height 277
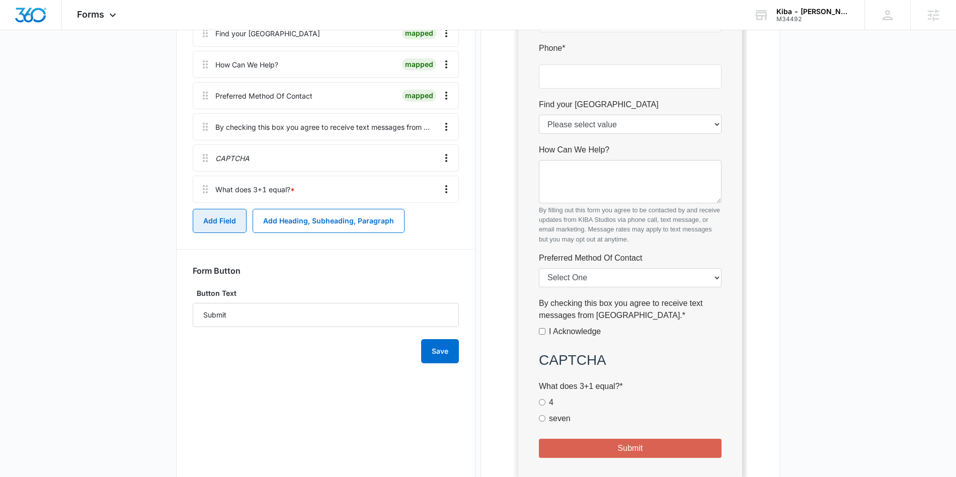
scroll to position [355, 0]
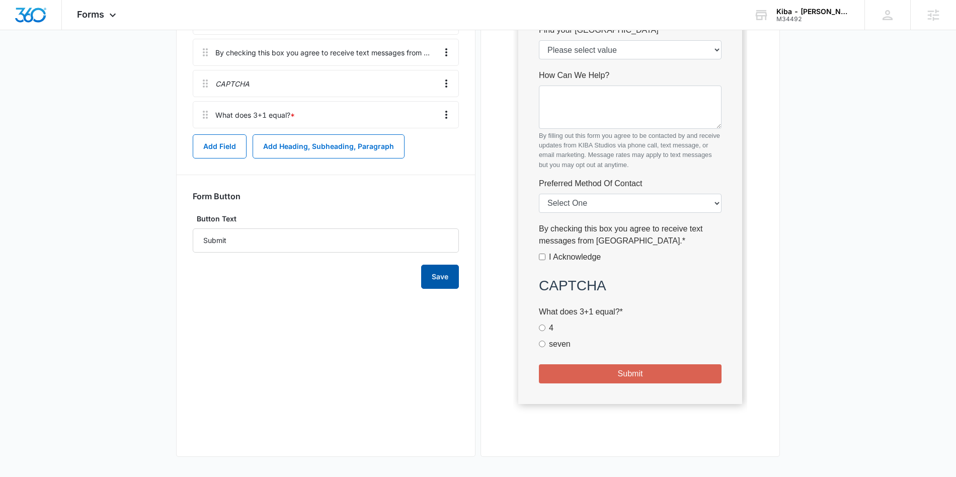
click at [442, 275] on button "Save" at bounding box center [440, 277] width 38 height 24
